Goal: Transaction & Acquisition: Book appointment/travel/reservation

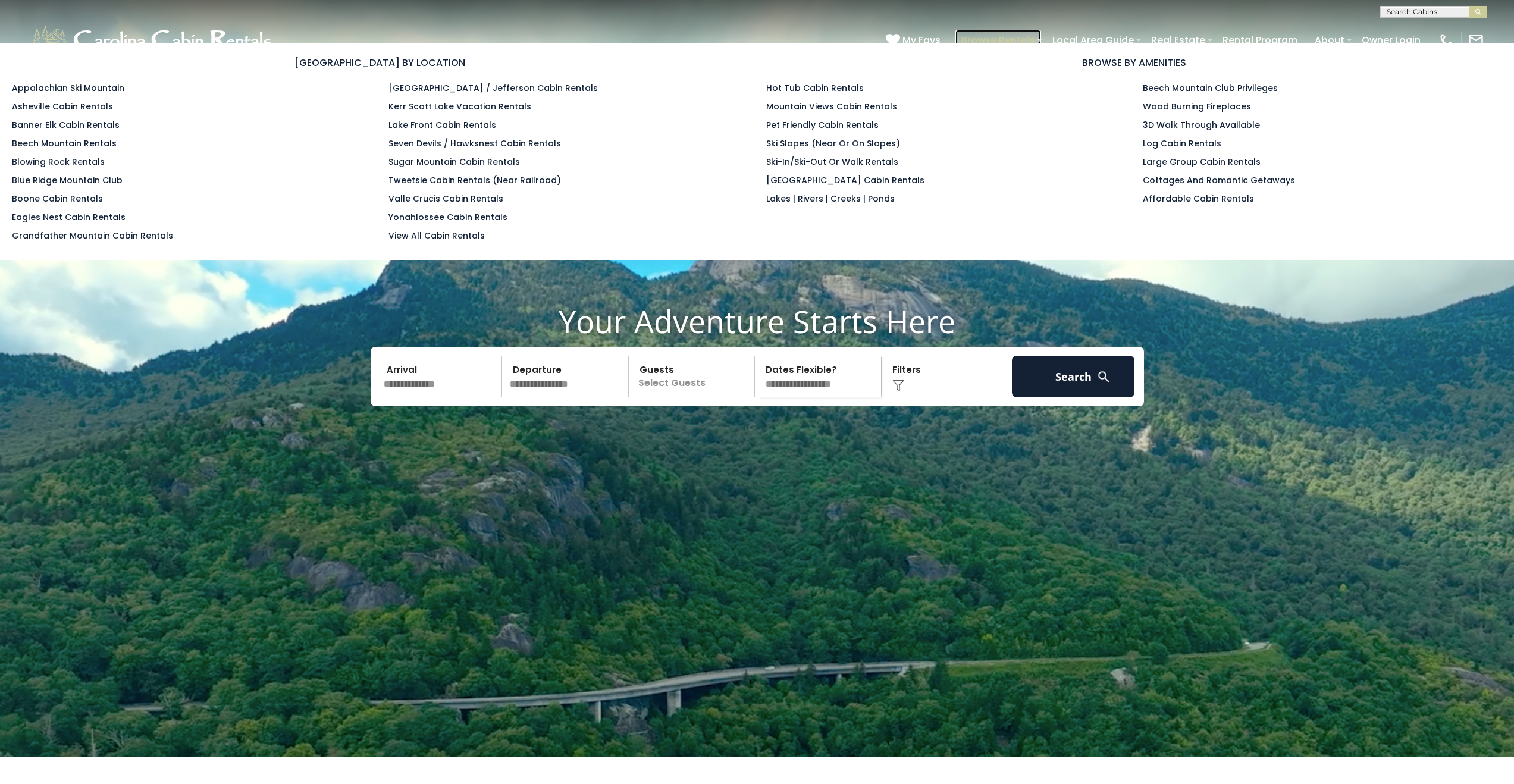
click at [1013, 36] on link "Browse Rentals" at bounding box center [998, 40] width 85 height 21
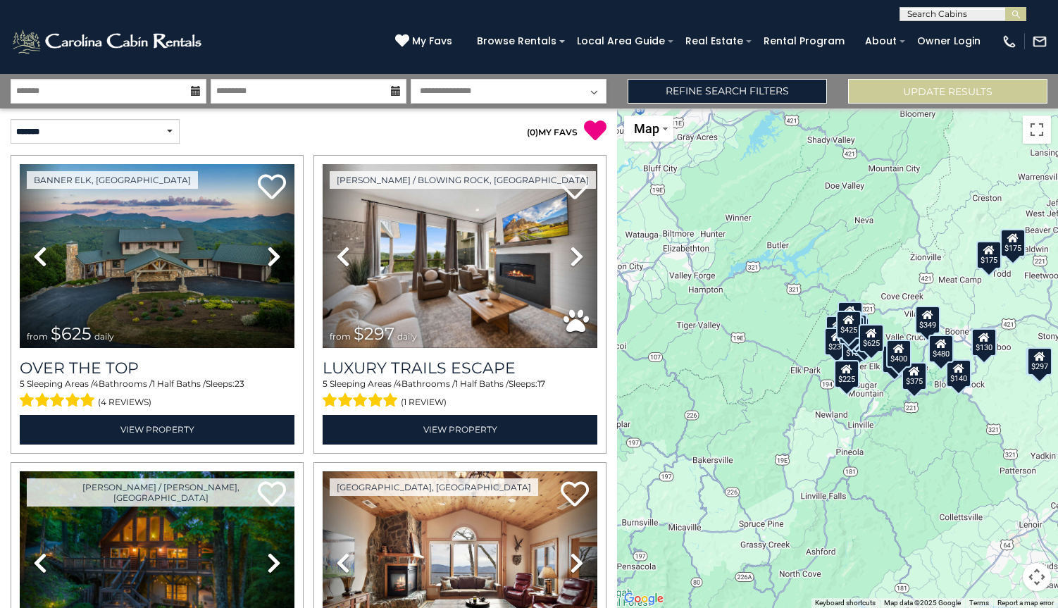
click at [458, 95] on select "**********" at bounding box center [509, 91] width 196 height 25
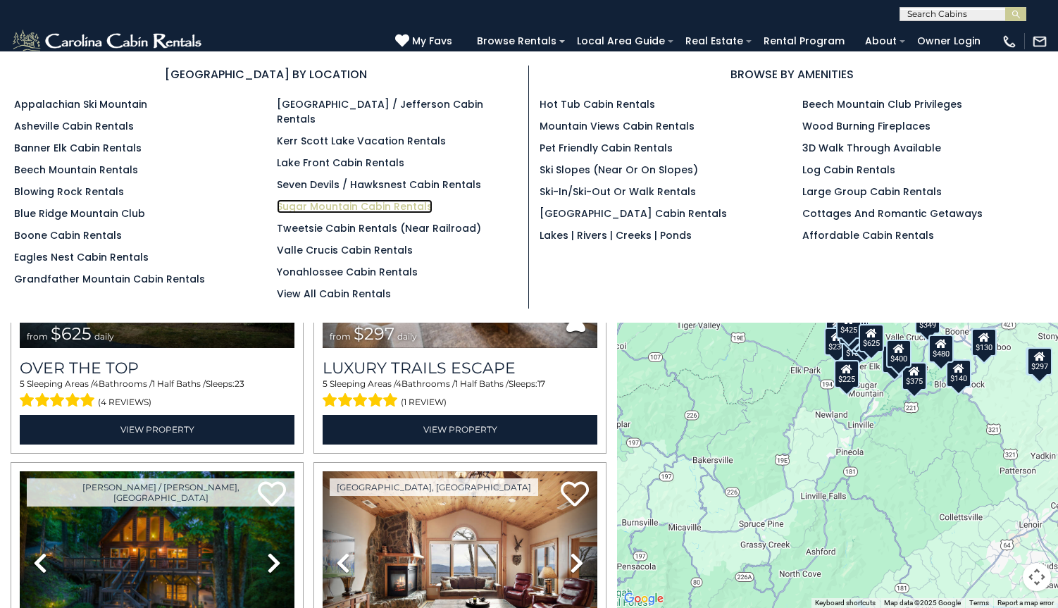
click at [316, 199] on link "Sugar Mountain Cabin Rentals" at bounding box center [355, 206] width 156 height 14
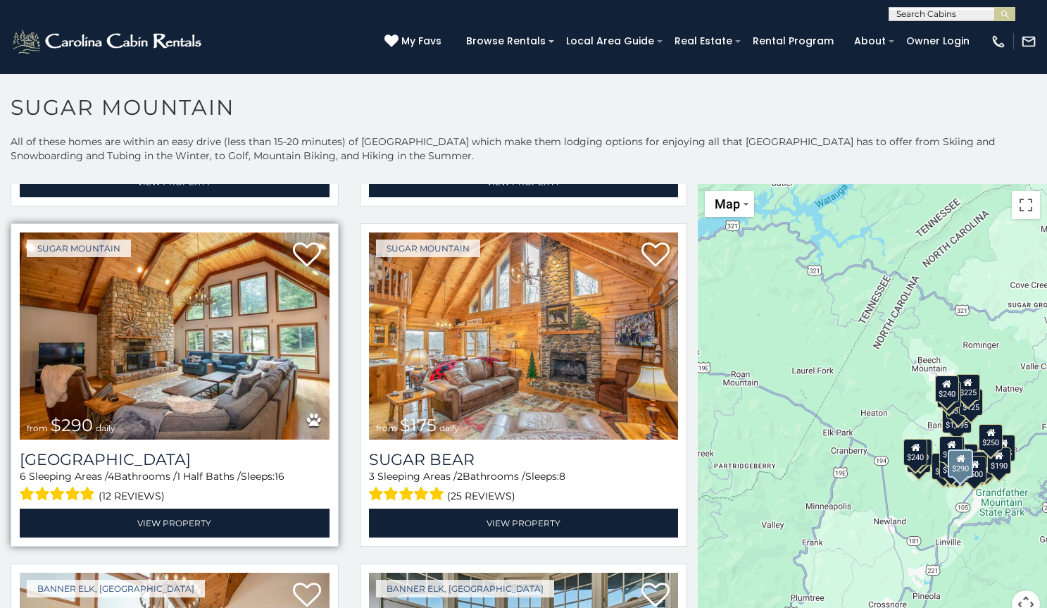
scroll to position [1750, 0]
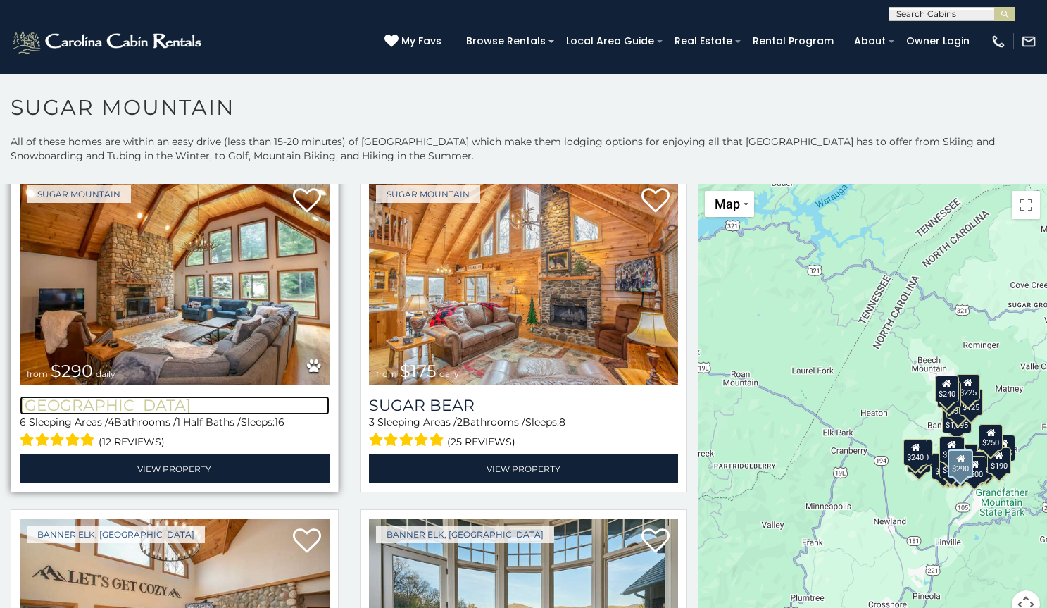
click at [170, 396] on h3 "[GEOGRAPHIC_DATA]" at bounding box center [175, 405] width 310 height 19
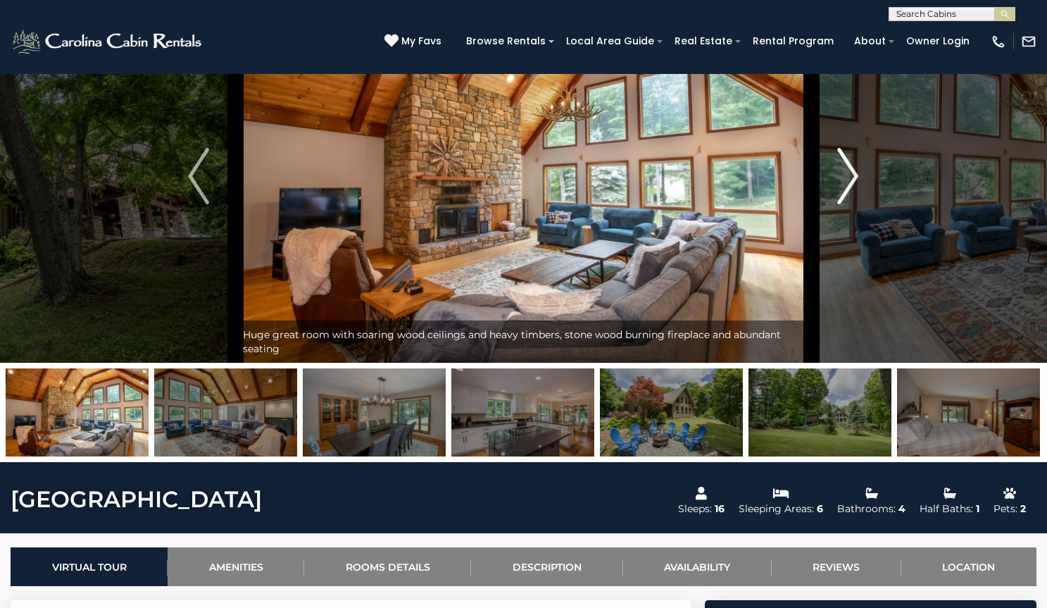
click at [834, 227] on button "Next" at bounding box center [848, 175] width 74 height 373
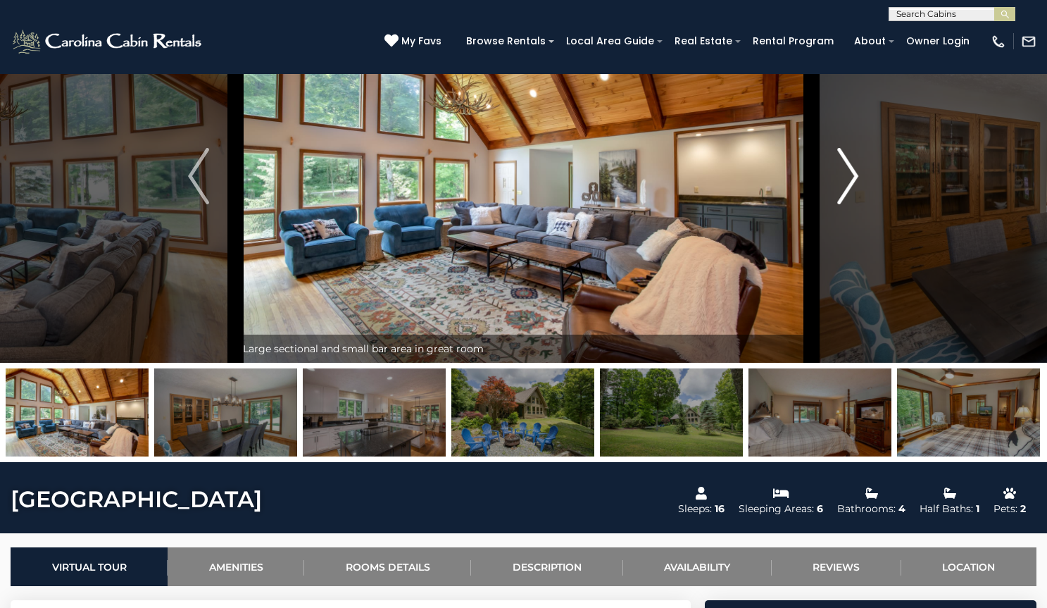
click at [834, 227] on button "Next" at bounding box center [848, 175] width 74 height 373
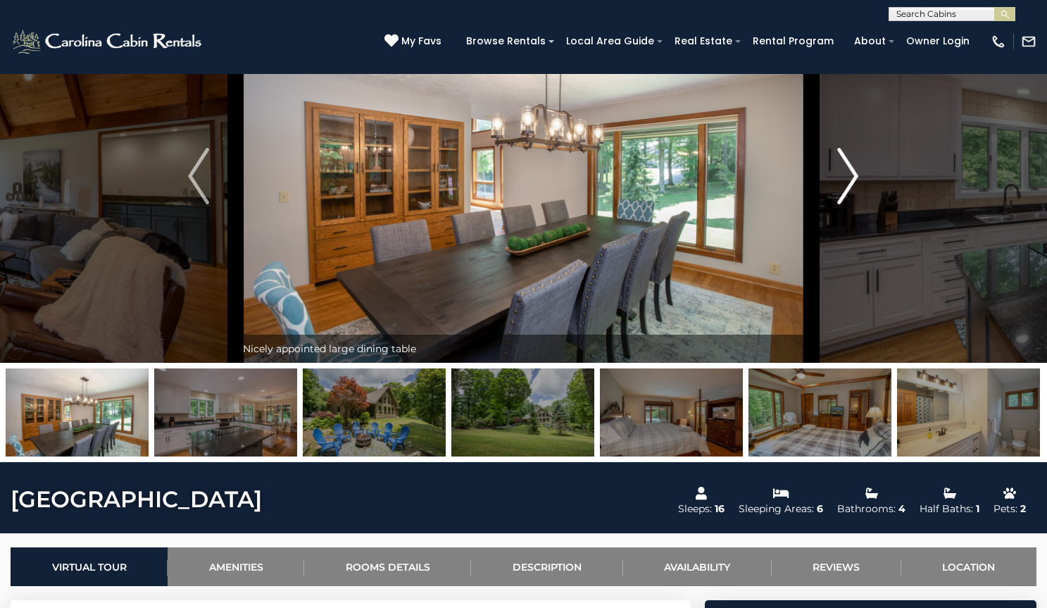
click at [834, 227] on button "Next" at bounding box center [848, 175] width 74 height 373
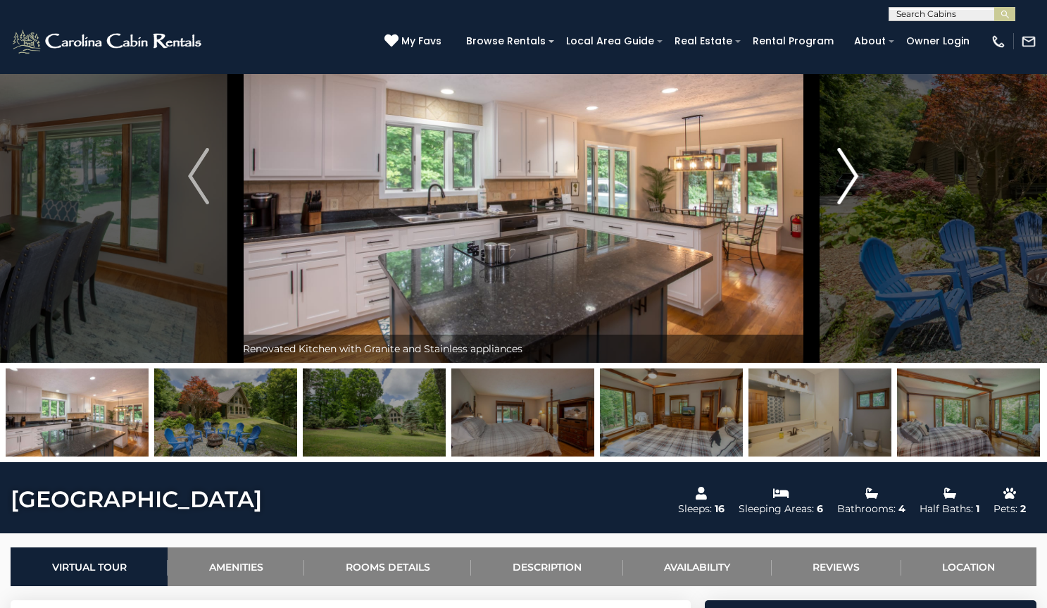
click at [834, 227] on button "Next" at bounding box center [848, 175] width 74 height 373
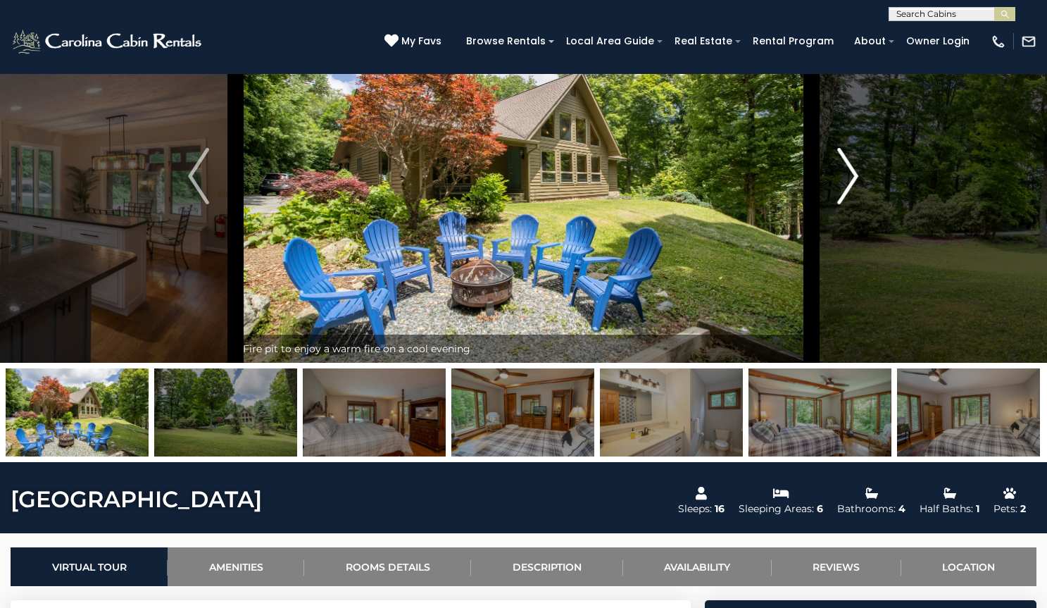
click at [834, 227] on button "Next" at bounding box center [848, 175] width 74 height 373
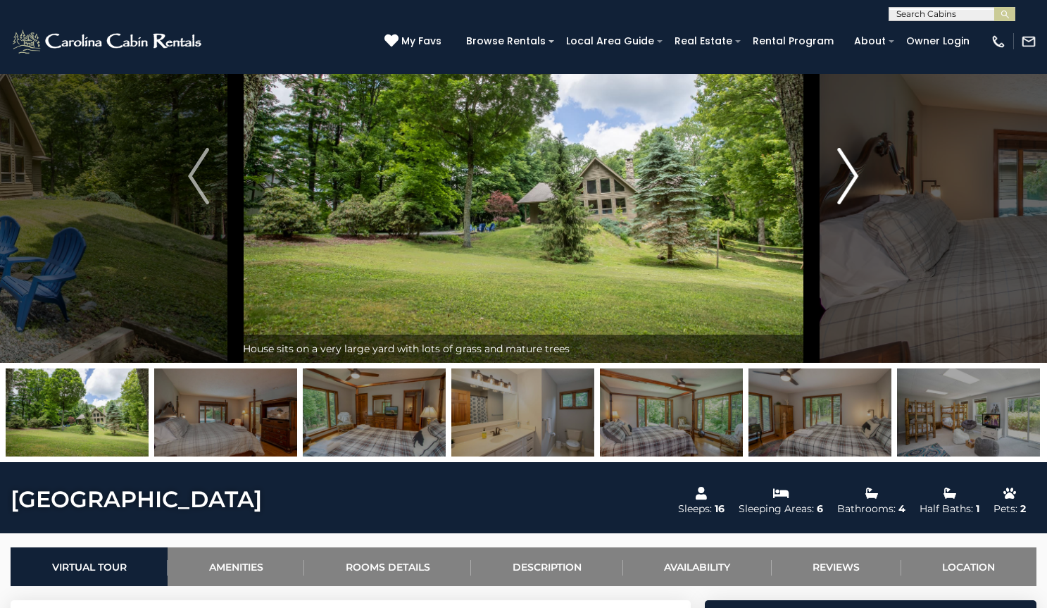
click at [834, 227] on button "Next" at bounding box center [848, 175] width 74 height 373
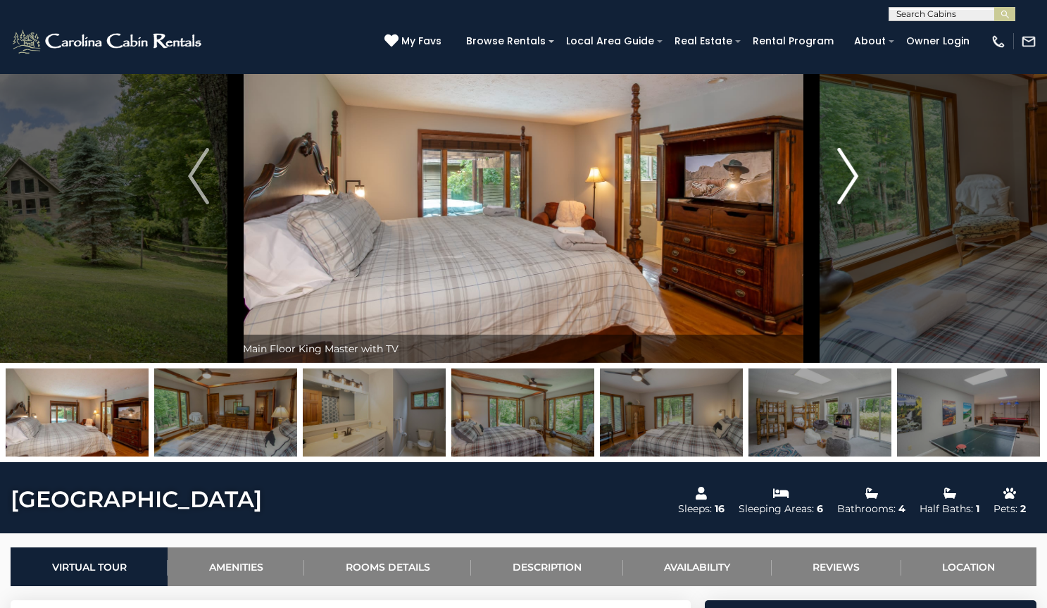
click at [855, 204] on img "Next" at bounding box center [848, 176] width 21 height 56
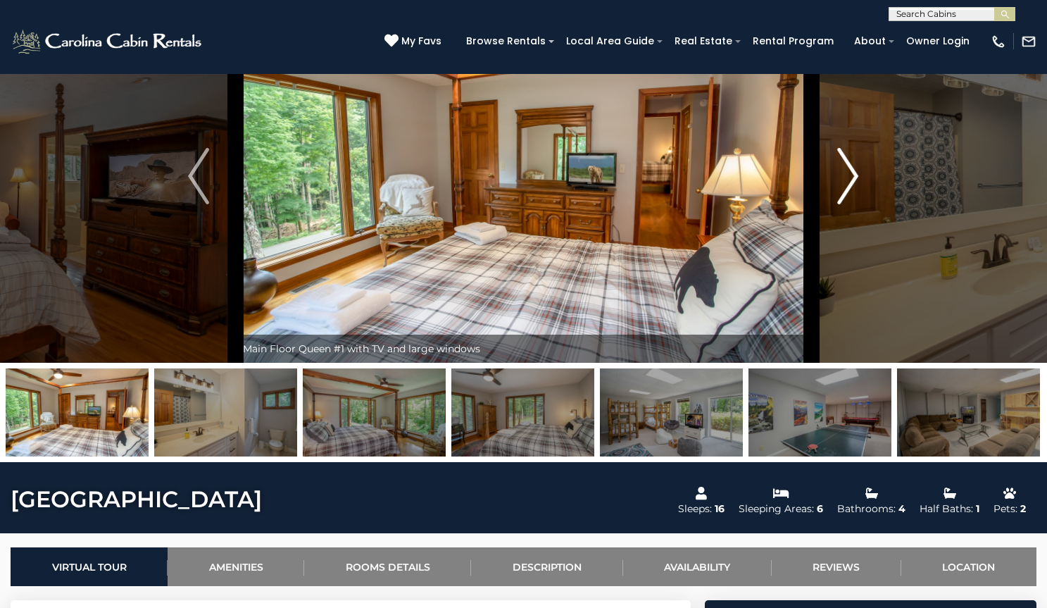
click at [856, 204] on img "Next" at bounding box center [848, 176] width 21 height 56
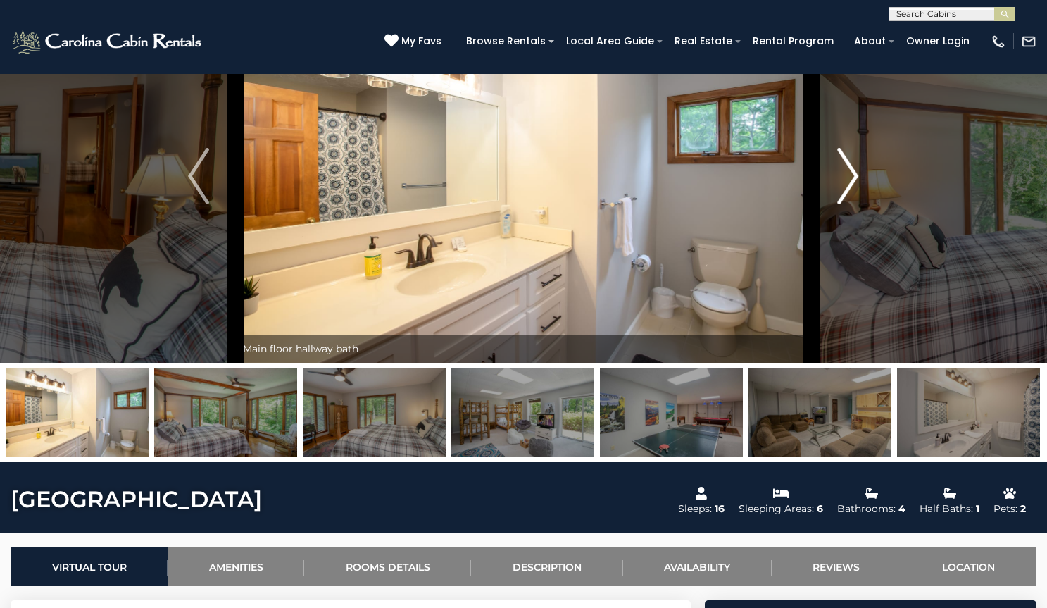
click at [856, 204] on img "Next" at bounding box center [848, 176] width 21 height 56
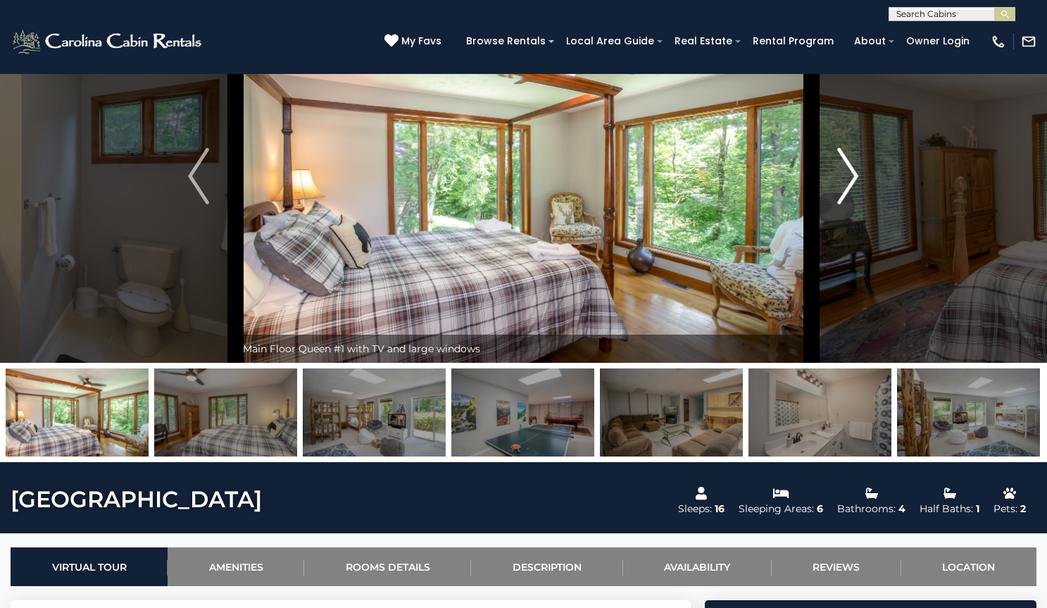
click at [854, 204] on img "Next" at bounding box center [848, 176] width 21 height 56
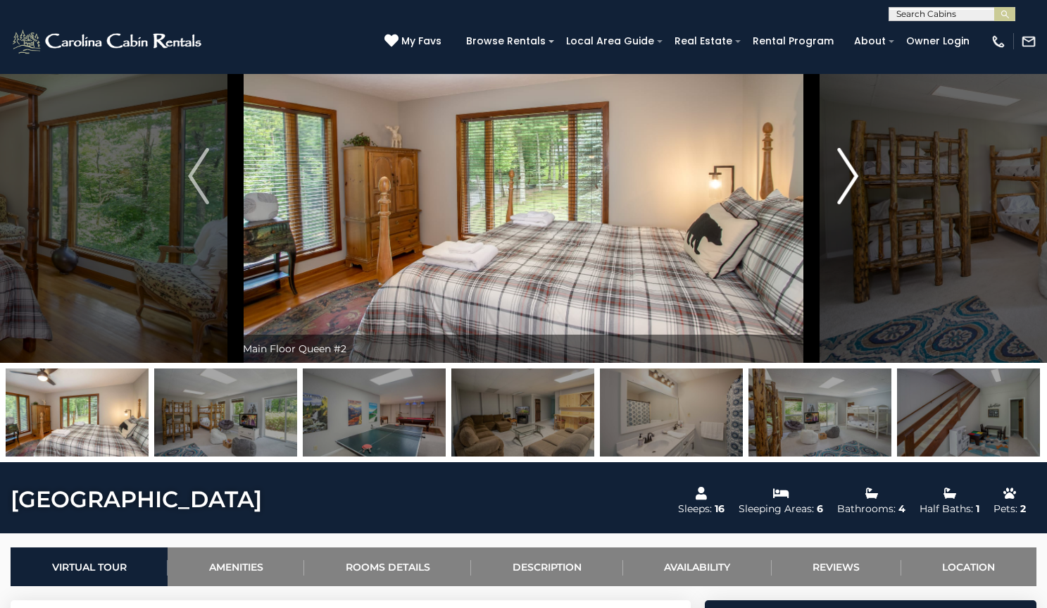
click at [854, 204] on img "Next" at bounding box center [848, 176] width 21 height 56
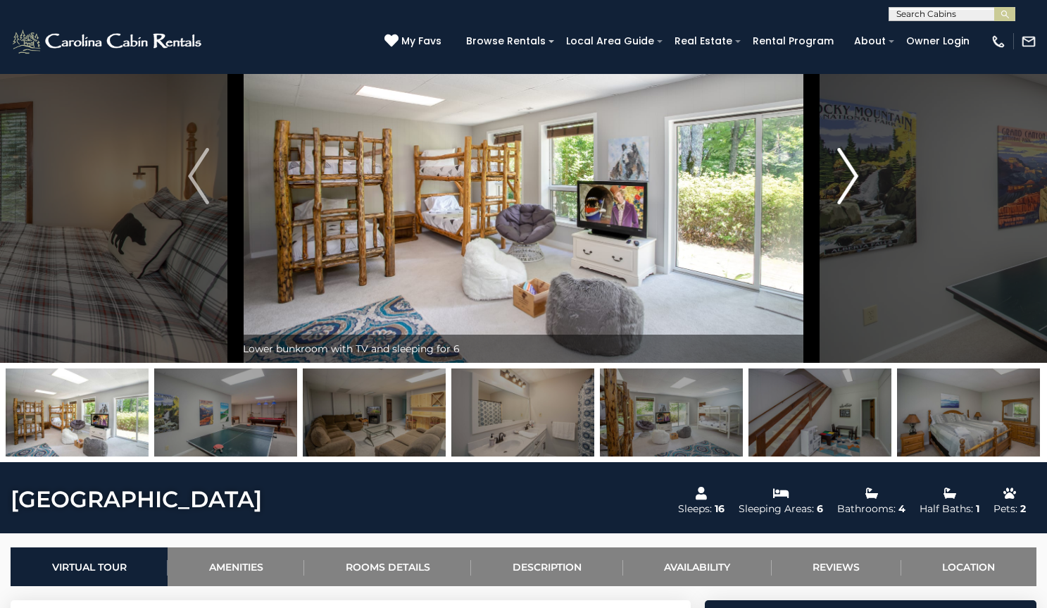
click at [854, 204] on img "Next" at bounding box center [848, 176] width 21 height 56
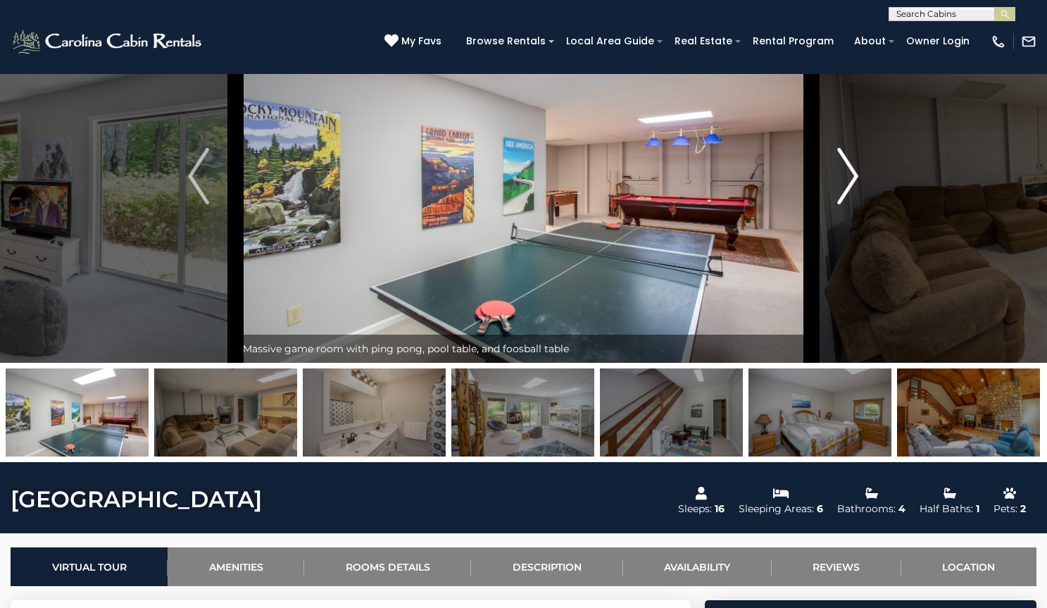
click at [854, 204] on img "Next" at bounding box center [848, 176] width 21 height 56
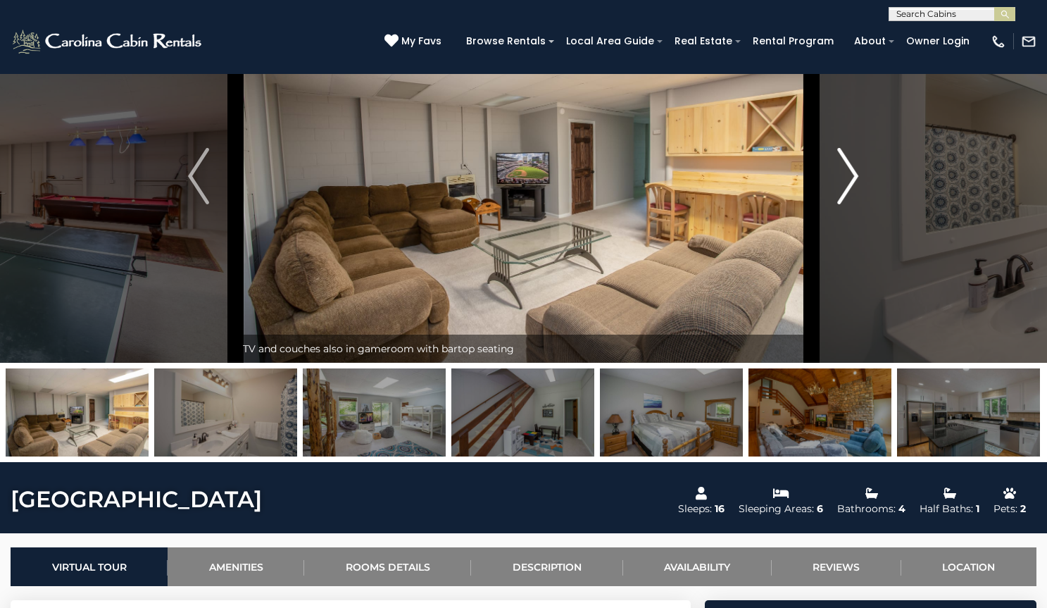
click at [854, 204] on img "Next" at bounding box center [848, 176] width 21 height 56
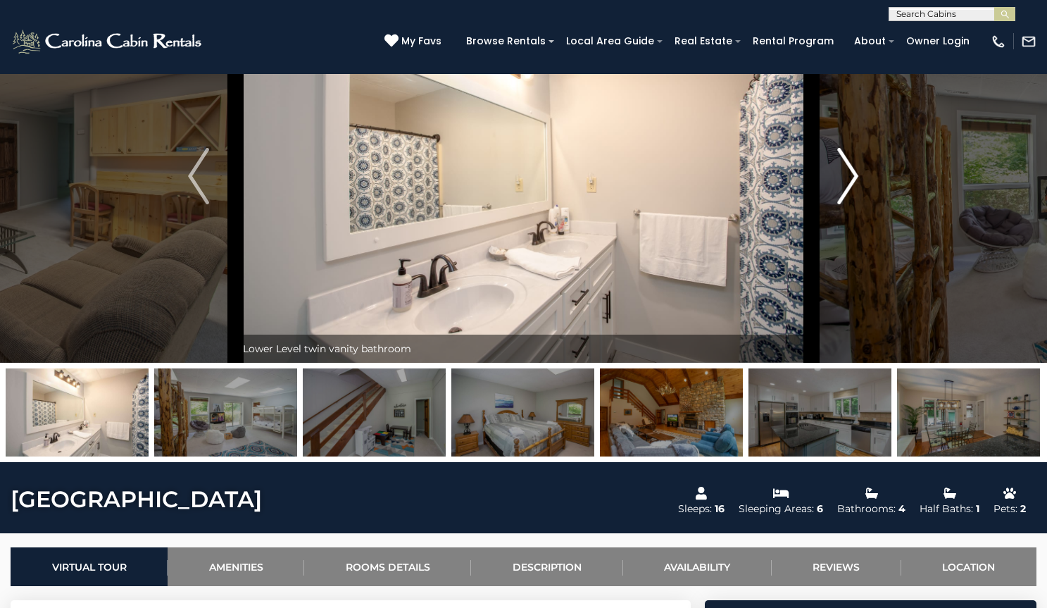
click at [854, 204] on img "Next" at bounding box center [848, 176] width 21 height 56
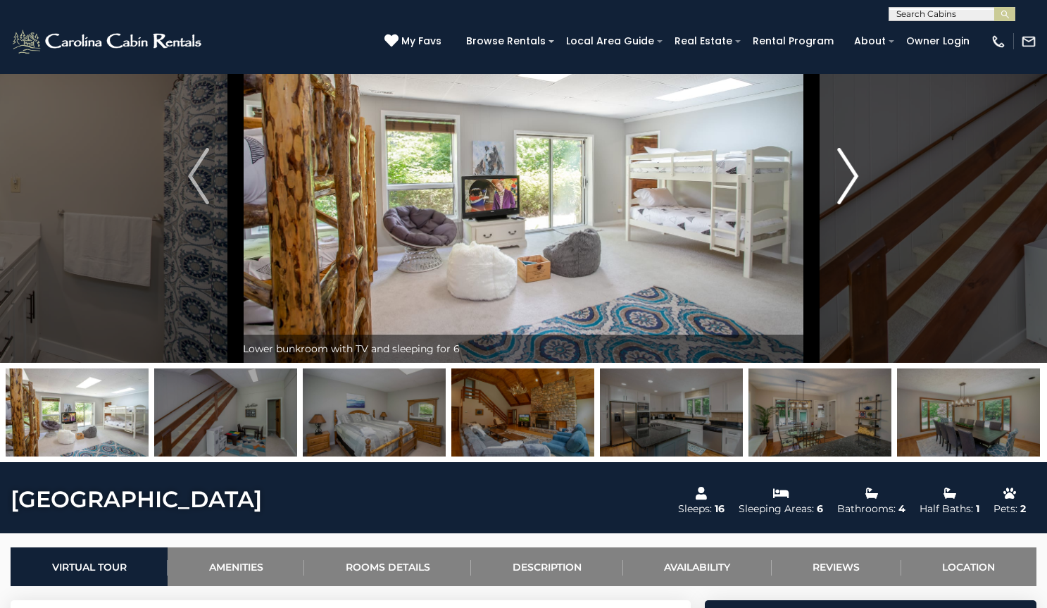
click at [854, 204] on img "Next" at bounding box center [848, 176] width 21 height 56
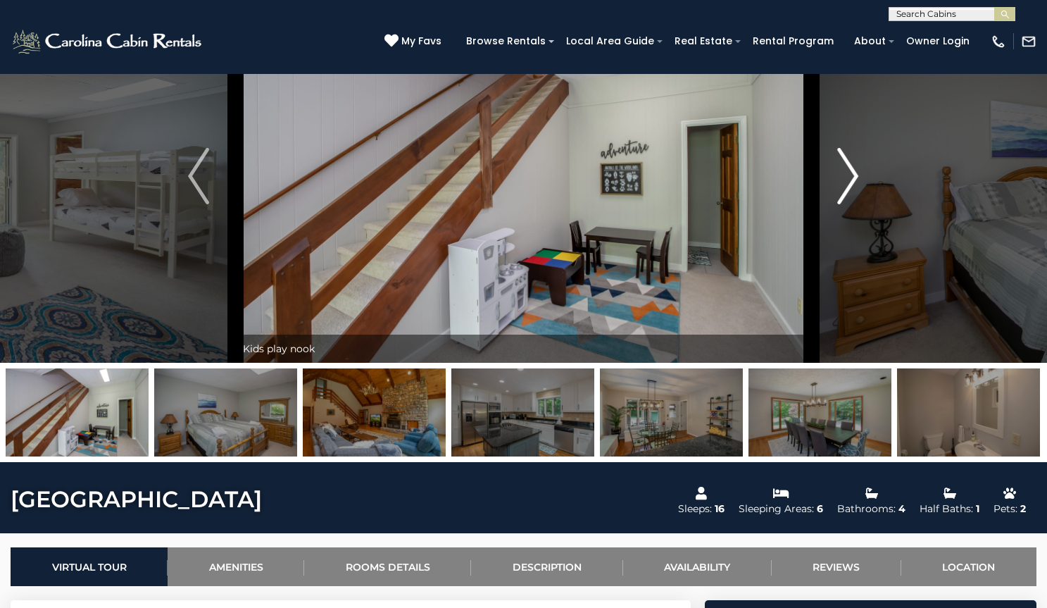
click at [854, 204] on img "Next" at bounding box center [848, 176] width 21 height 56
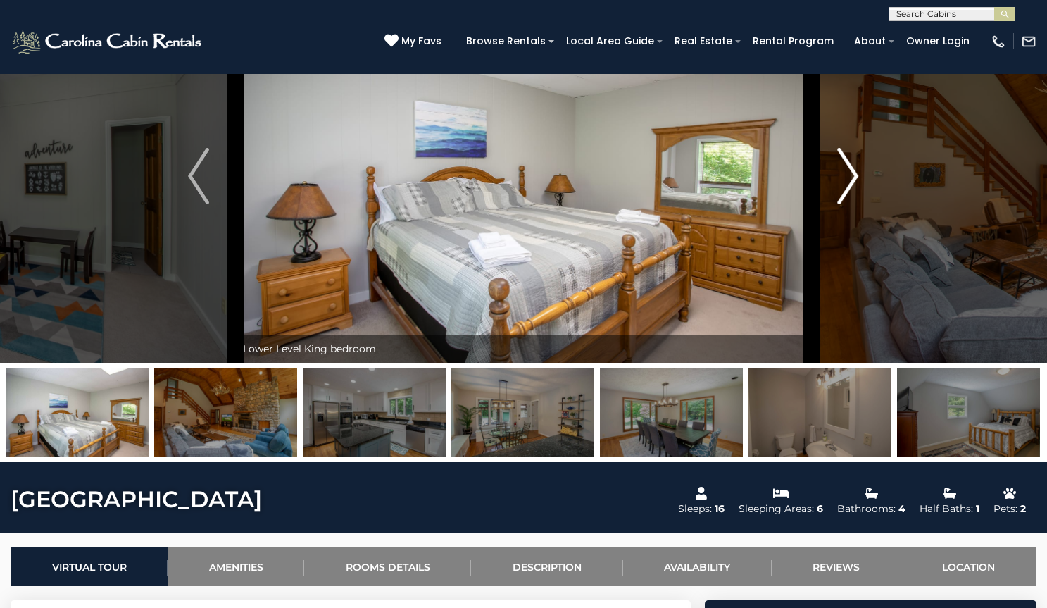
click at [852, 204] on img "Next" at bounding box center [848, 176] width 21 height 56
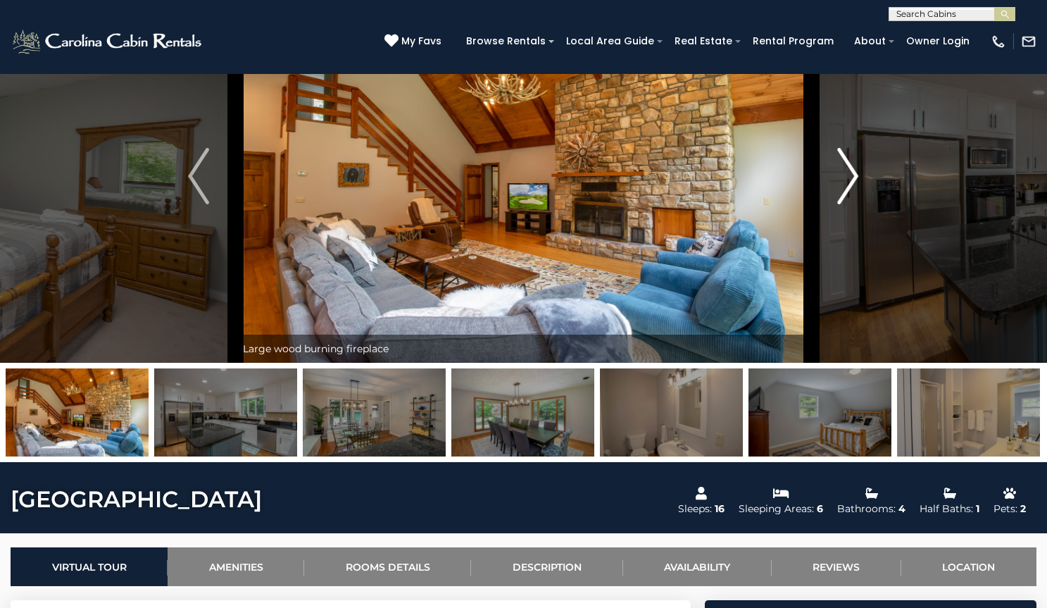
click at [852, 204] on img "Next" at bounding box center [848, 176] width 21 height 56
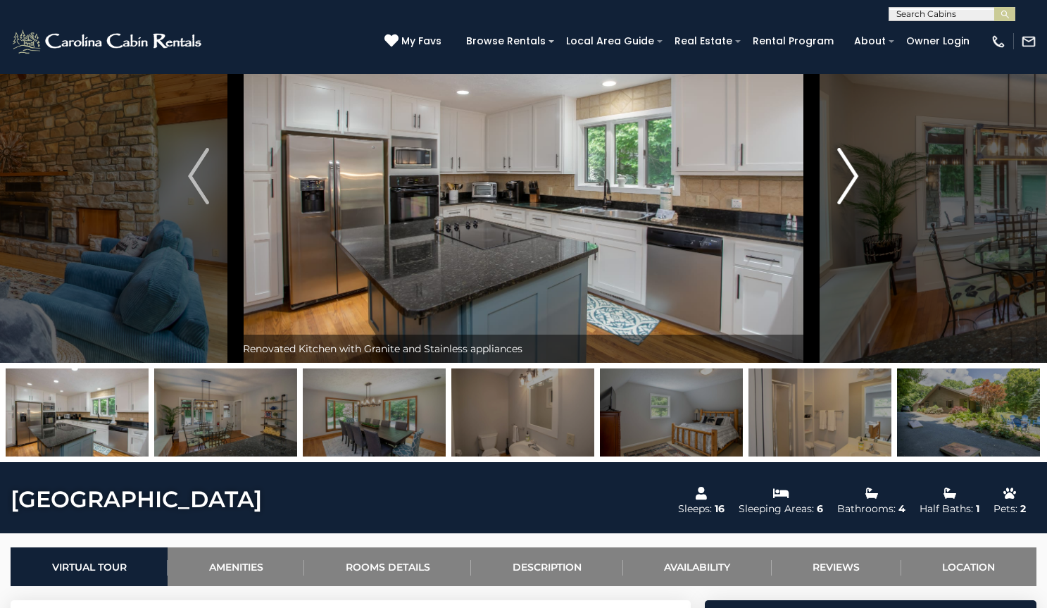
click at [852, 204] on img "Next" at bounding box center [848, 176] width 21 height 56
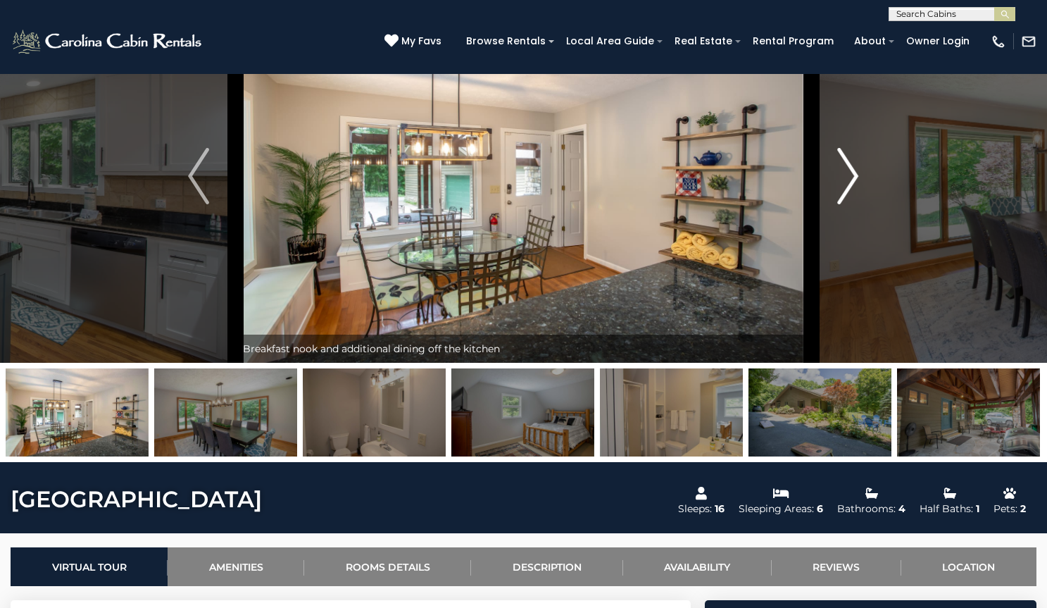
click at [852, 204] on img "Next" at bounding box center [848, 176] width 21 height 56
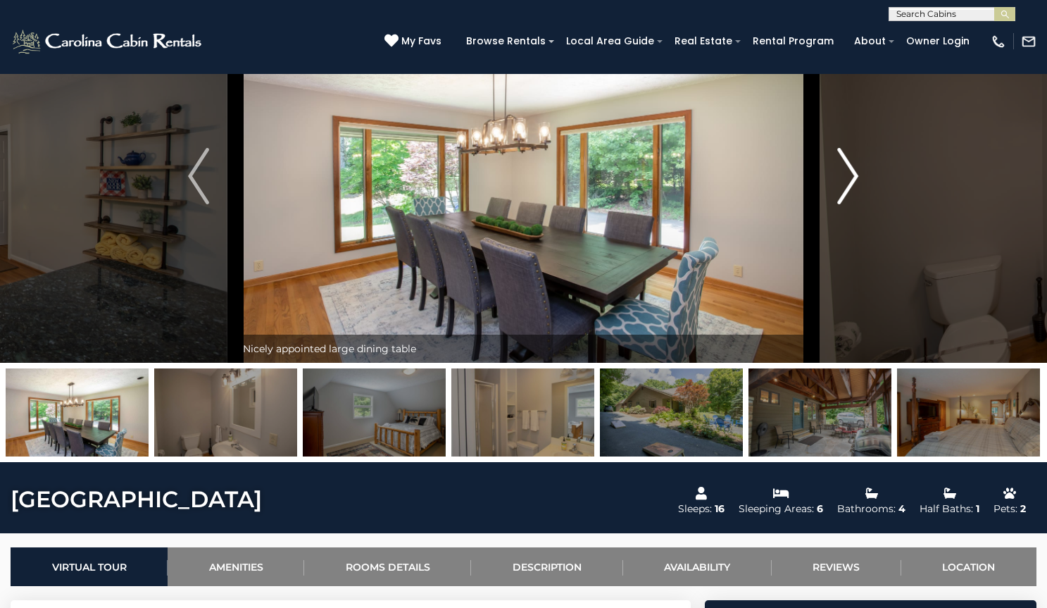
click at [852, 204] on img "Next" at bounding box center [848, 176] width 21 height 56
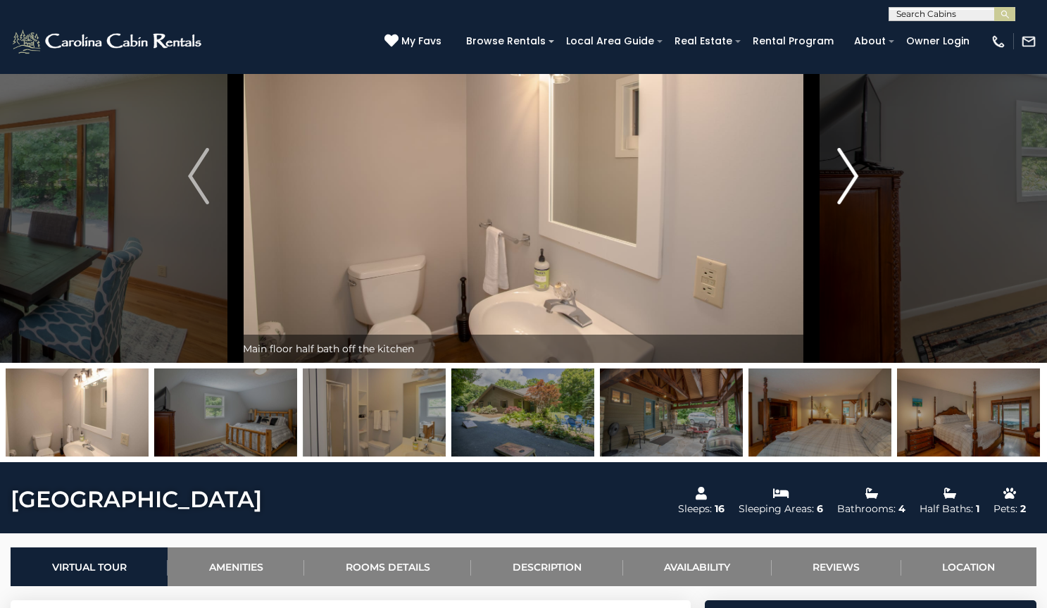
click at [852, 204] on img "Next" at bounding box center [848, 176] width 21 height 56
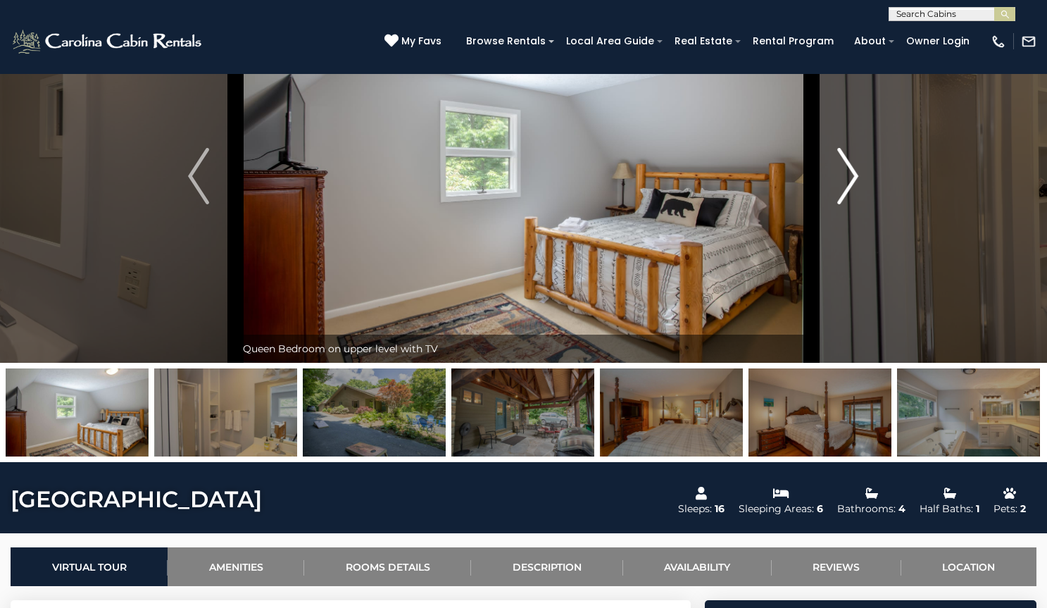
click at [852, 204] on img "Next" at bounding box center [848, 176] width 21 height 56
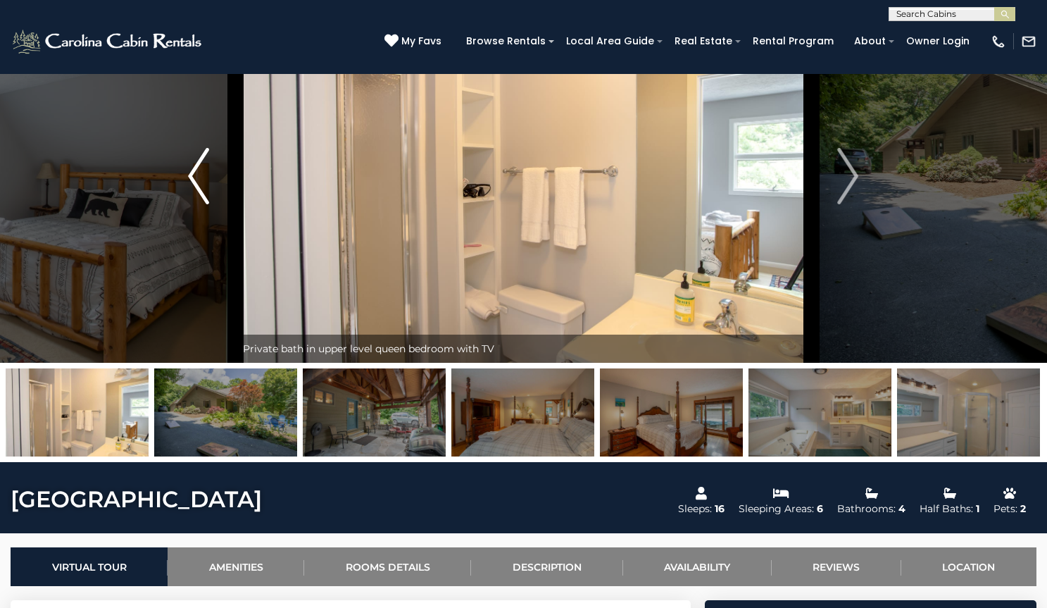
click at [167, 234] on button "Previous" at bounding box center [198, 175] width 74 height 373
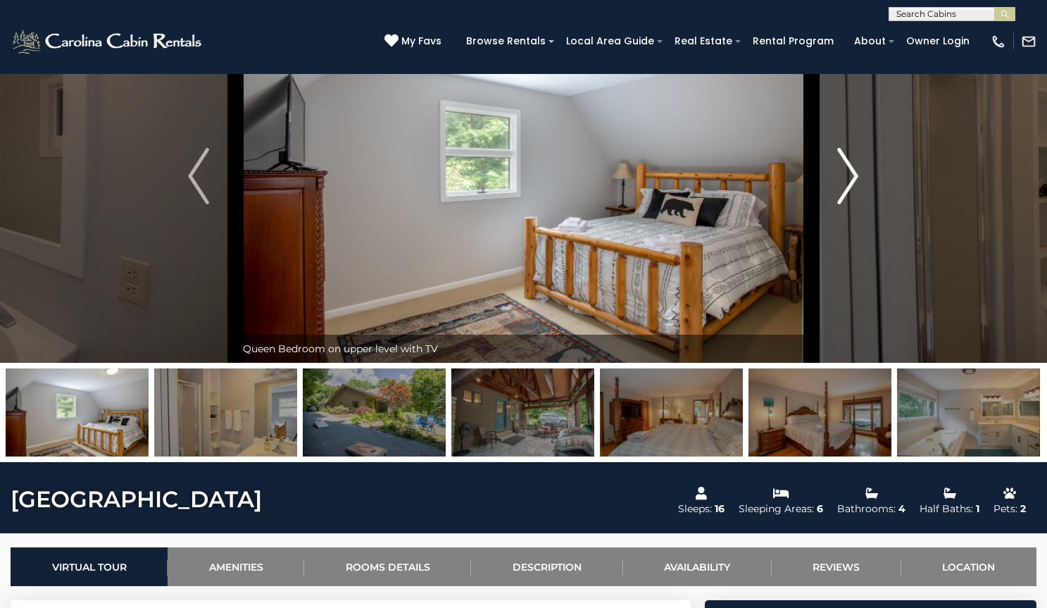
click at [847, 204] on img "Next" at bounding box center [848, 176] width 21 height 56
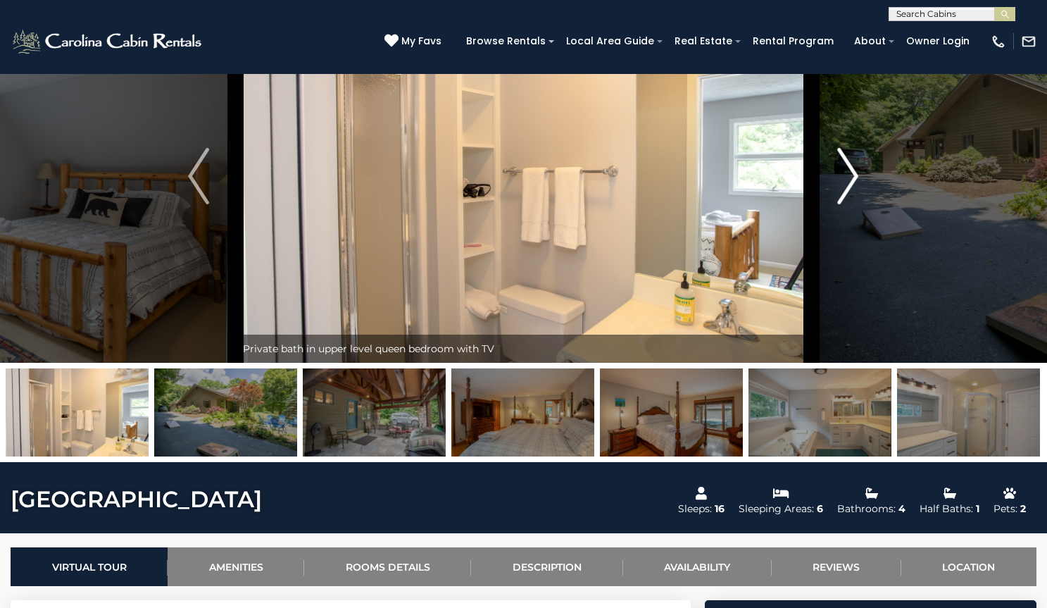
click at [847, 204] on img "Next" at bounding box center [848, 176] width 21 height 56
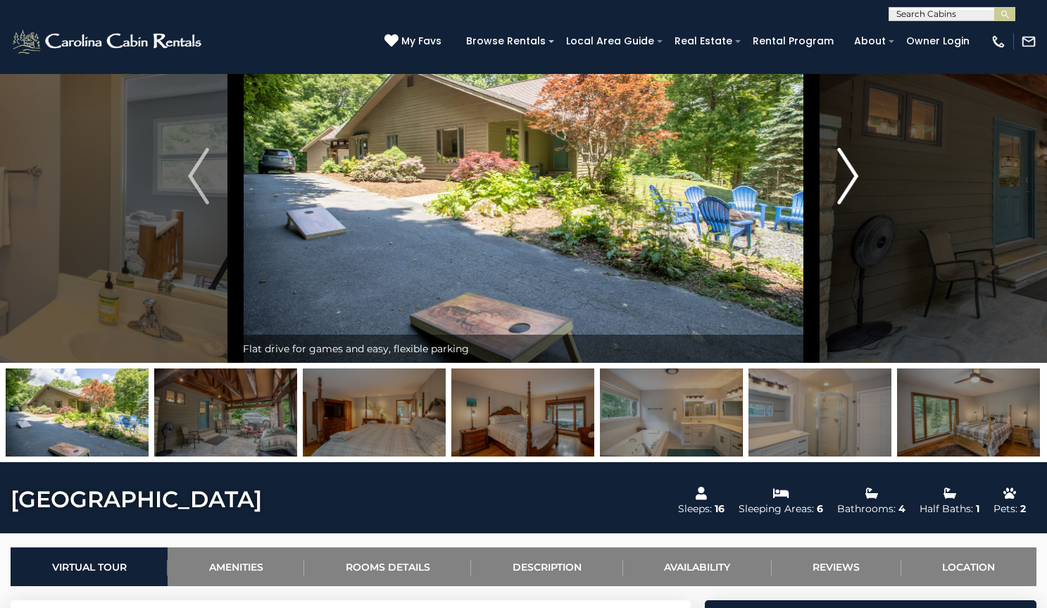
click at [846, 204] on img "Next" at bounding box center [848, 176] width 21 height 56
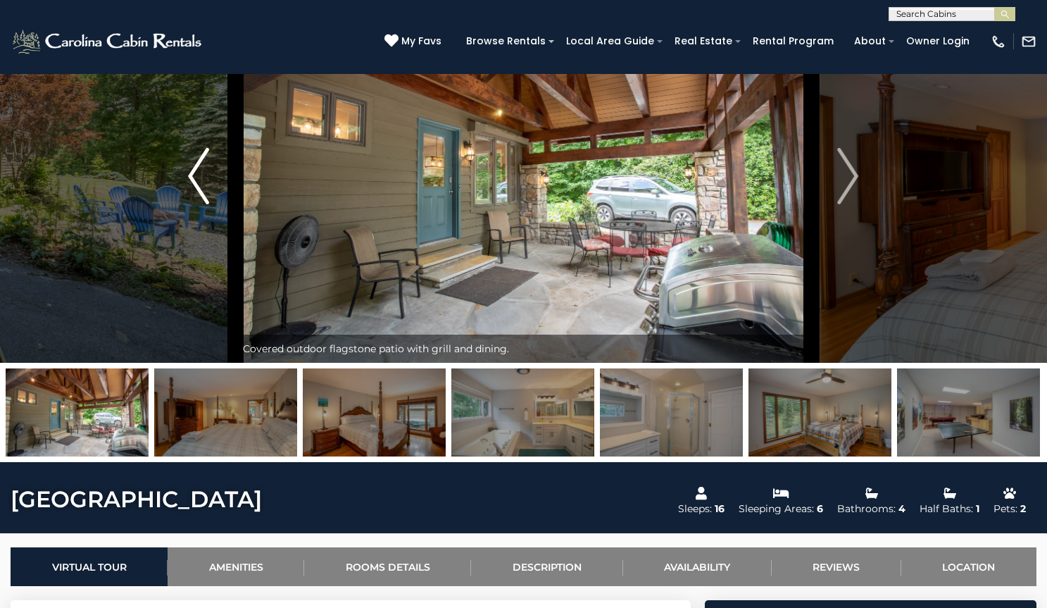
click at [209, 232] on button "Previous" at bounding box center [198, 175] width 74 height 373
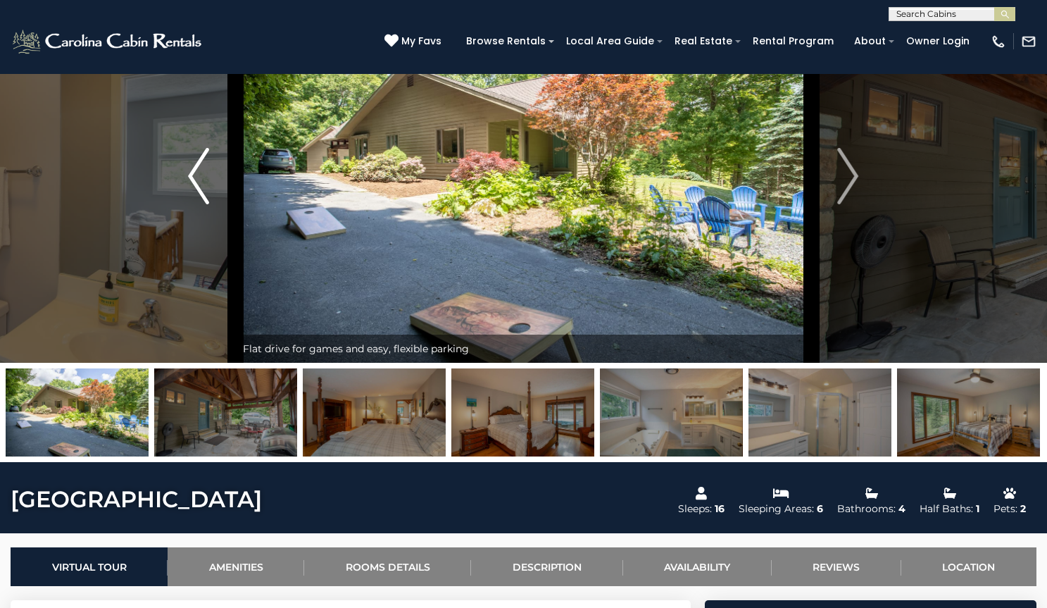
click at [209, 232] on button "Previous" at bounding box center [198, 175] width 74 height 373
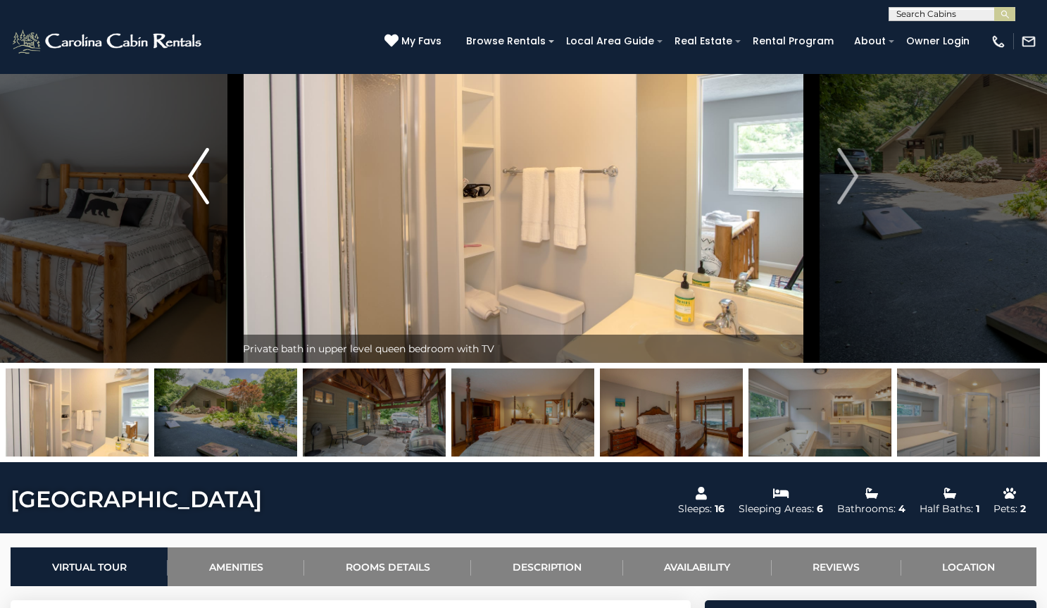
click at [209, 232] on button "Previous" at bounding box center [198, 175] width 74 height 373
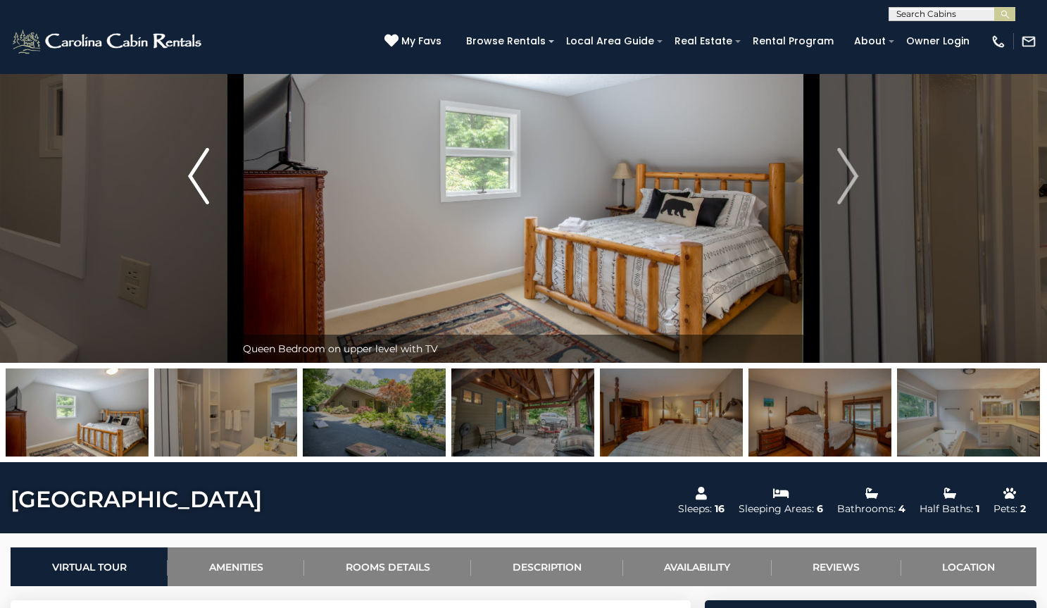
click at [209, 232] on button "Previous" at bounding box center [198, 175] width 74 height 373
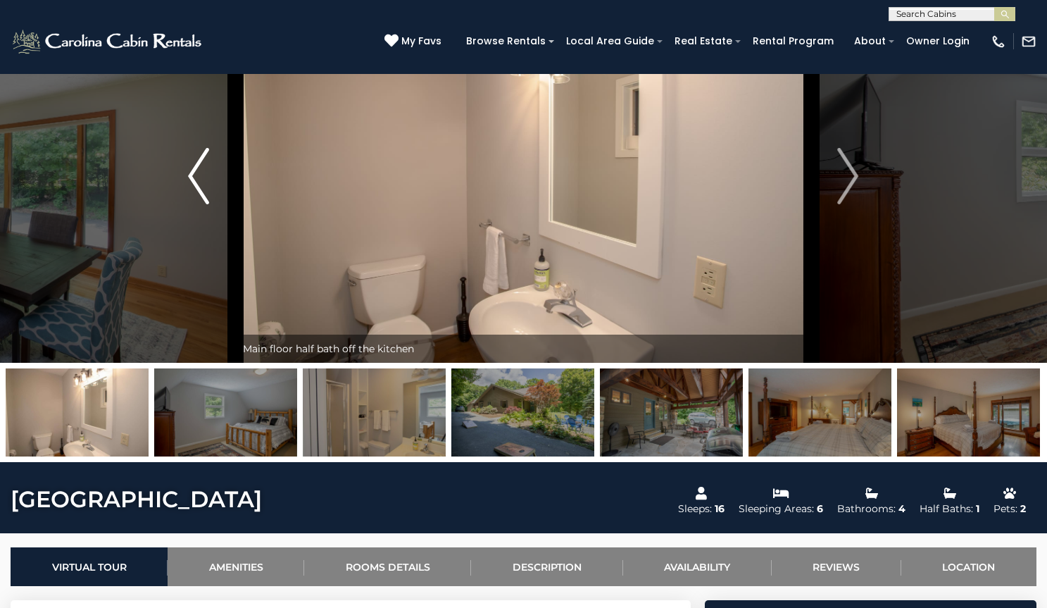
click at [209, 232] on button "Previous" at bounding box center [198, 175] width 74 height 373
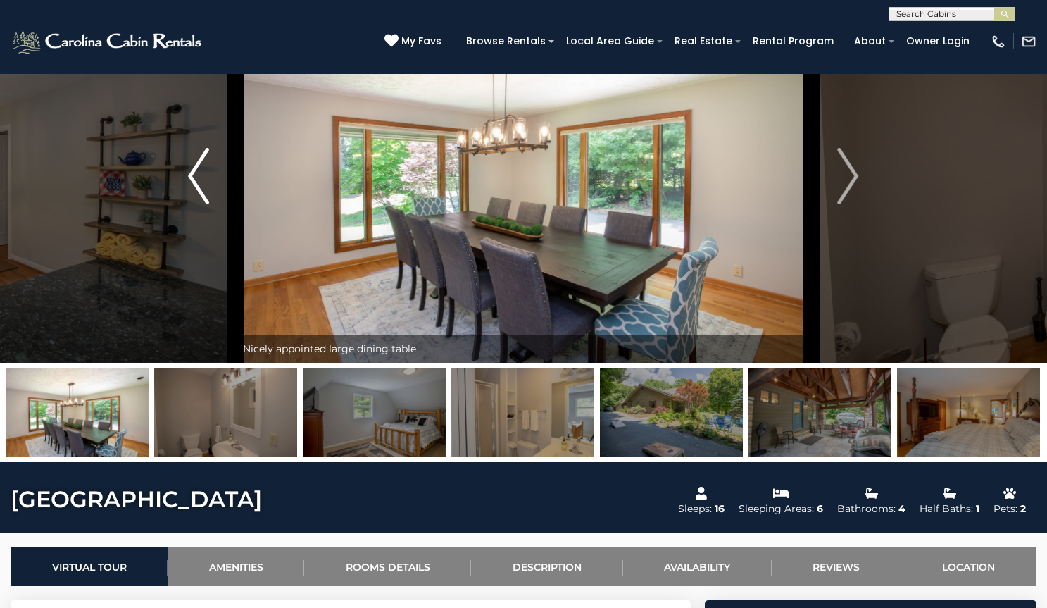
click at [209, 232] on button "Previous" at bounding box center [198, 175] width 74 height 373
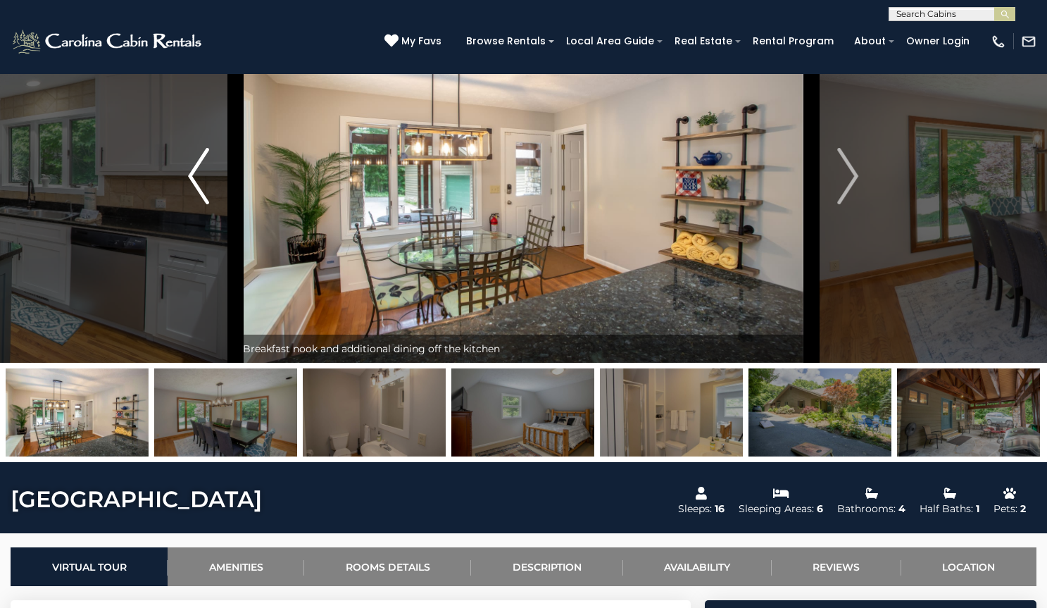
click at [209, 232] on button "Previous" at bounding box center [198, 175] width 74 height 373
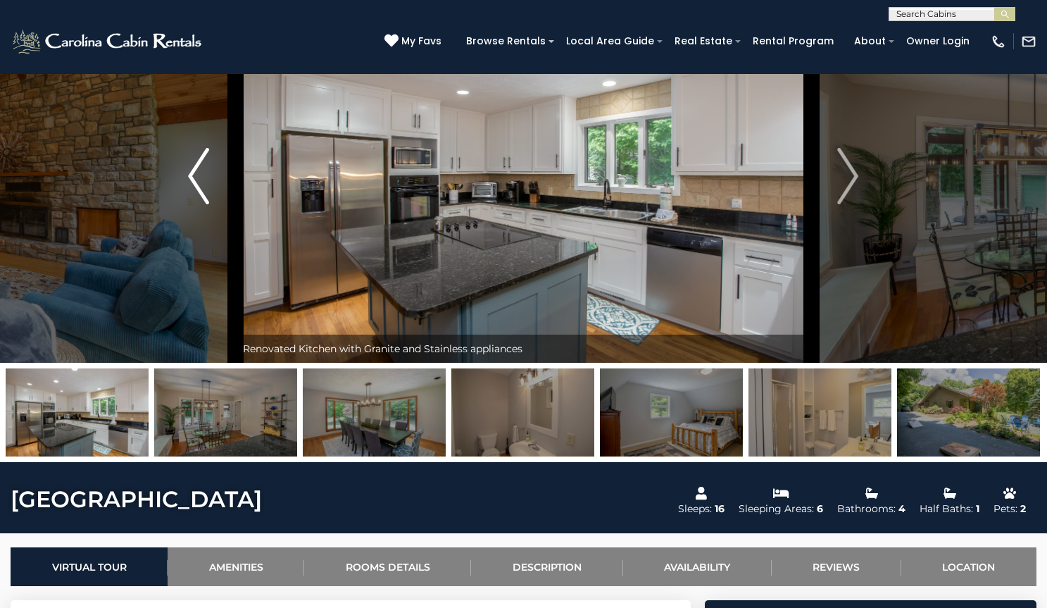
click at [209, 232] on button "Previous" at bounding box center [198, 175] width 74 height 373
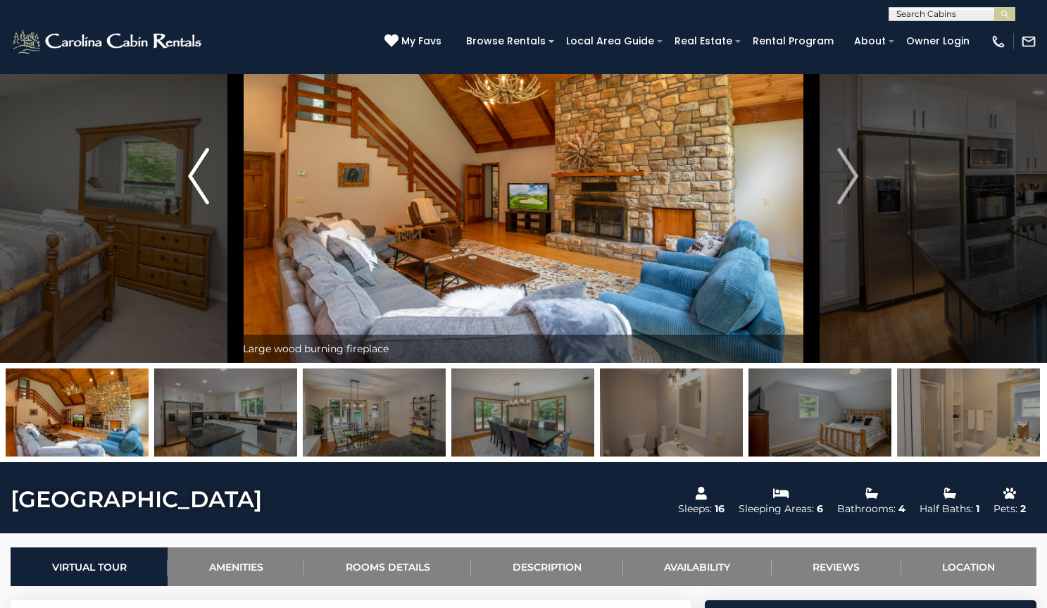
click at [209, 232] on button "Previous" at bounding box center [198, 175] width 74 height 373
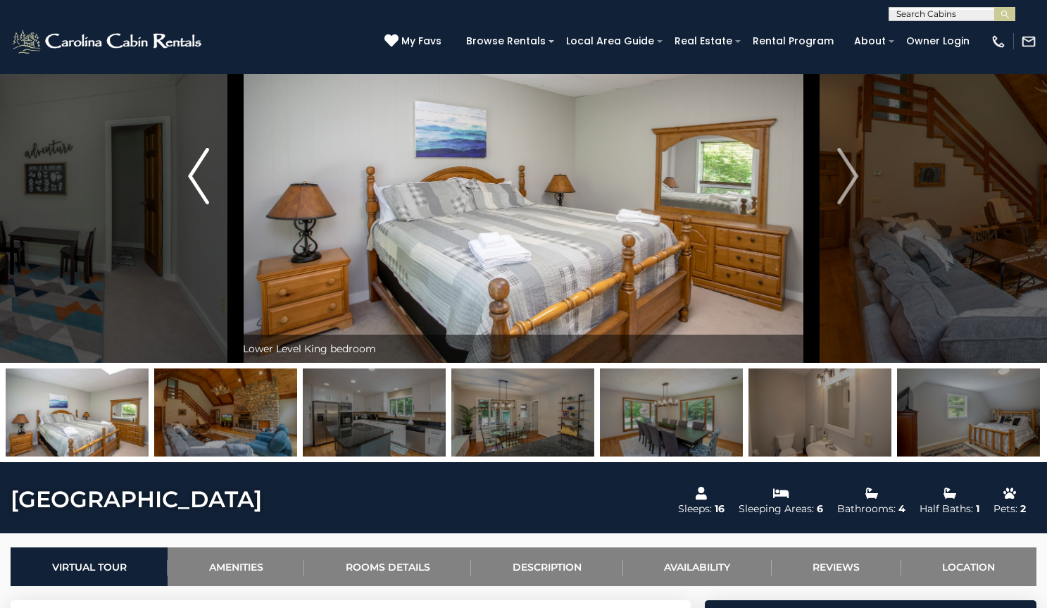
click at [203, 204] on img "Previous" at bounding box center [198, 176] width 21 height 56
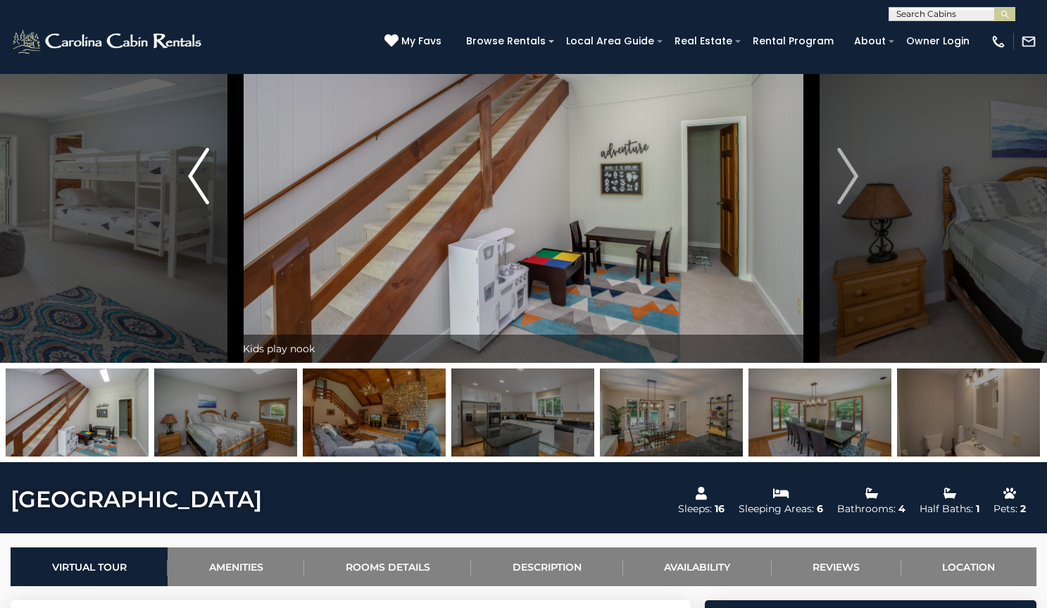
click at [203, 204] on img "Previous" at bounding box center [198, 176] width 21 height 56
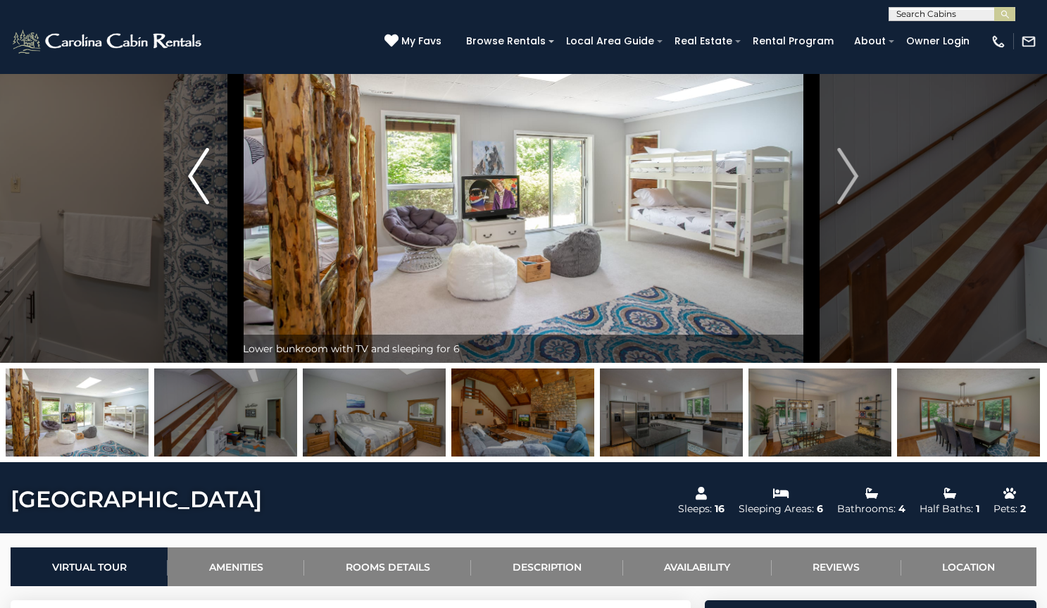
click at [203, 204] on img "Previous" at bounding box center [198, 176] width 21 height 56
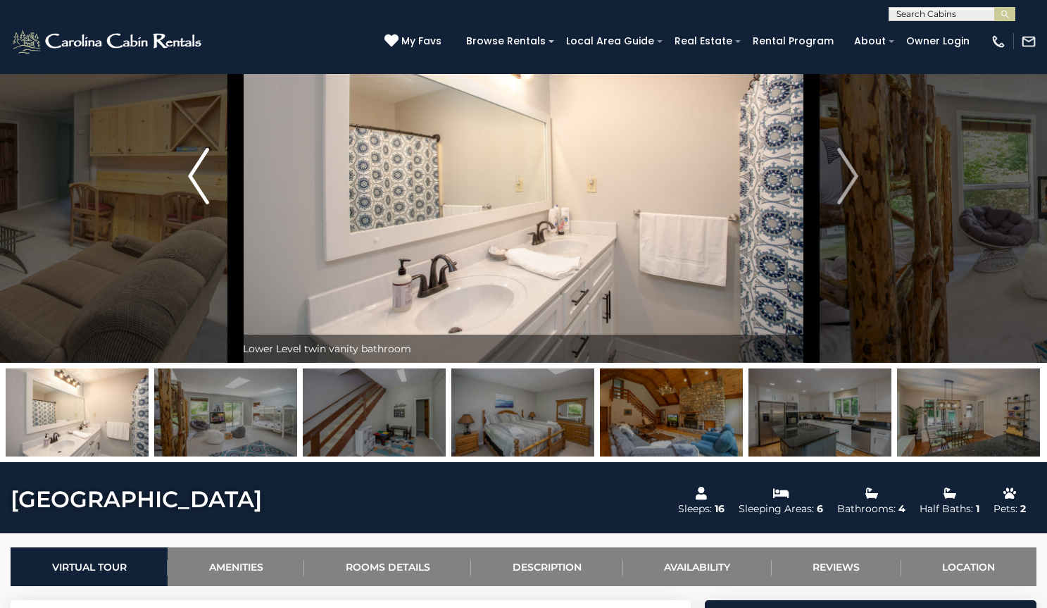
click at [203, 204] on img "Previous" at bounding box center [198, 176] width 21 height 56
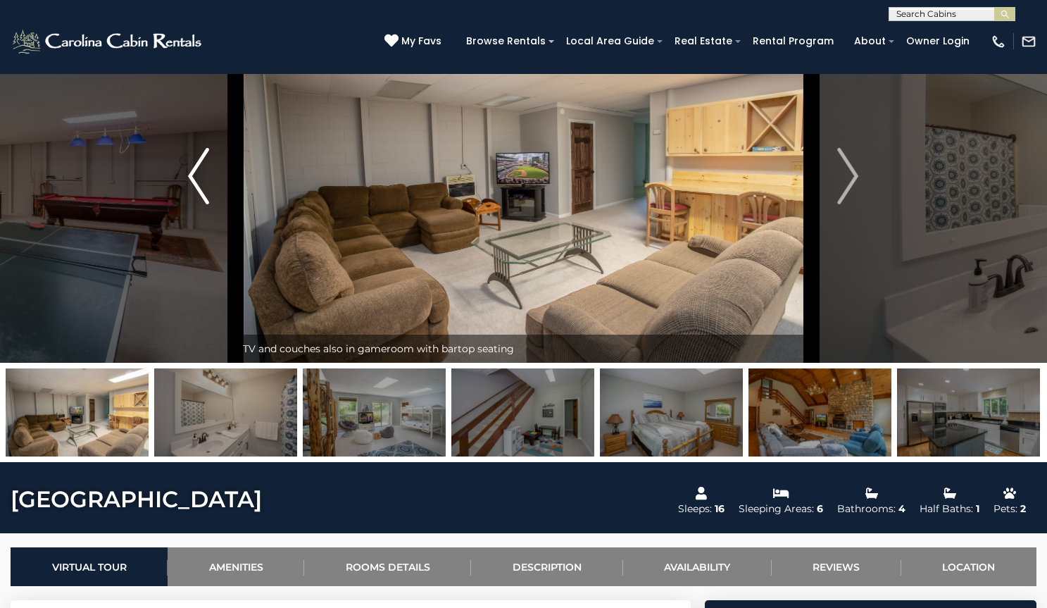
click at [203, 204] on img "Previous" at bounding box center [198, 176] width 21 height 56
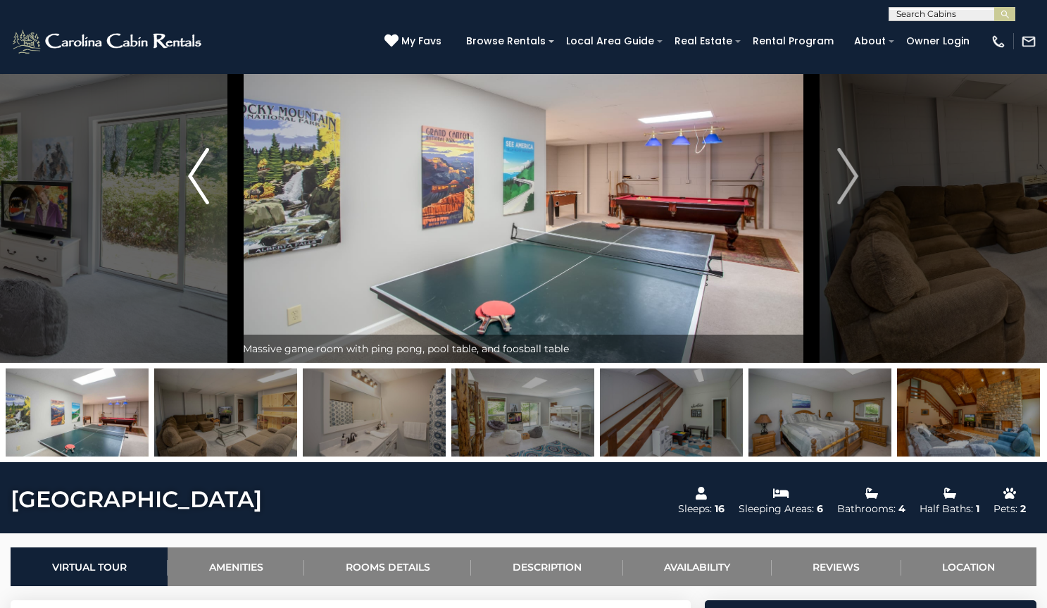
click at [203, 204] on img "Previous" at bounding box center [198, 176] width 21 height 56
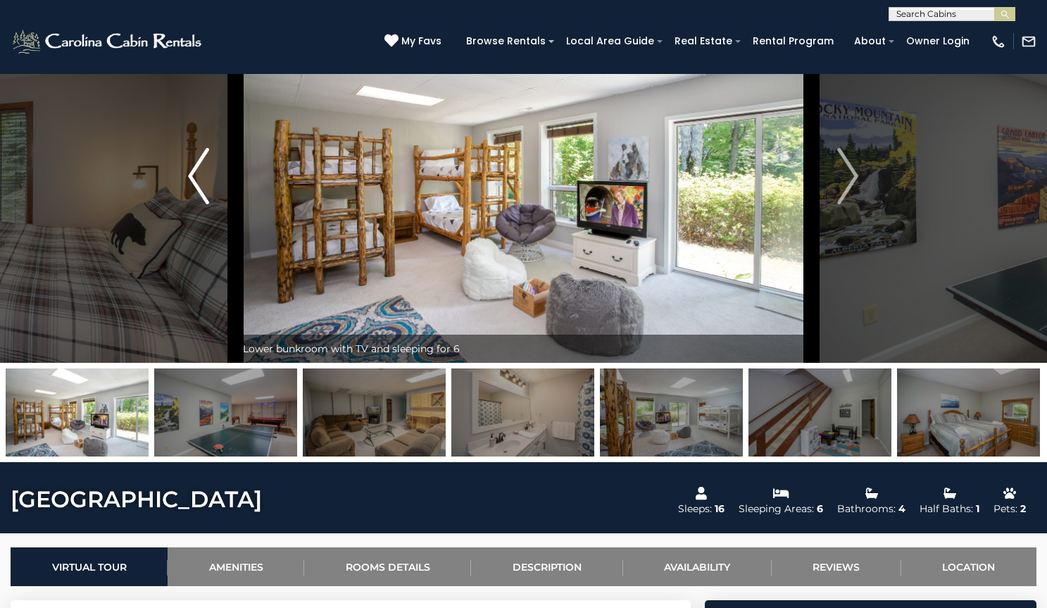
click at [203, 204] on img "Previous" at bounding box center [198, 176] width 21 height 56
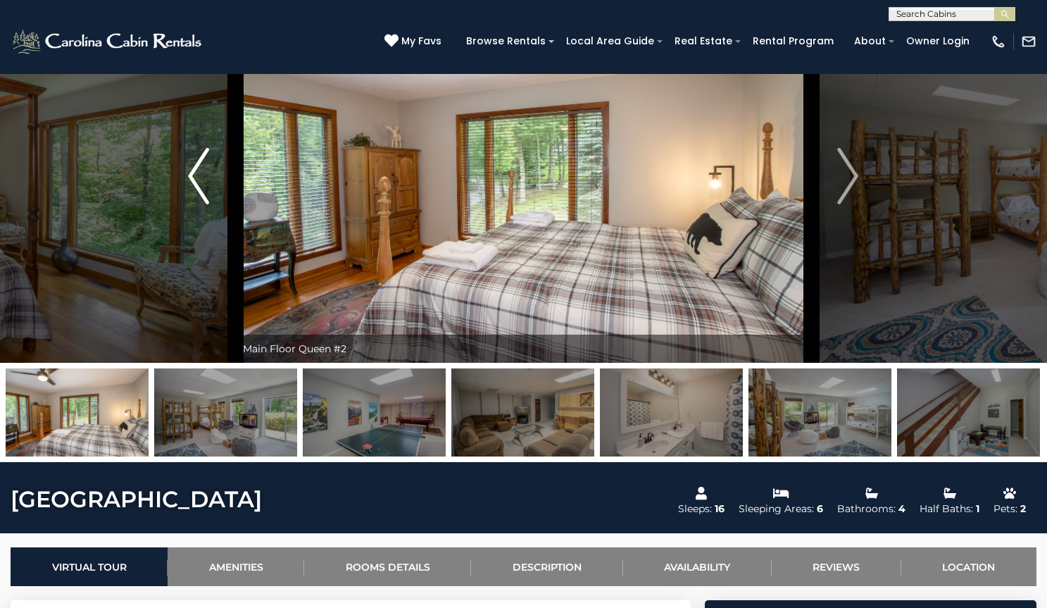
click at [203, 204] on img "Previous" at bounding box center [198, 176] width 21 height 56
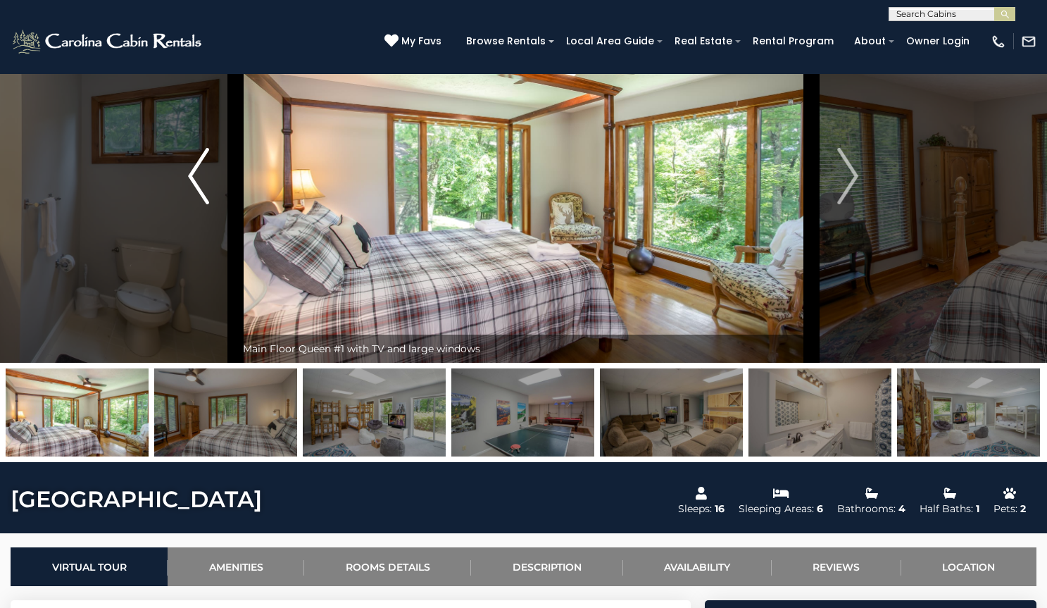
click at [203, 204] on img "Previous" at bounding box center [198, 176] width 21 height 56
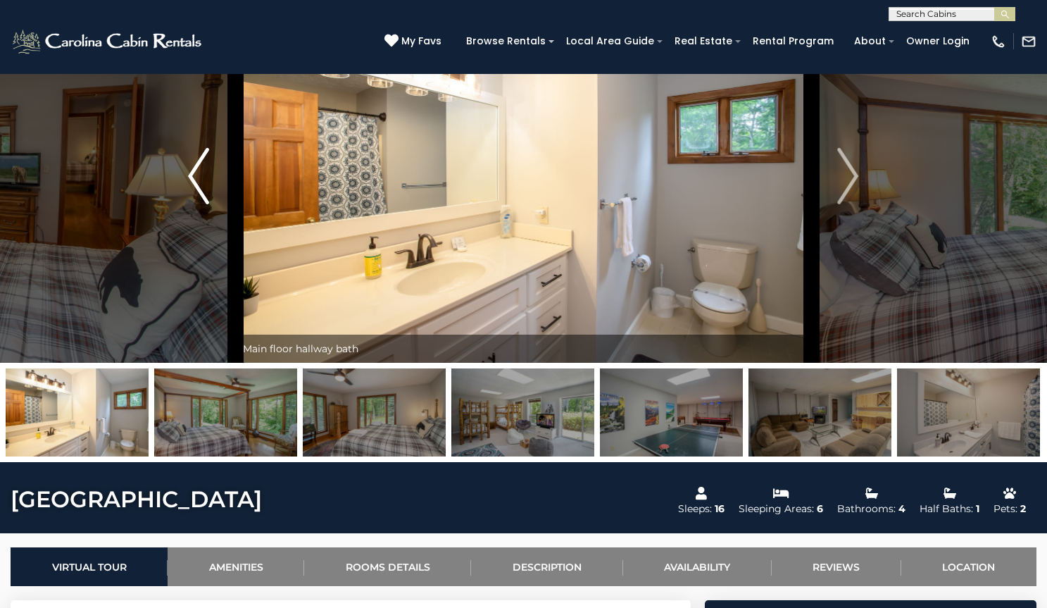
click at [203, 204] on img "Previous" at bounding box center [198, 176] width 21 height 56
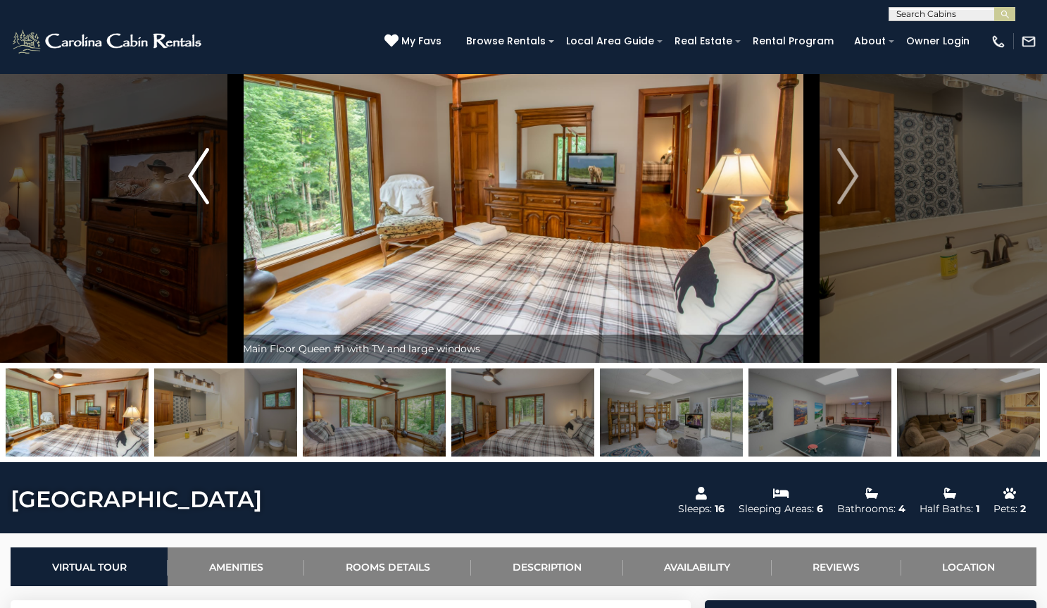
click at [203, 204] on img "Previous" at bounding box center [198, 176] width 21 height 56
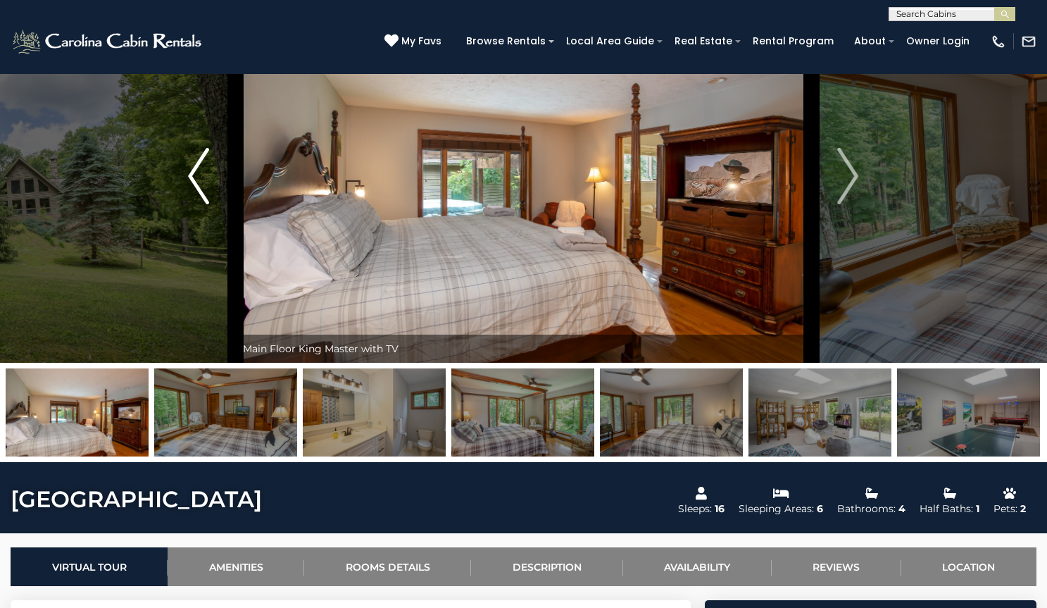
click at [203, 204] on img "Previous" at bounding box center [198, 176] width 21 height 56
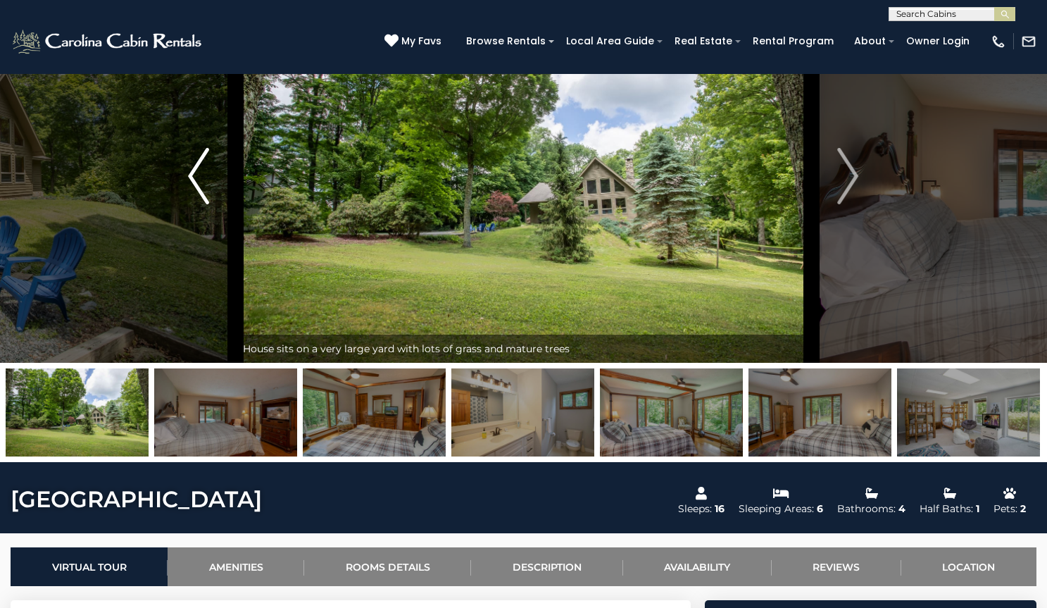
click at [203, 204] on img "Previous" at bounding box center [198, 176] width 21 height 56
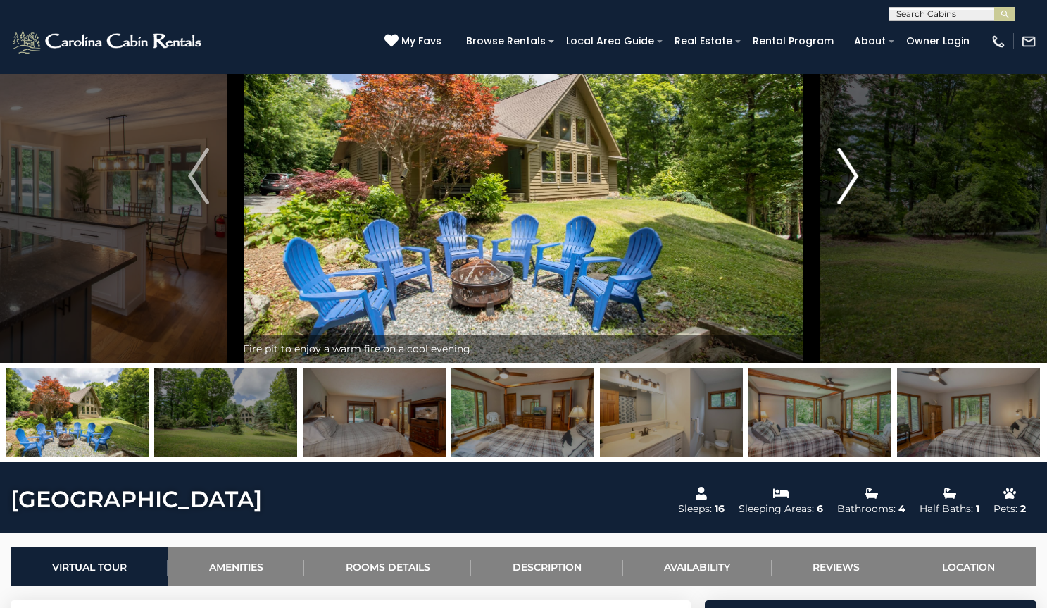
click at [859, 237] on button "Next" at bounding box center [848, 175] width 74 height 373
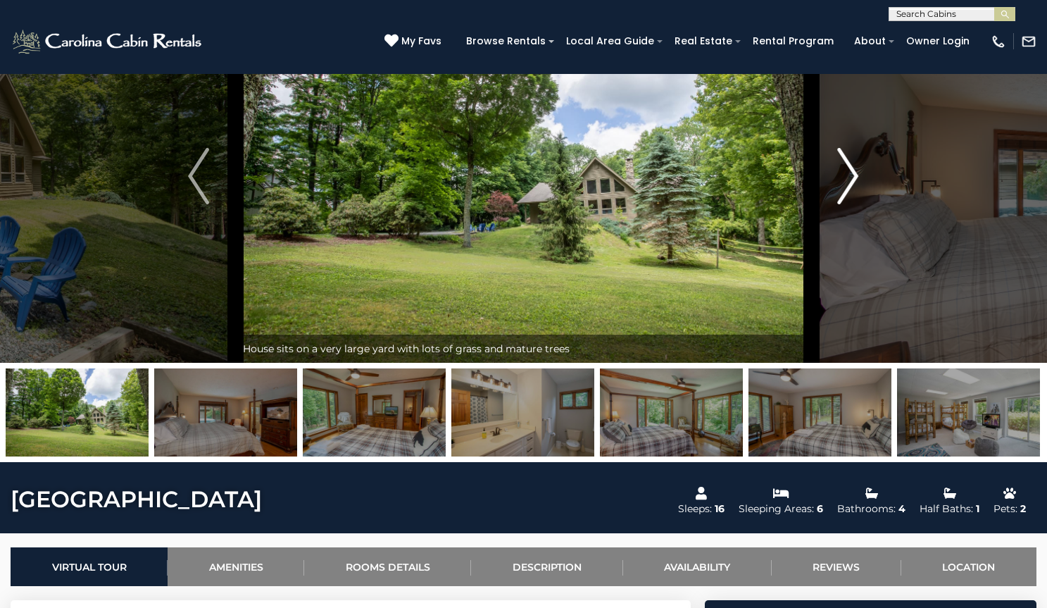
click at [859, 237] on button "Next" at bounding box center [848, 175] width 74 height 373
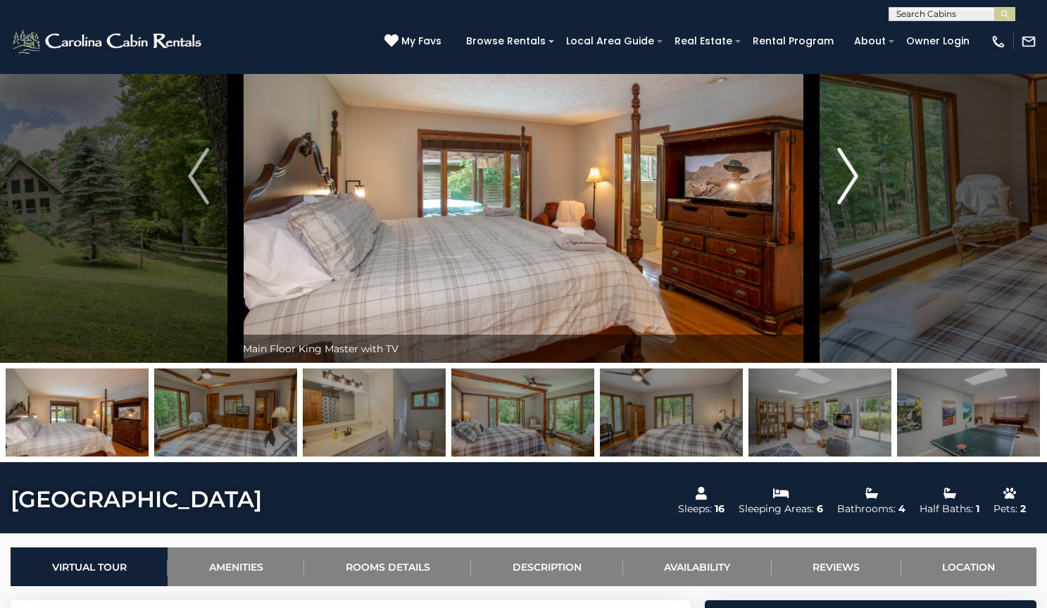
click at [855, 204] on img "Next" at bounding box center [848, 176] width 21 height 56
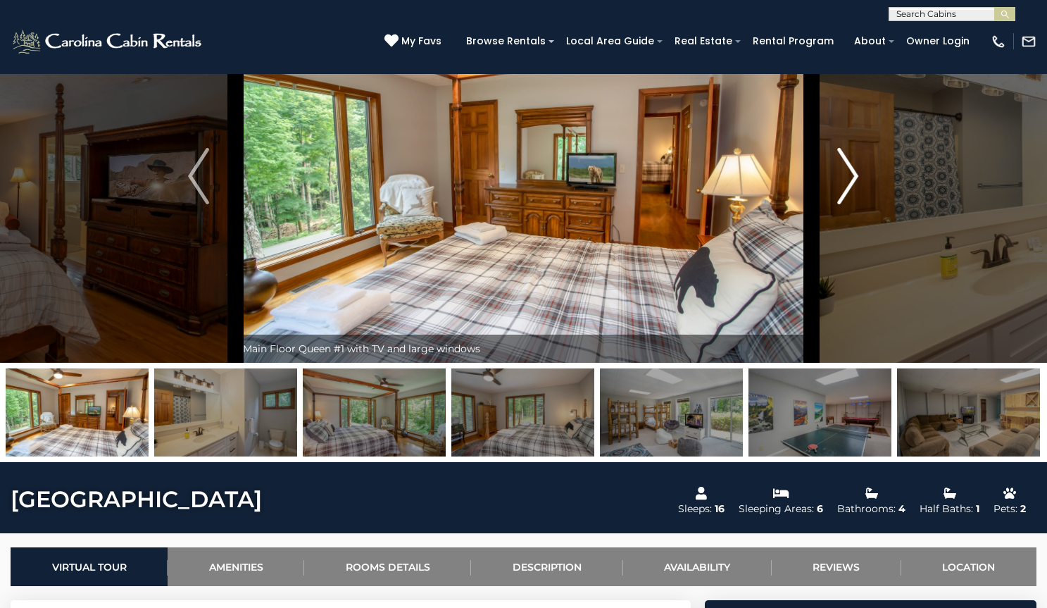
click at [855, 204] on img "Next" at bounding box center [848, 176] width 21 height 56
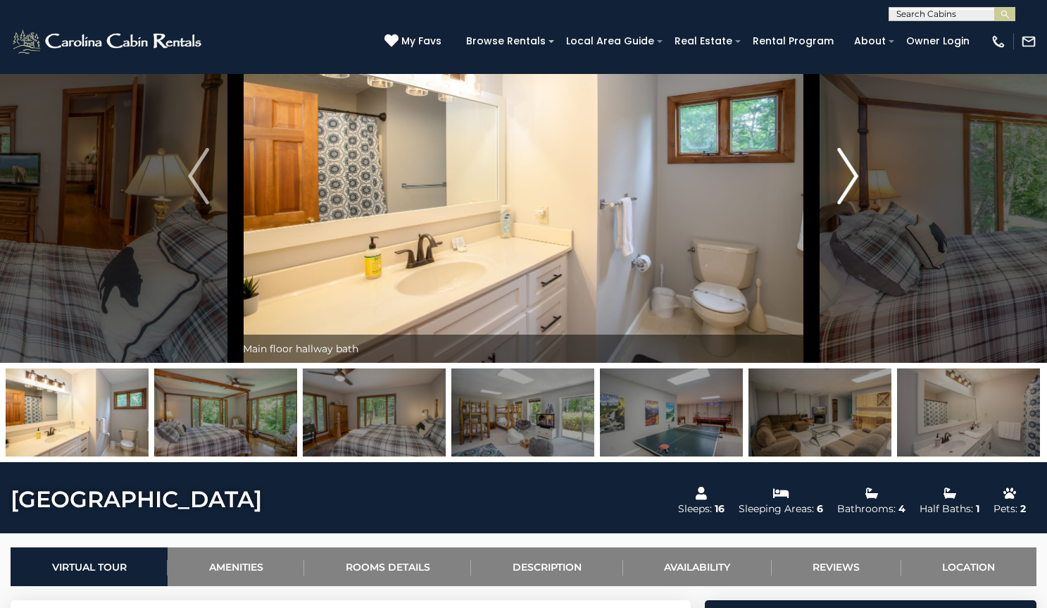
click at [855, 204] on img "Next" at bounding box center [848, 176] width 21 height 56
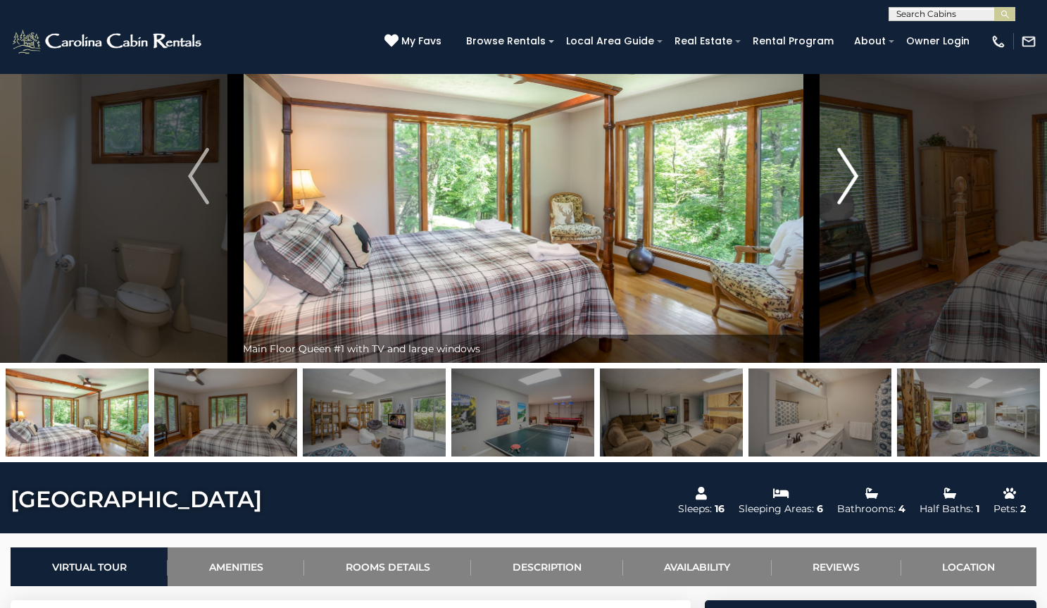
click at [855, 204] on img "Next" at bounding box center [848, 176] width 21 height 56
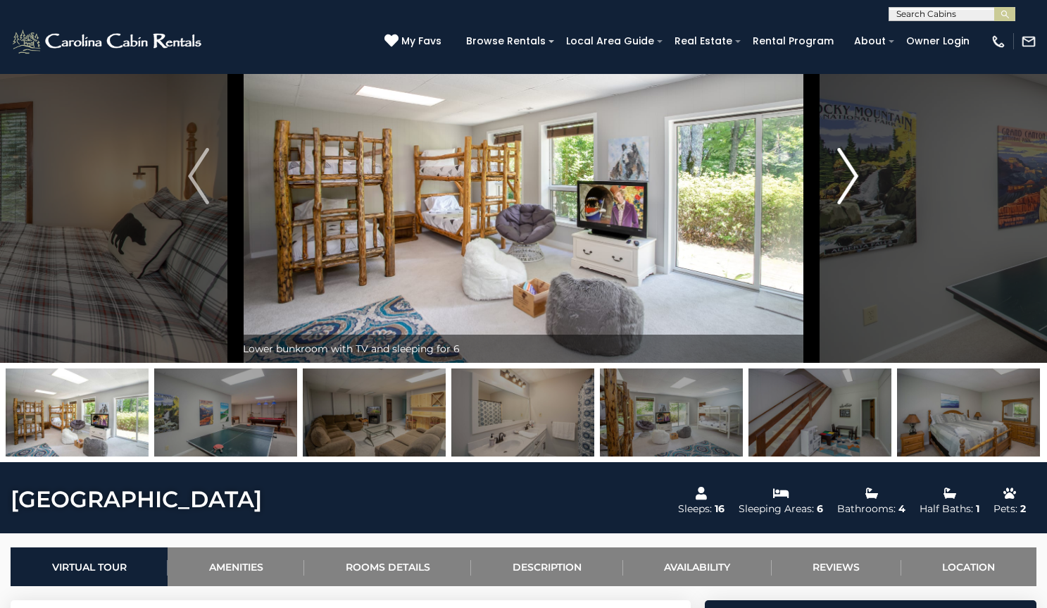
click at [855, 204] on img "Next" at bounding box center [848, 176] width 21 height 56
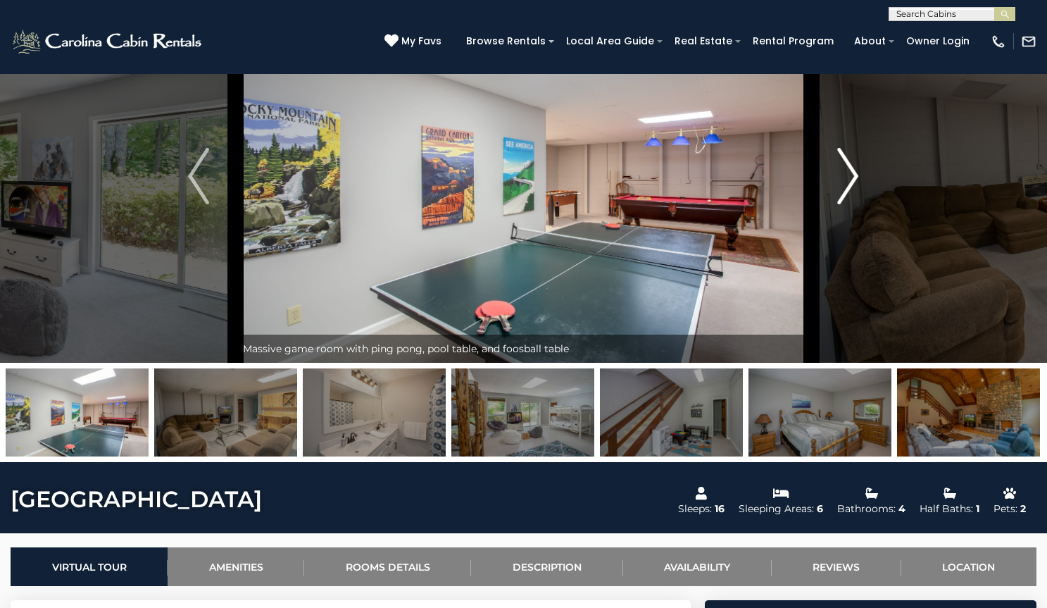
click at [855, 204] on img "Next" at bounding box center [848, 176] width 21 height 56
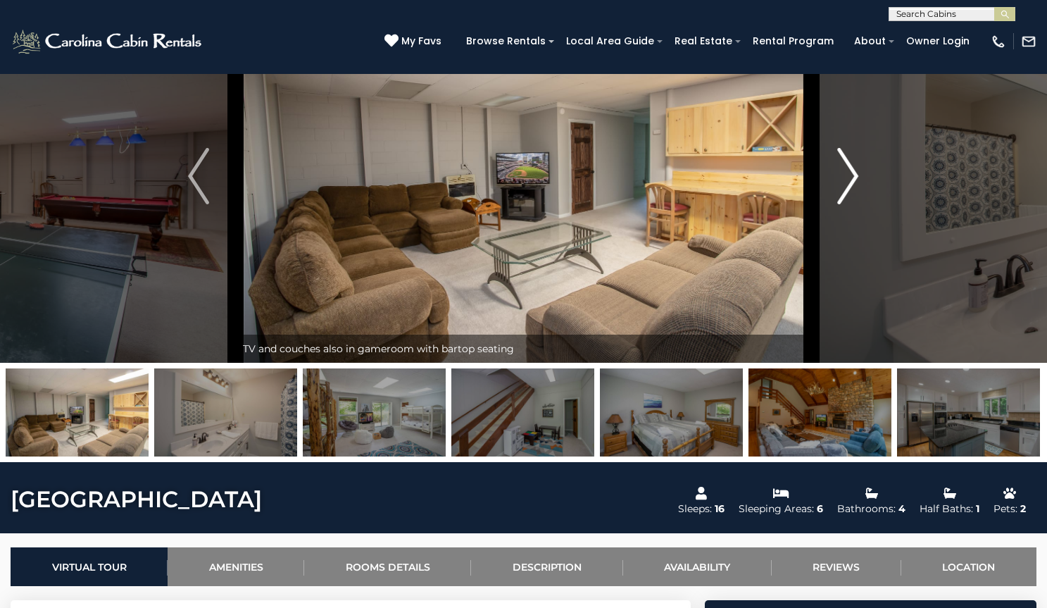
click at [855, 204] on img "Next" at bounding box center [848, 176] width 21 height 56
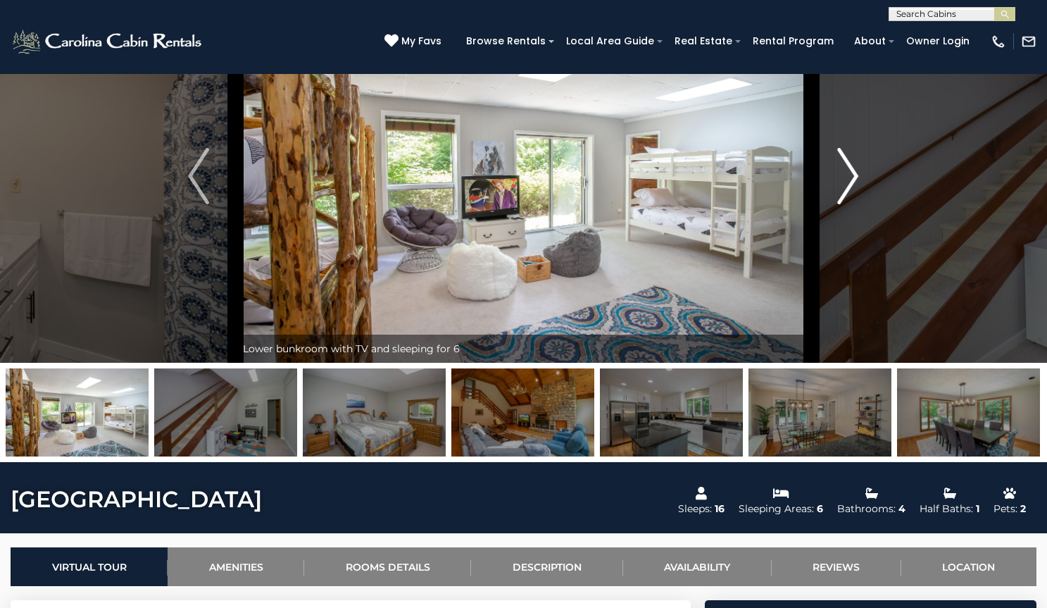
click at [855, 204] on img "Next" at bounding box center [848, 176] width 21 height 56
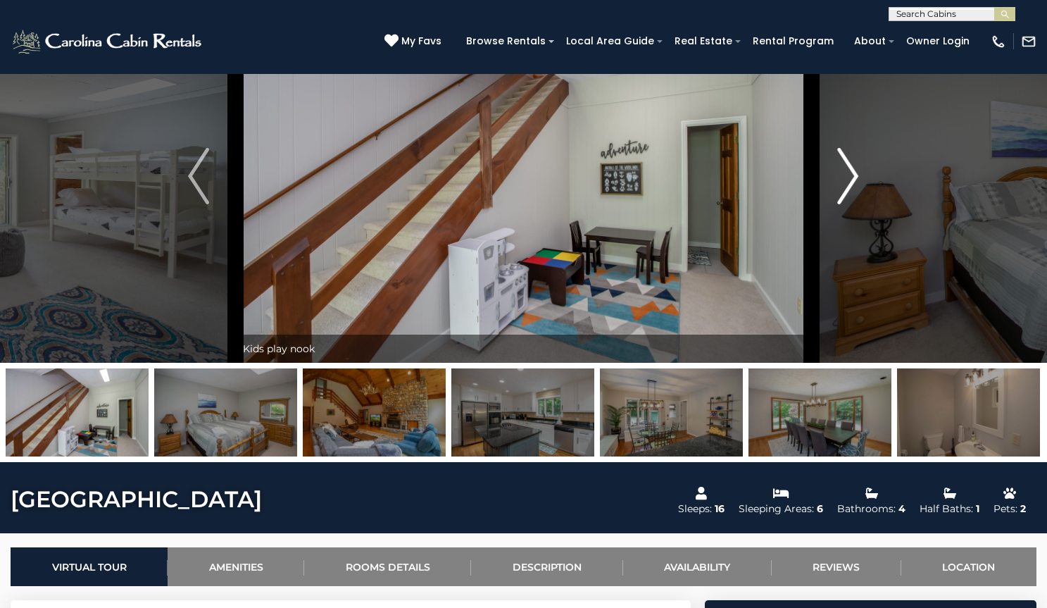
click at [855, 204] on img "Next" at bounding box center [848, 176] width 21 height 56
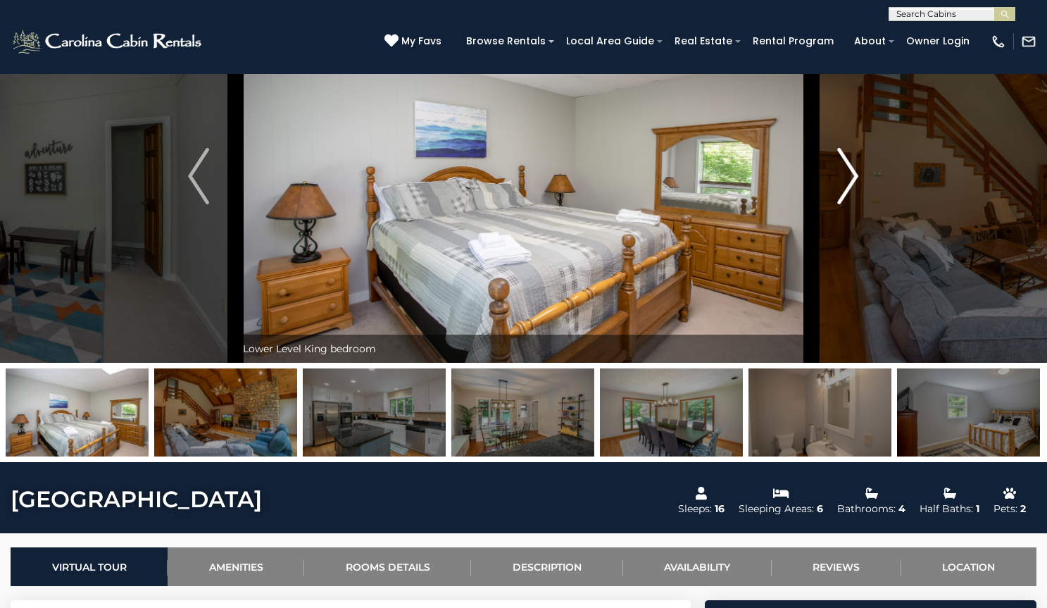
click at [855, 204] on img "Next" at bounding box center [848, 176] width 21 height 56
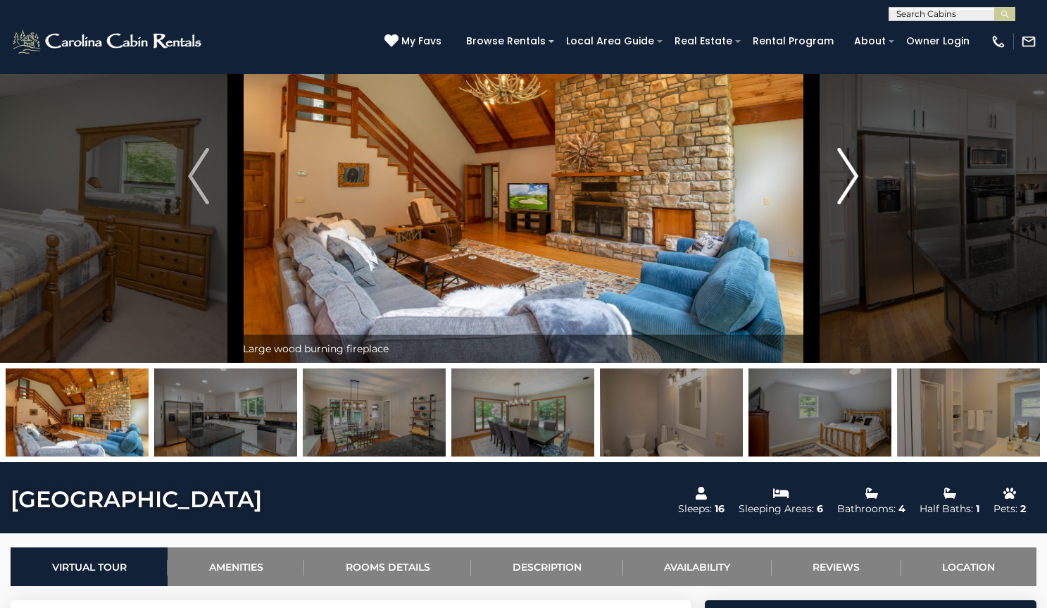
click at [855, 204] on img "Next" at bounding box center [848, 176] width 21 height 56
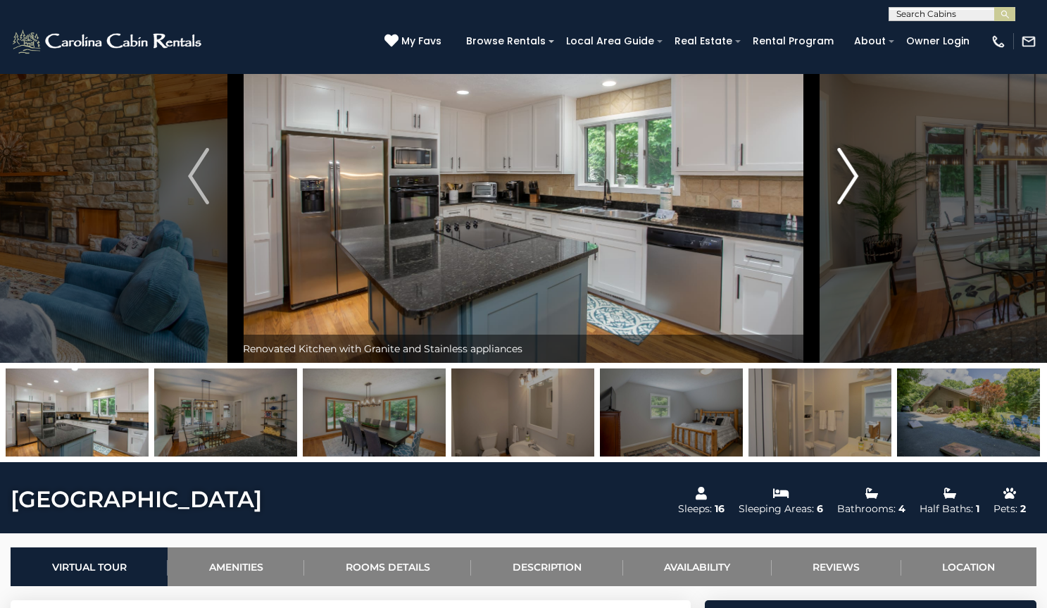
click at [855, 204] on img "Next" at bounding box center [848, 176] width 21 height 56
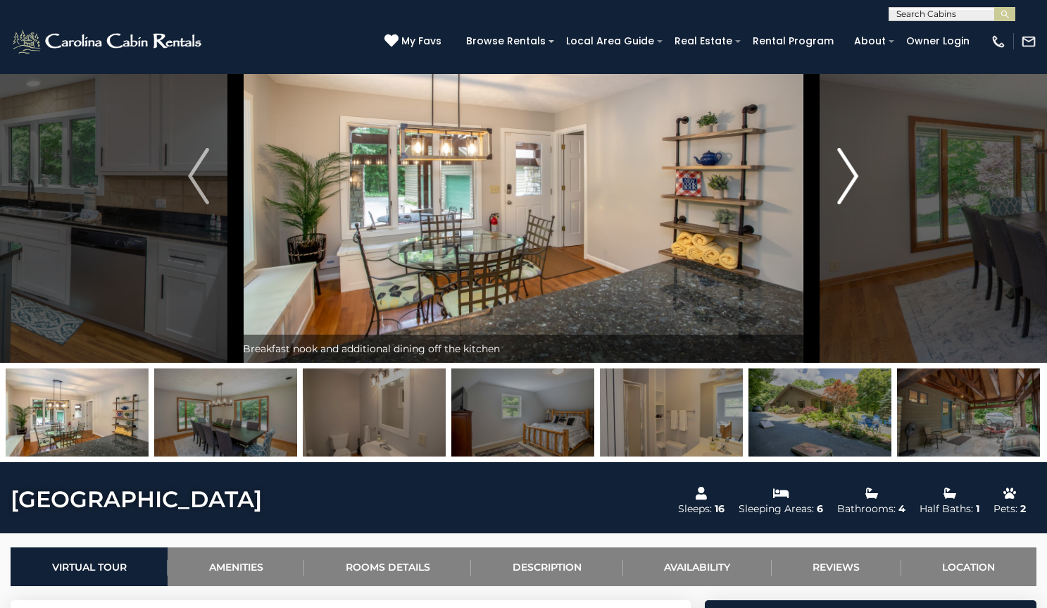
click at [855, 204] on img "Next" at bounding box center [848, 176] width 21 height 56
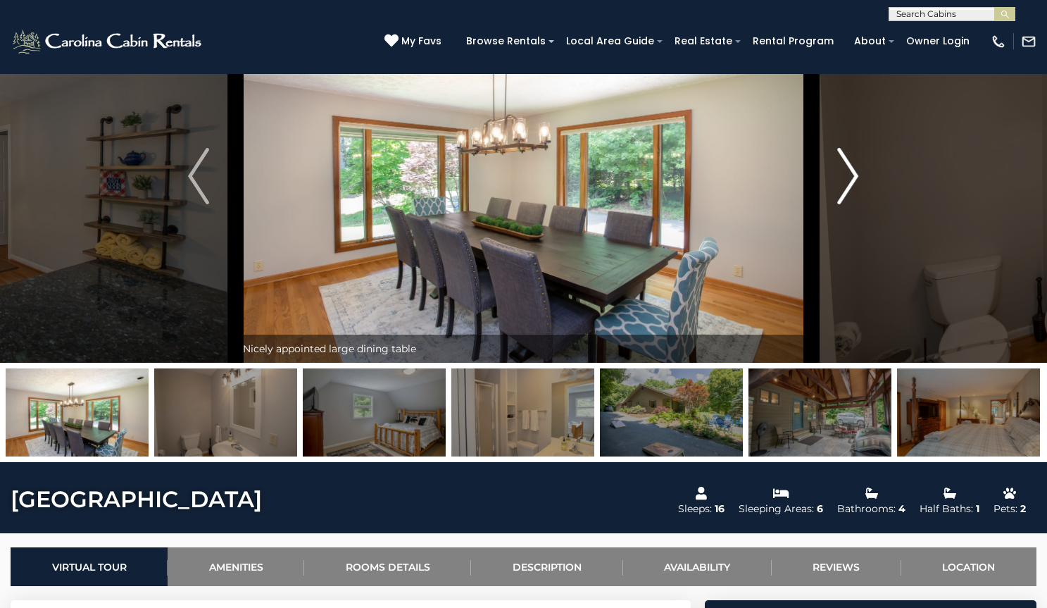
click at [855, 204] on img "Next" at bounding box center [848, 176] width 21 height 56
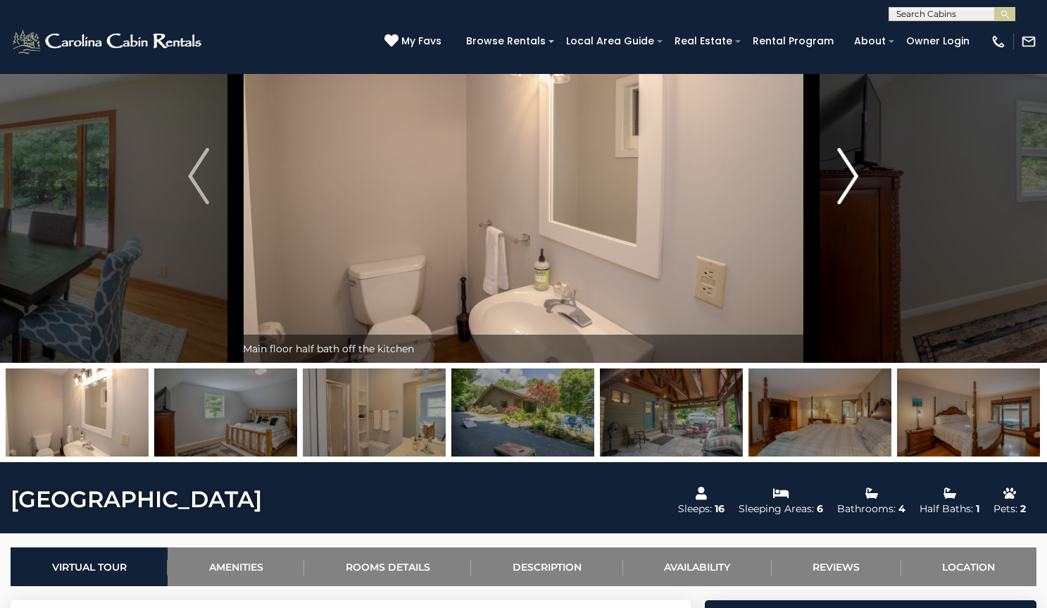
click at [855, 204] on img "Next" at bounding box center [848, 176] width 21 height 56
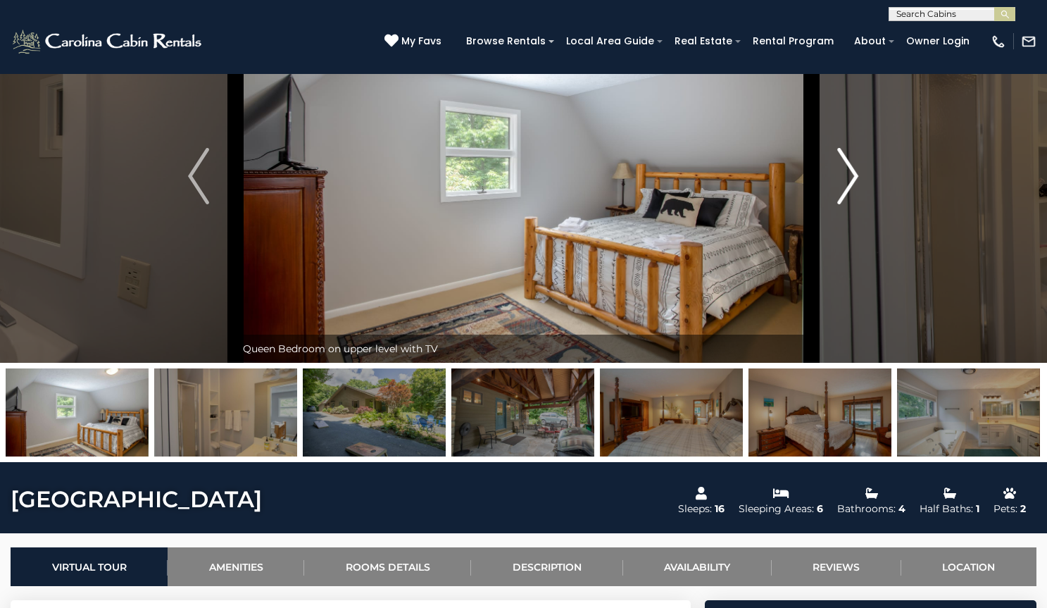
click at [855, 204] on img "Next" at bounding box center [848, 176] width 21 height 56
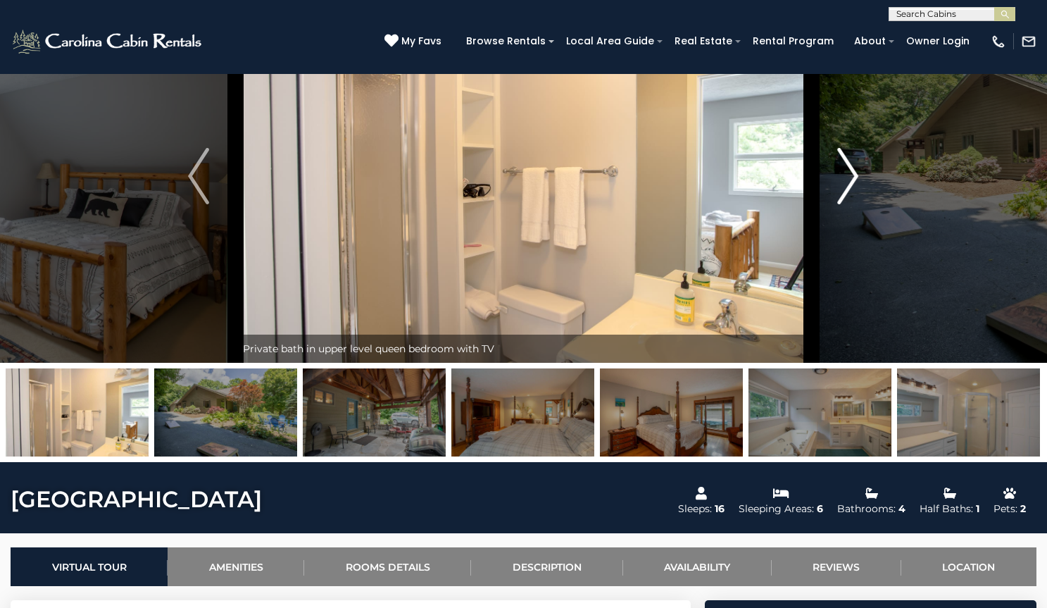
click at [855, 204] on img "Next" at bounding box center [848, 176] width 21 height 56
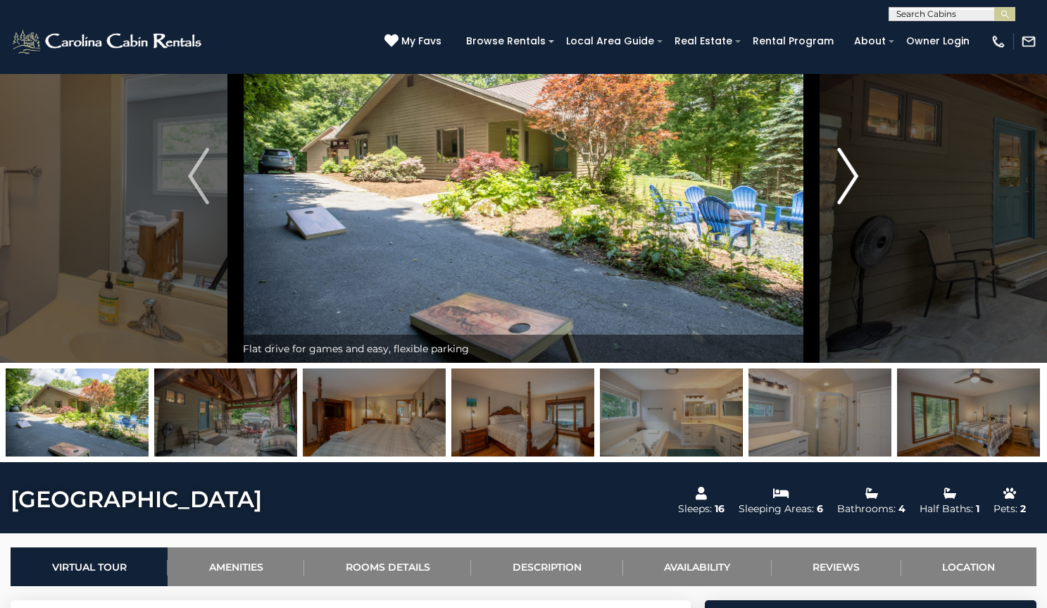
click at [855, 204] on img "Next" at bounding box center [848, 176] width 21 height 56
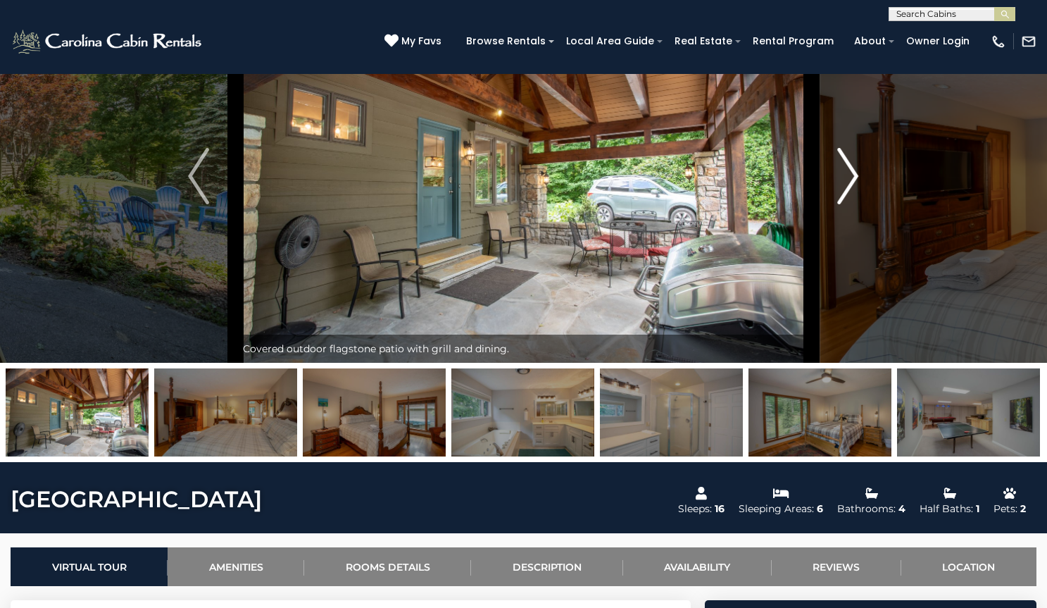
click at [855, 204] on img "Next" at bounding box center [848, 176] width 21 height 56
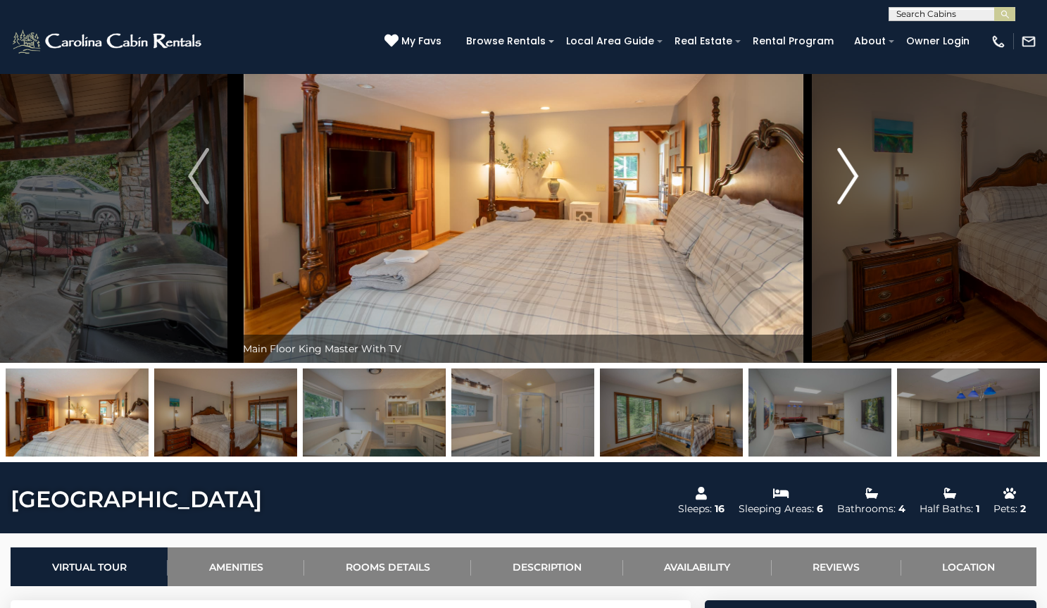
click at [855, 204] on img "Next" at bounding box center [848, 176] width 21 height 56
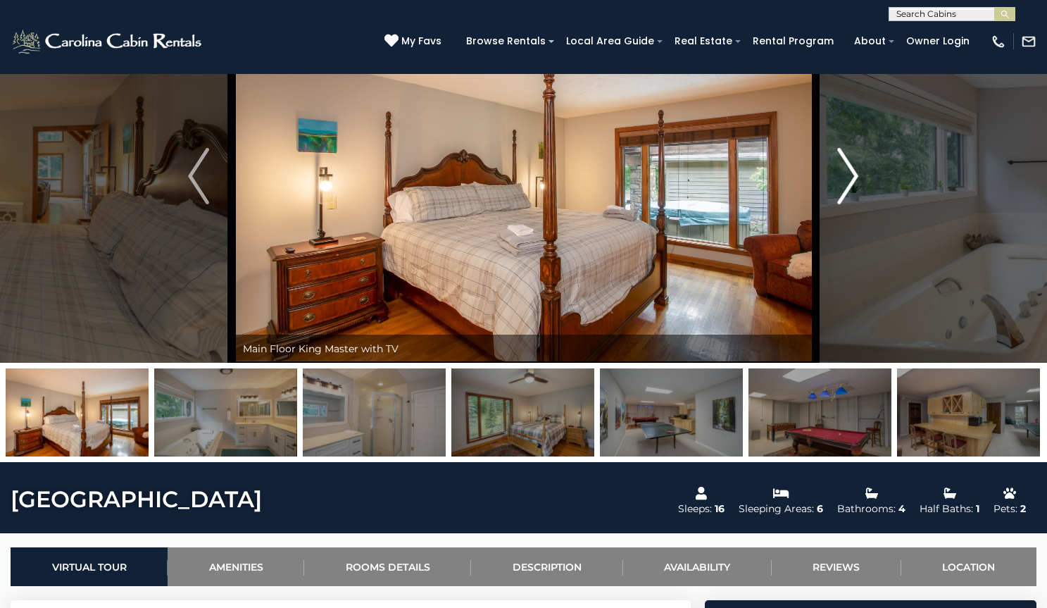
click at [855, 204] on img "Next" at bounding box center [848, 176] width 21 height 56
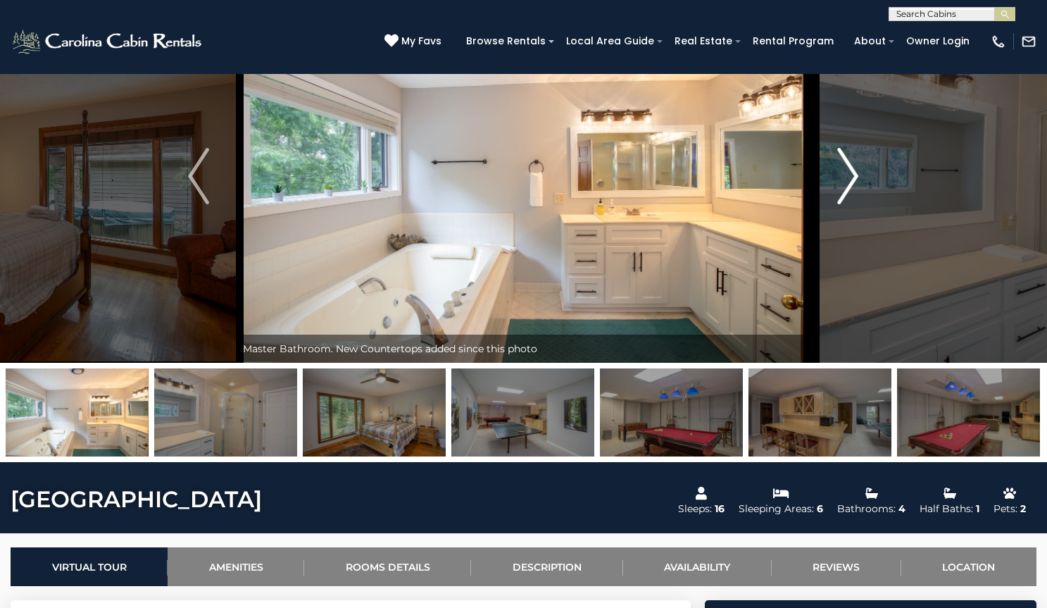
click at [854, 204] on img "Next" at bounding box center [848, 176] width 21 height 56
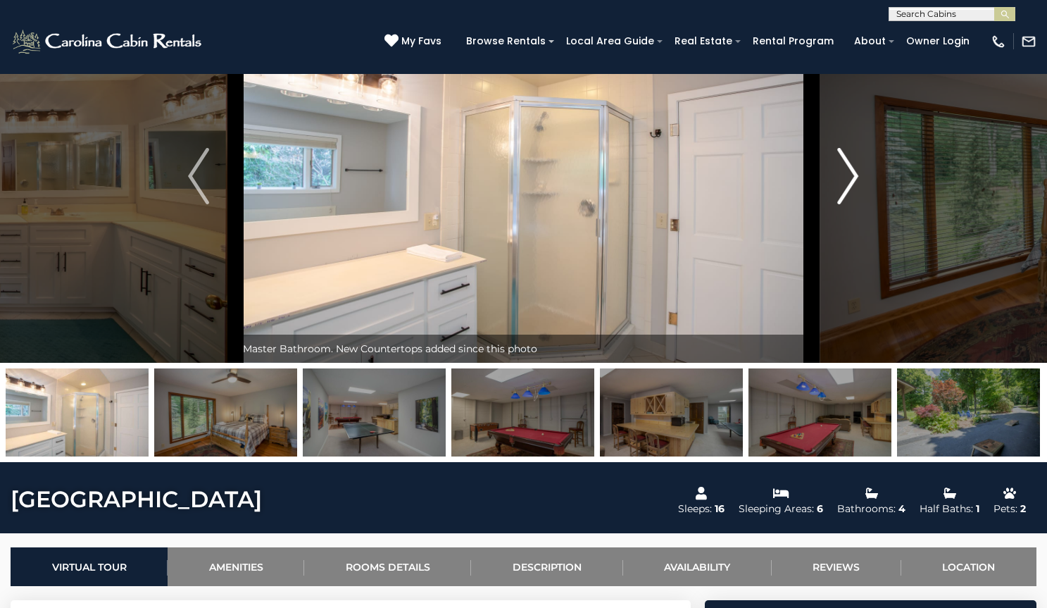
click at [854, 204] on img "Next" at bounding box center [848, 176] width 21 height 56
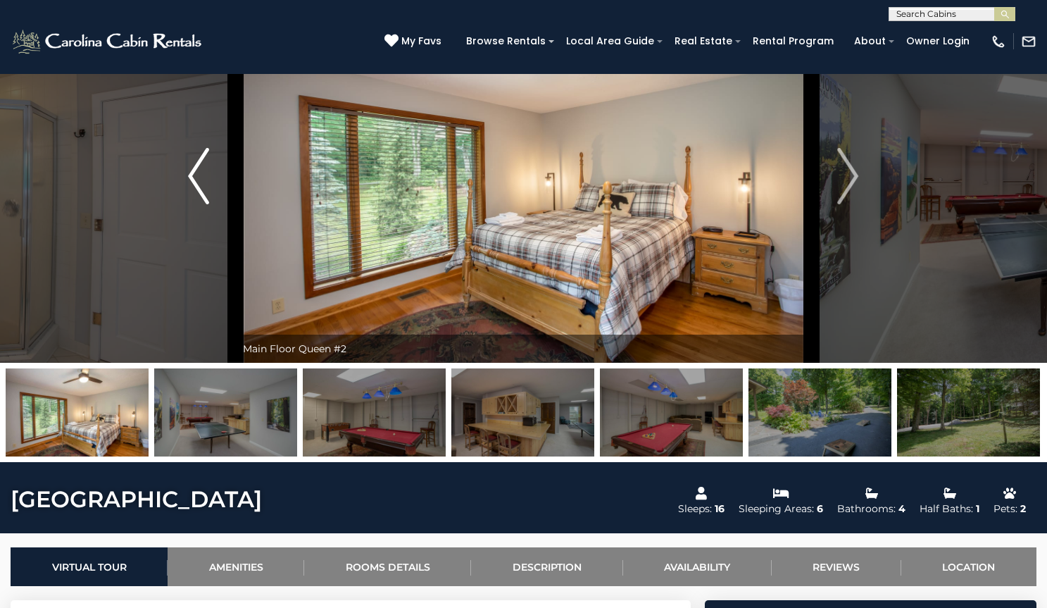
click at [190, 204] on img "Previous" at bounding box center [198, 176] width 21 height 56
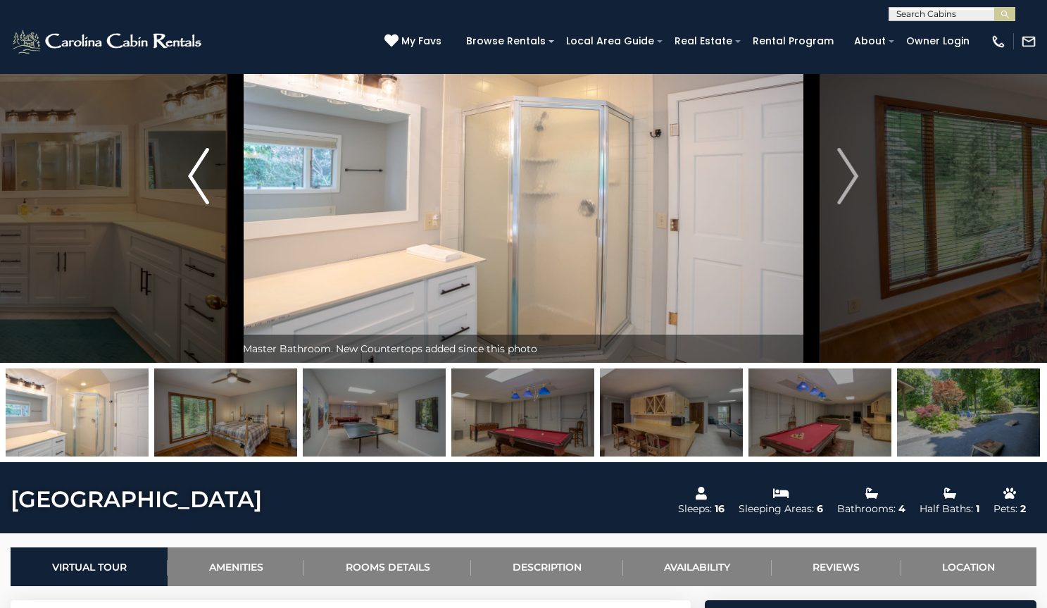
click at [190, 204] on img "Previous" at bounding box center [198, 176] width 21 height 56
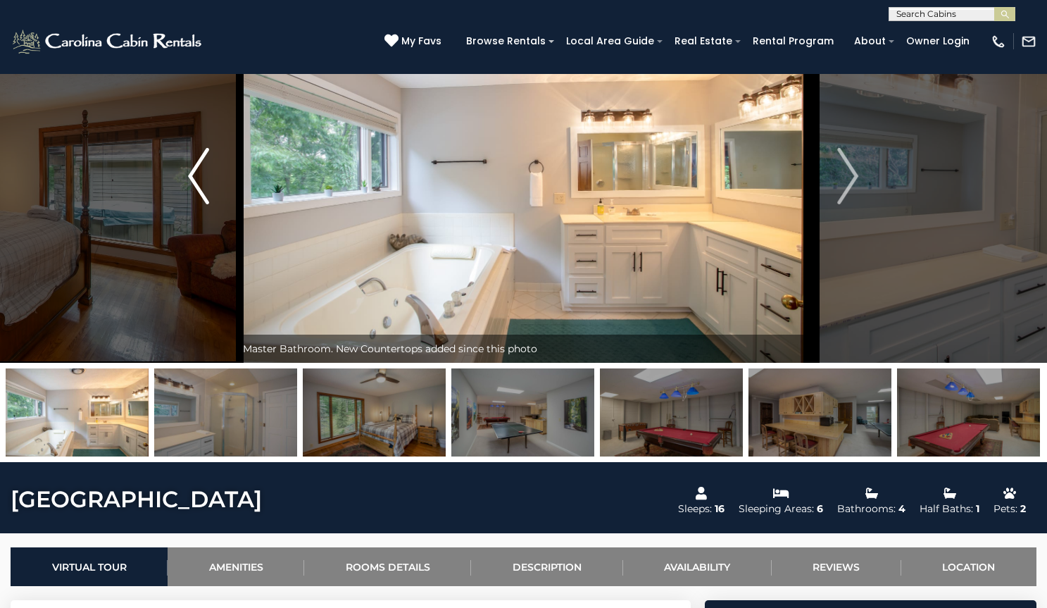
click at [190, 204] on img "Previous" at bounding box center [198, 176] width 21 height 56
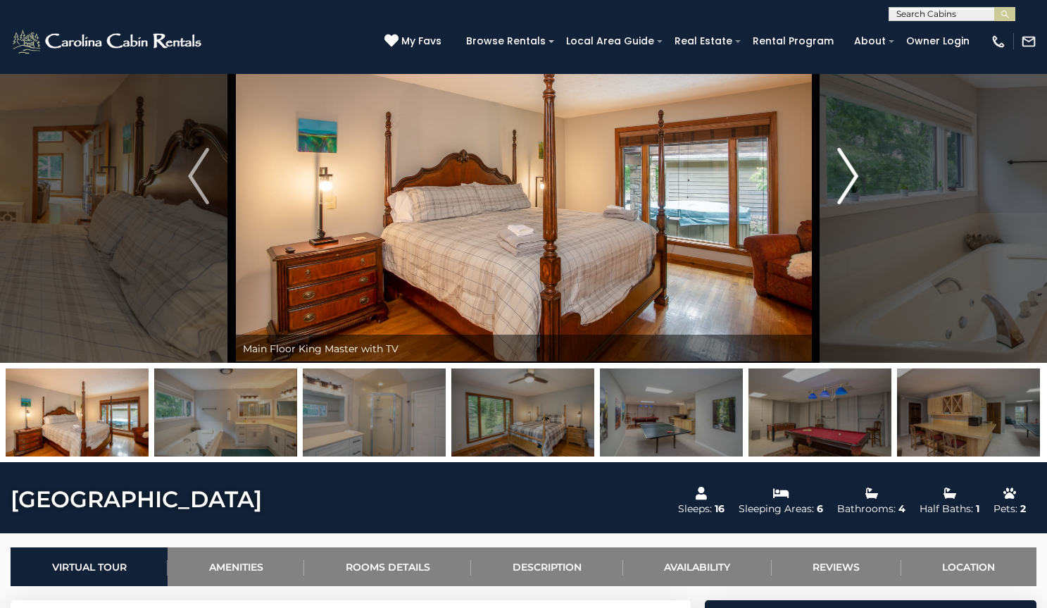
click at [848, 204] on img "Next" at bounding box center [848, 176] width 21 height 56
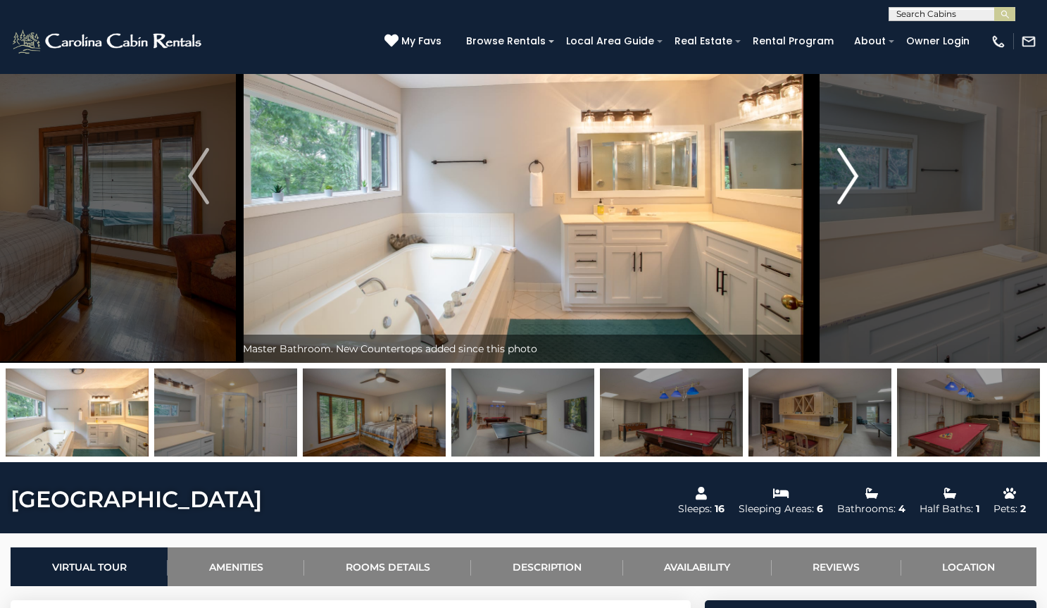
click at [848, 204] on img "Next" at bounding box center [848, 176] width 21 height 56
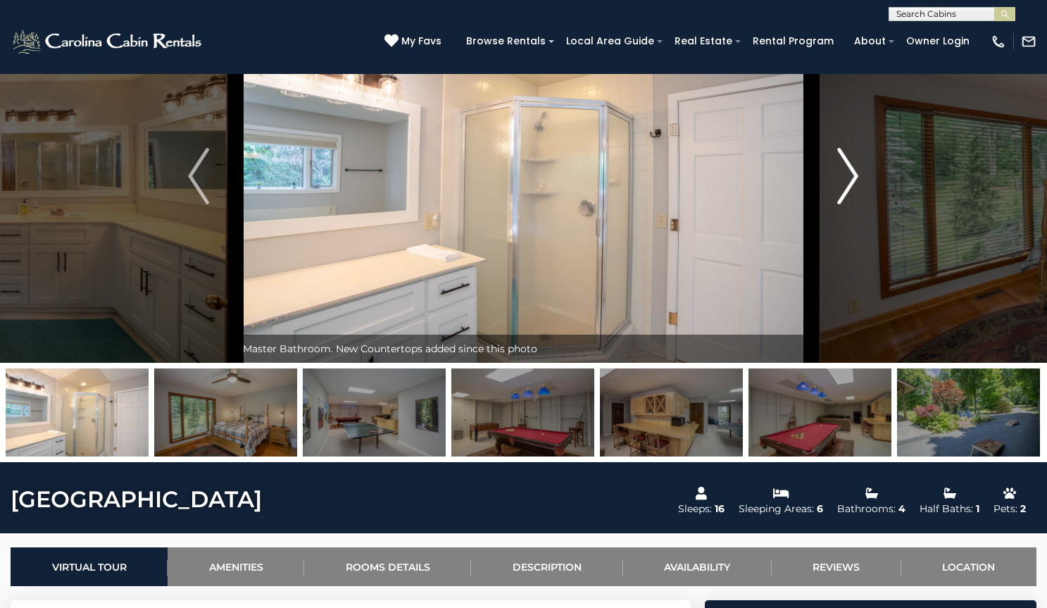
click at [848, 204] on img "Next" at bounding box center [848, 176] width 21 height 56
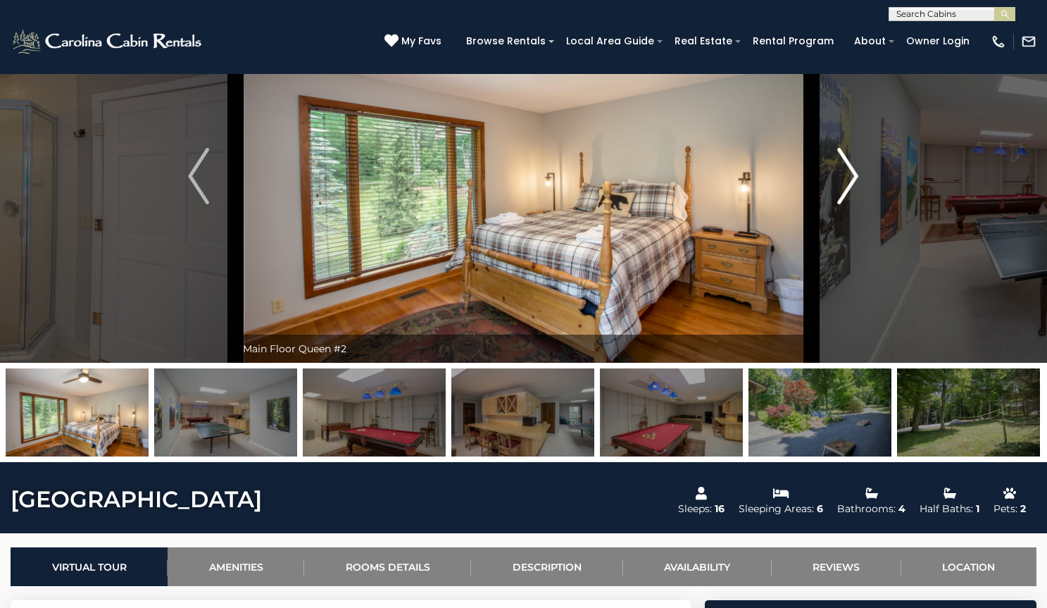
click at [853, 204] on img "Next" at bounding box center [848, 176] width 21 height 56
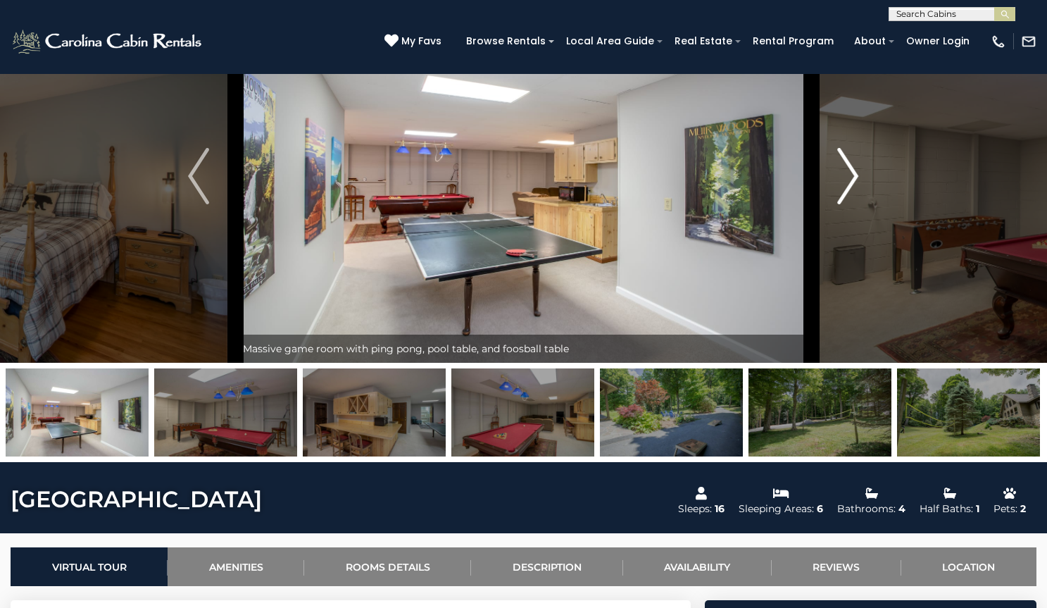
click at [853, 204] on img "Next" at bounding box center [848, 176] width 21 height 56
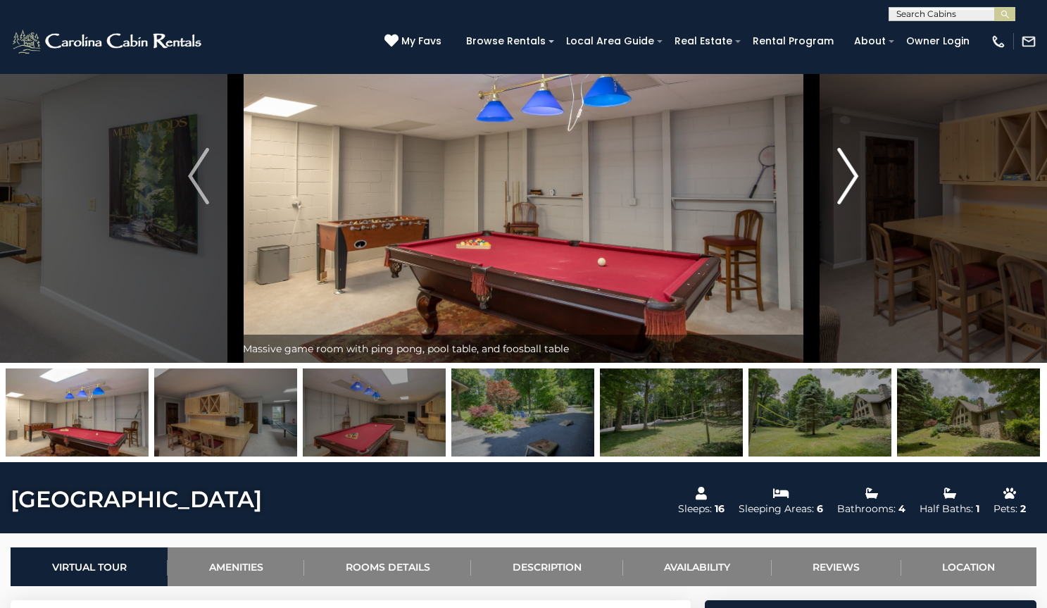
click at [853, 204] on img "Next" at bounding box center [848, 176] width 21 height 56
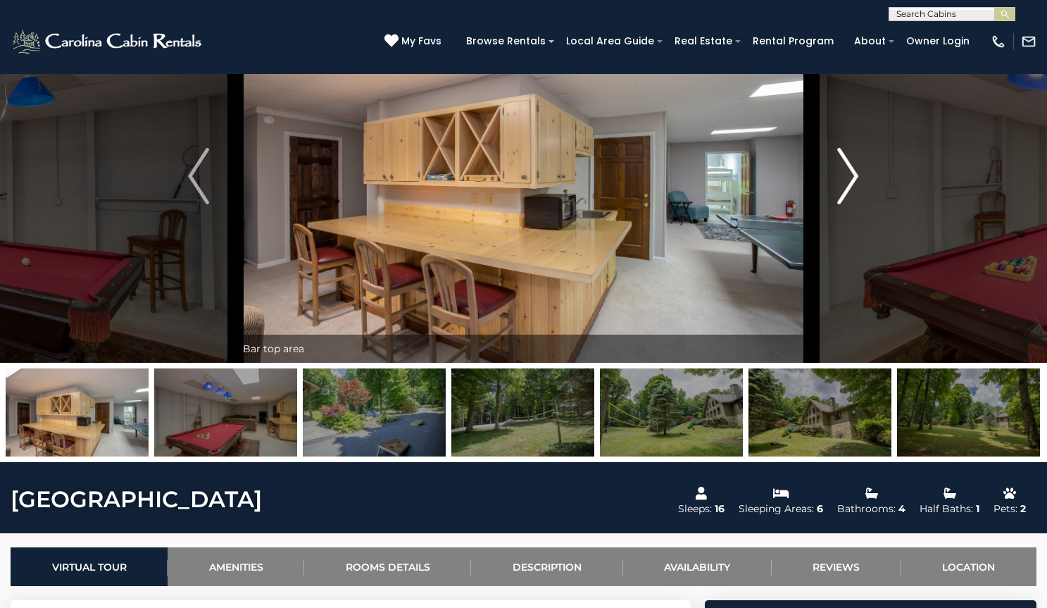
click at [853, 204] on img "Next" at bounding box center [848, 176] width 21 height 56
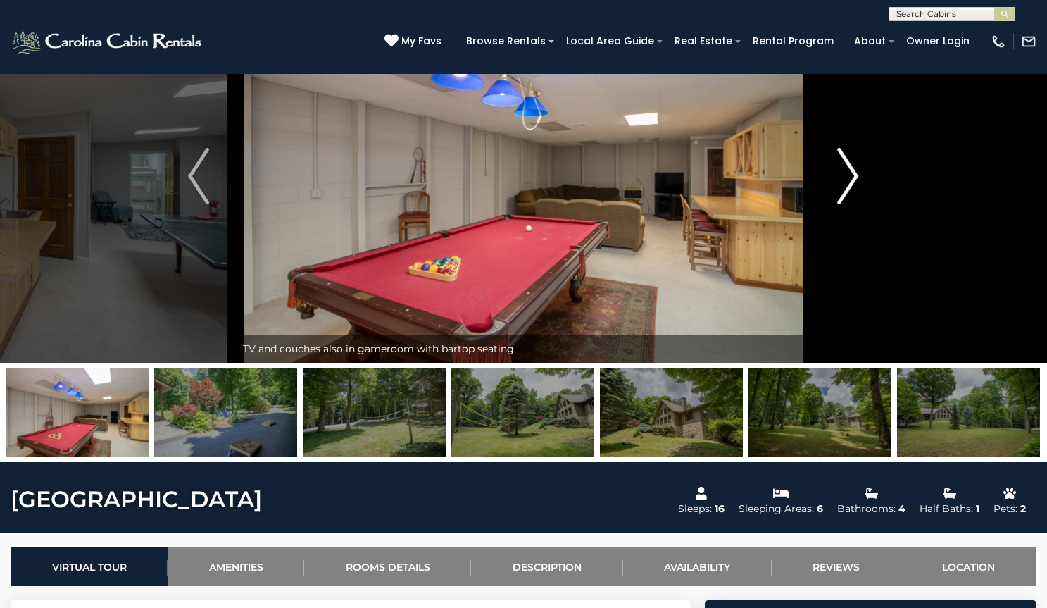
click at [853, 204] on img "Next" at bounding box center [848, 176] width 21 height 56
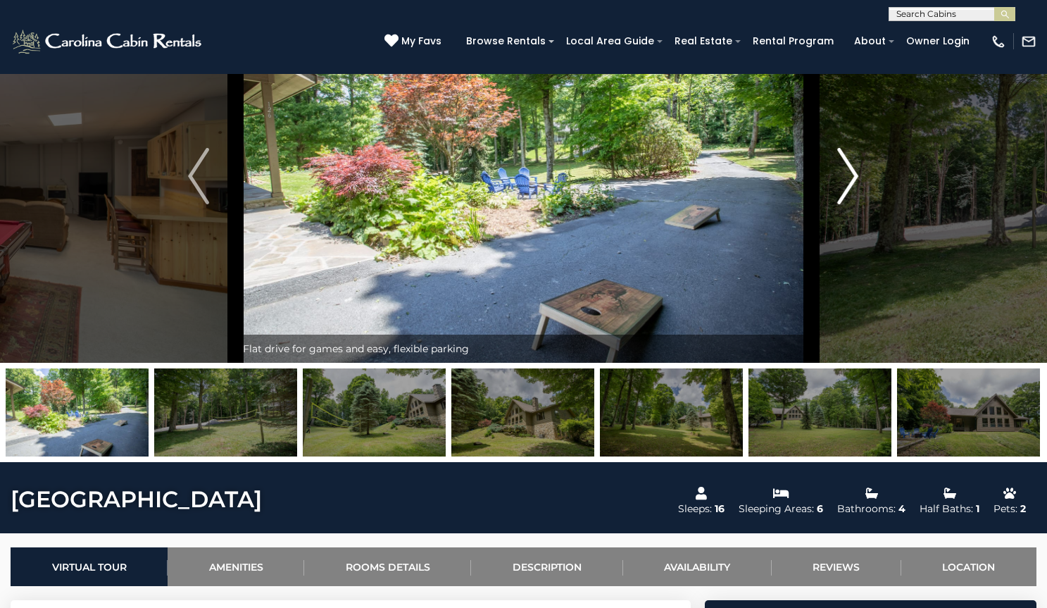
click at [853, 204] on img "Next" at bounding box center [848, 176] width 21 height 56
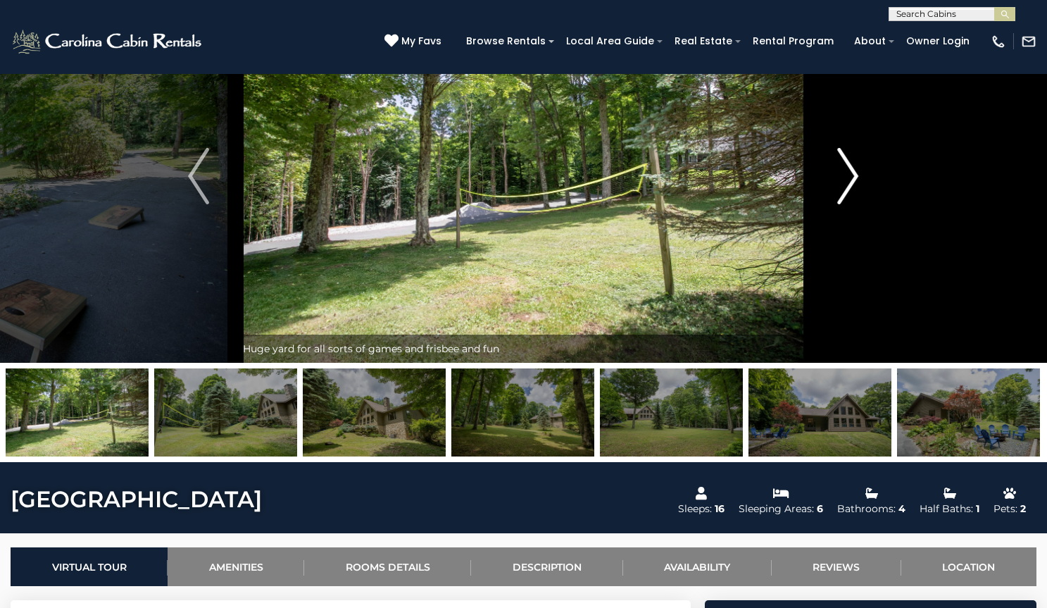
click at [853, 204] on img "Next" at bounding box center [848, 176] width 21 height 56
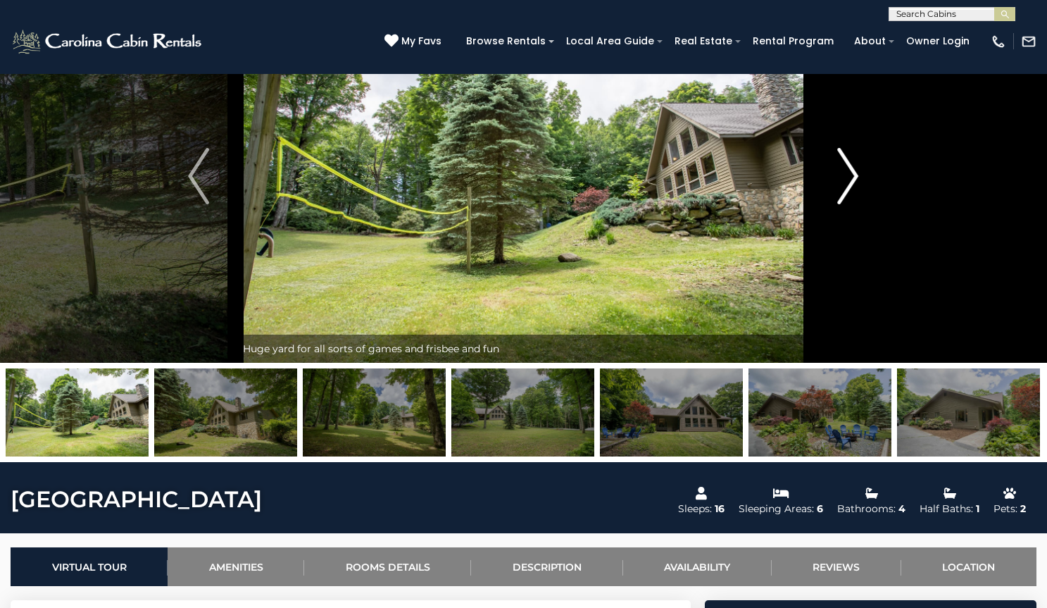
click at [853, 204] on img "Next" at bounding box center [848, 176] width 21 height 56
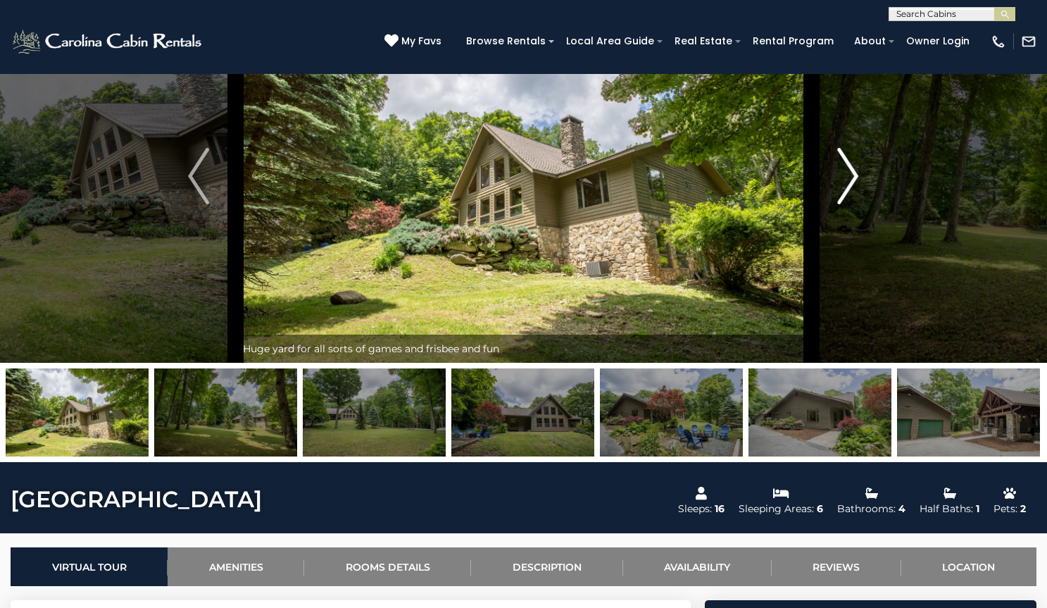
click at [853, 204] on img "Next" at bounding box center [848, 176] width 21 height 56
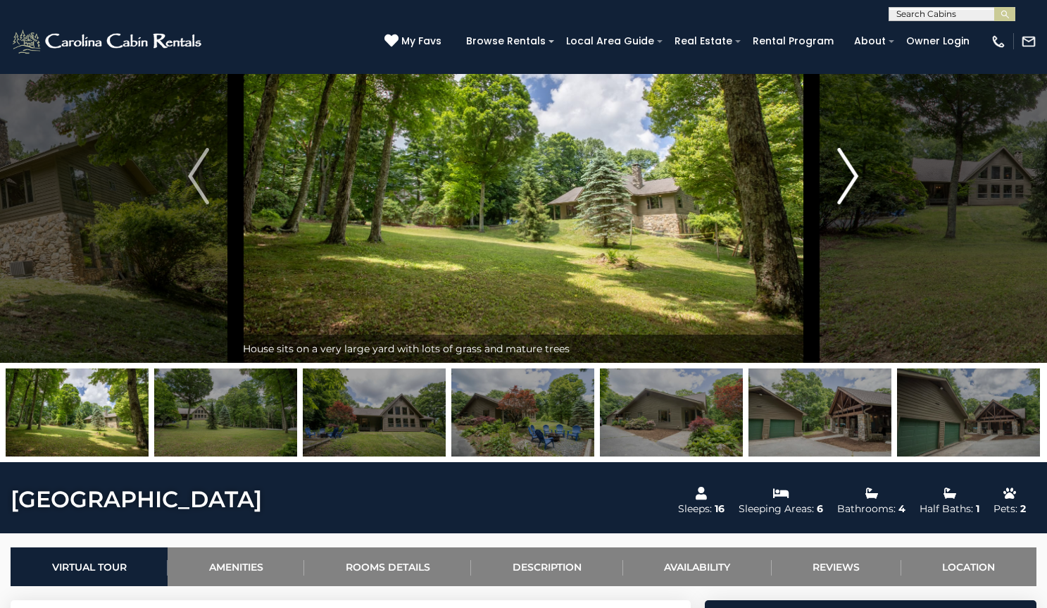
click at [853, 204] on img "Next" at bounding box center [848, 176] width 21 height 56
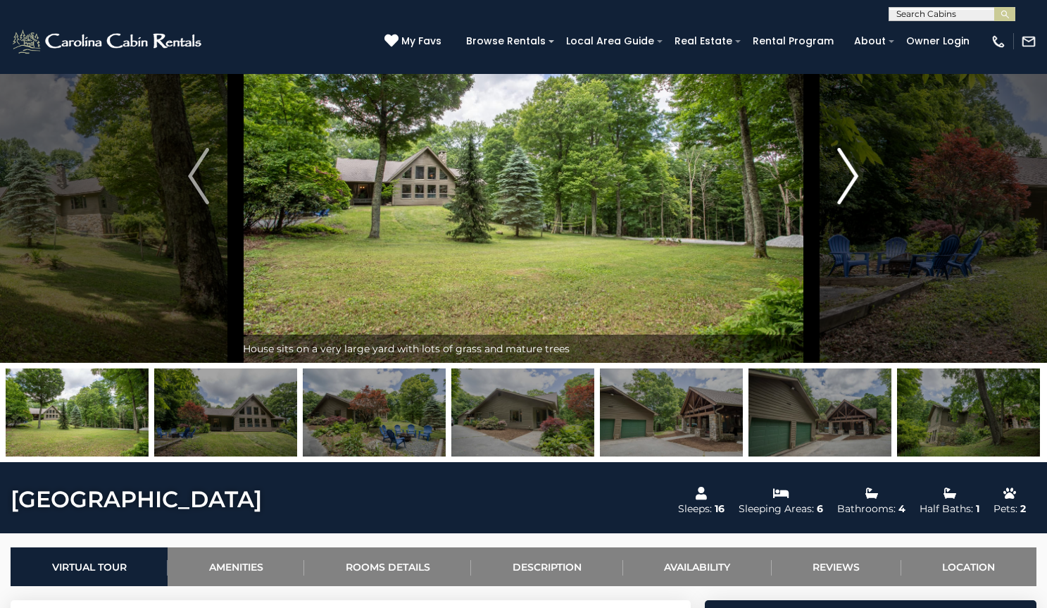
click at [853, 204] on img "Next" at bounding box center [848, 176] width 21 height 56
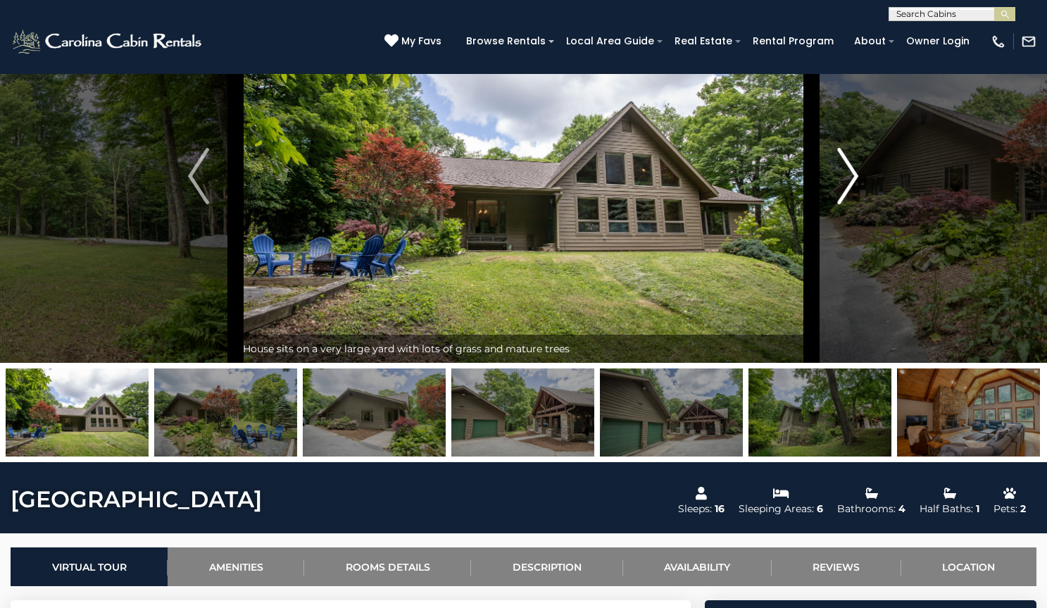
click at [853, 204] on img "Next" at bounding box center [848, 176] width 21 height 56
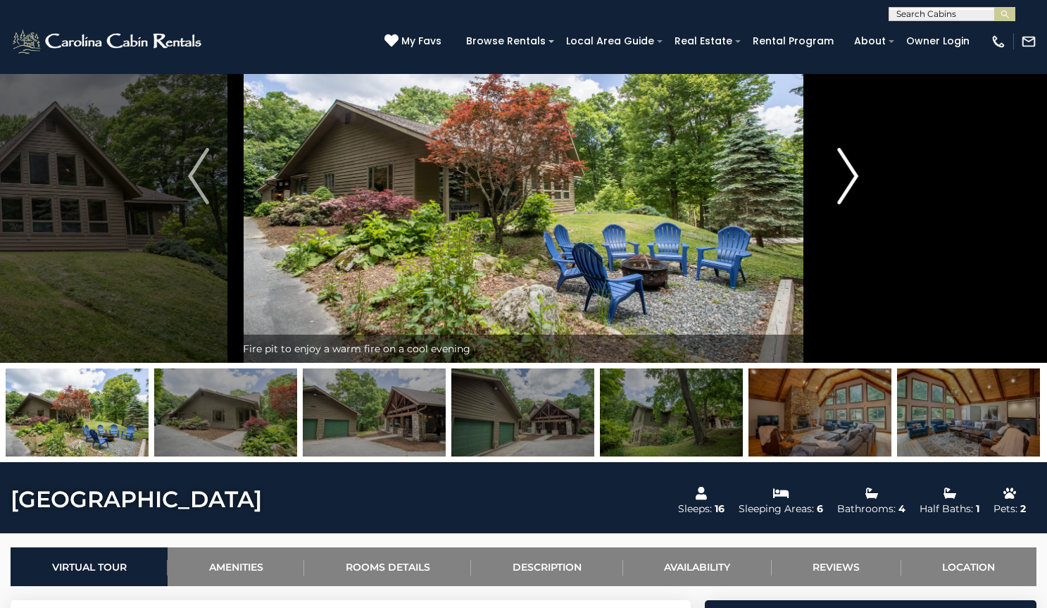
click at [853, 204] on img "Next" at bounding box center [848, 176] width 21 height 56
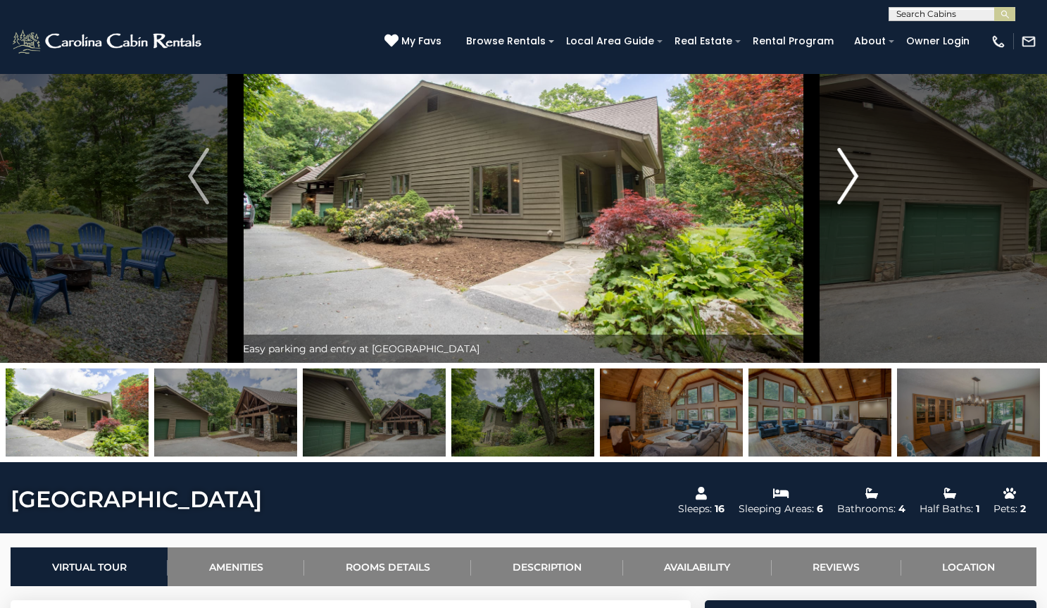
click at [853, 204] on img "Next" at bounding box center [848, 176] width 21 height 56
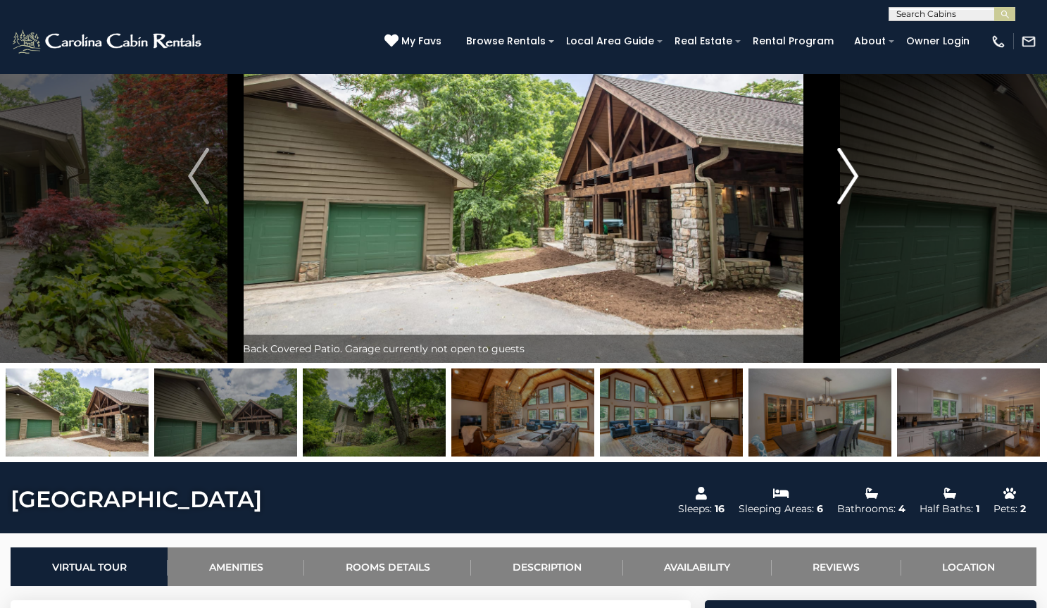
click at [853, 204] on img "Next" at bounding box center [848, 176] width 21 height 56
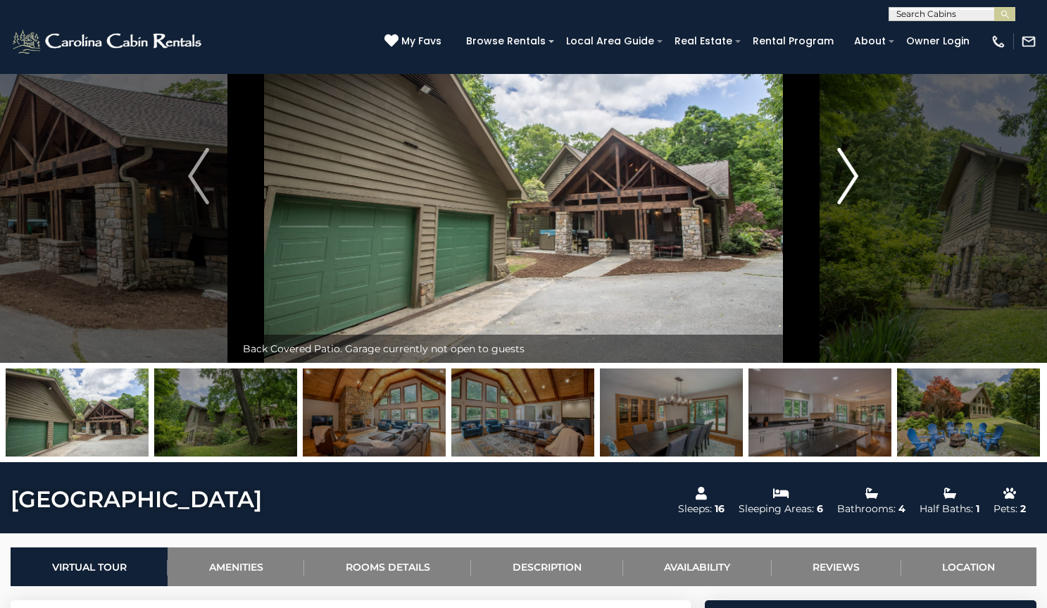
click at [853, 204] on img "Next" at bounding box center [848, 176] width 21 height 56
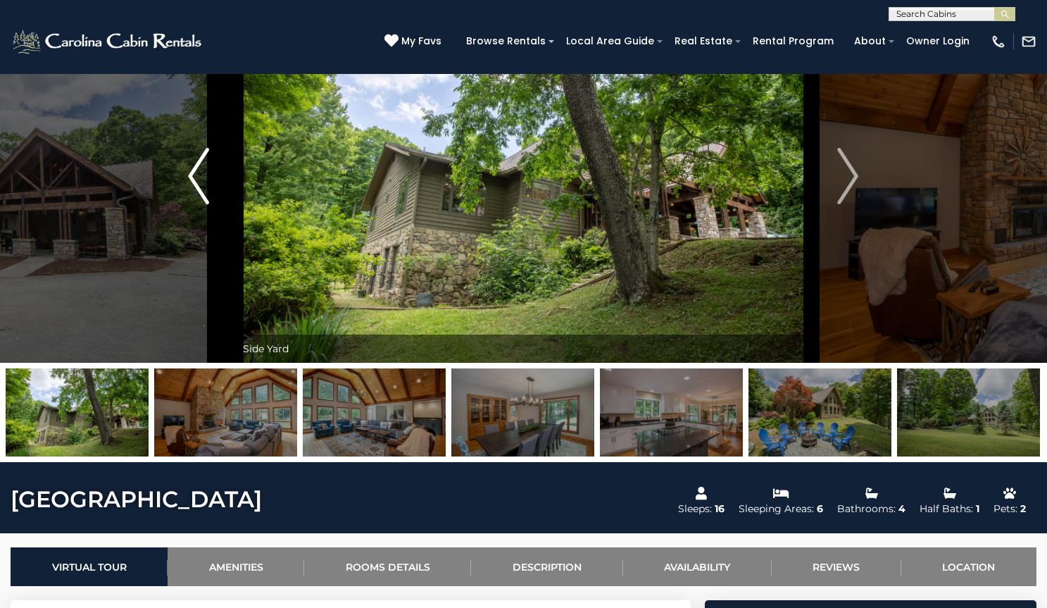
click at [213, 233] on button "Previous" at bounding box center [198, 175] width 74 height 373
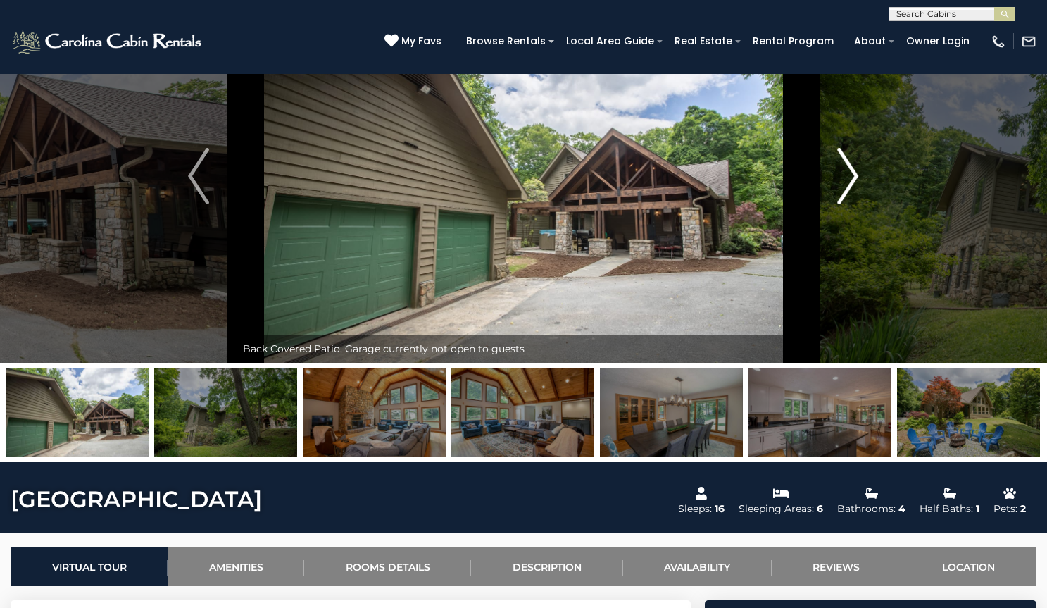
click at [851, 204] on img "Next" at bounding box center [848, 176] width 21 height 56
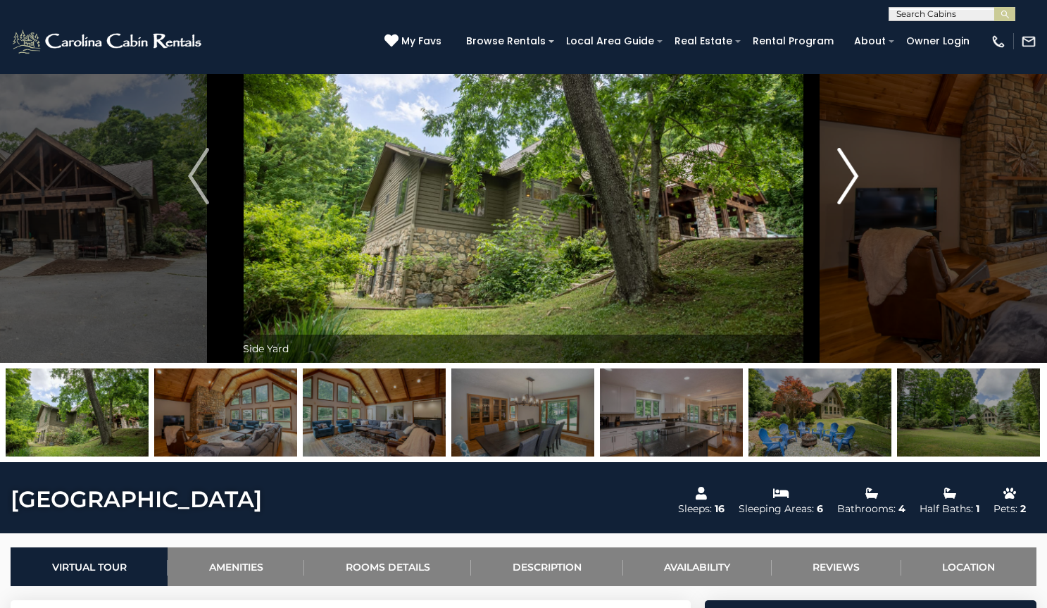
click at [851, 204] on img "Next" at bounding box center [848, 176] width 21 height 56
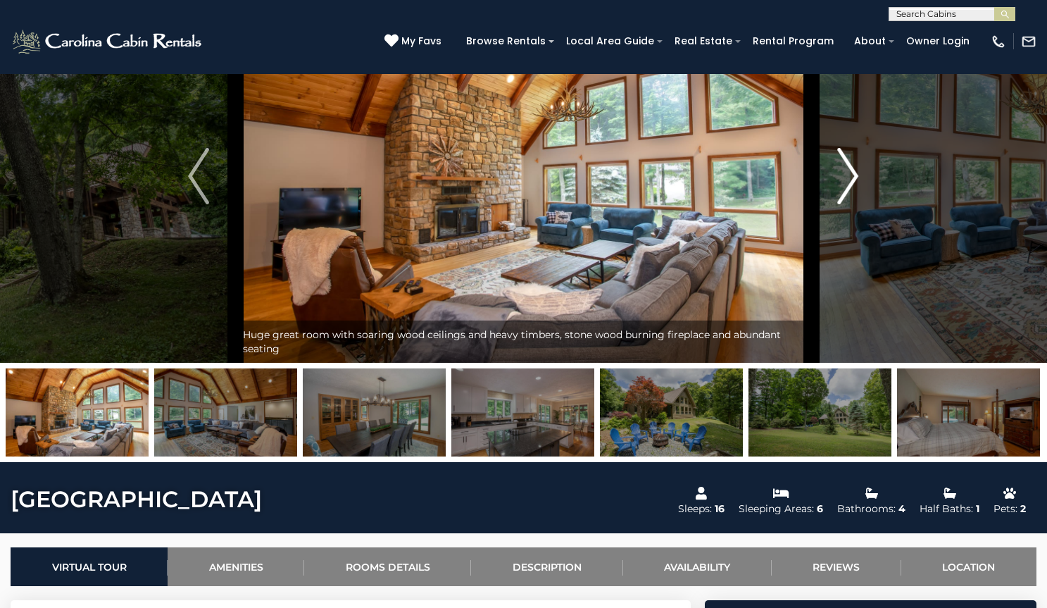
click at [851, 204] on img "Next" at bounding box center [848, 176] width 21 height 56
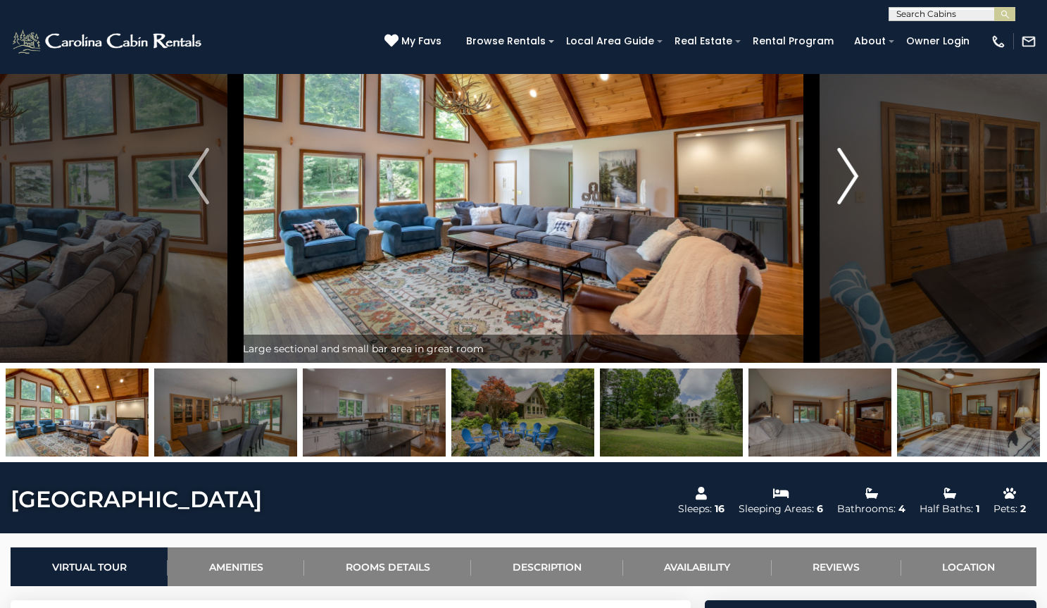
click at [851, 204] on img "Next" at bounding box center [848, 176] width 21 height 56
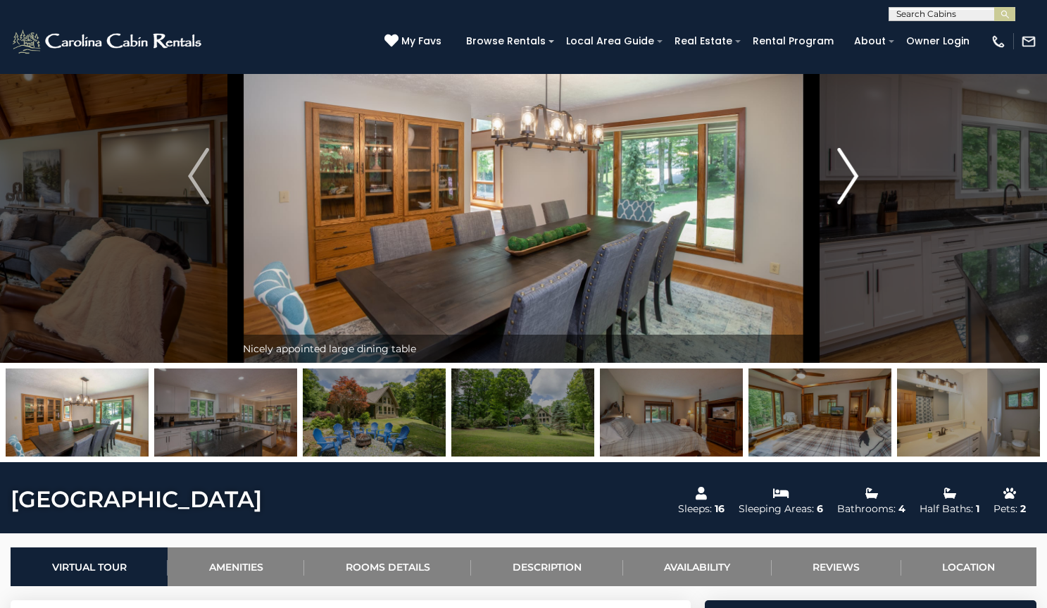
click at [851, 204] on img "Next" at bounding box center [848, 176] width 21 height 56
